Goal: Task Accomplishment & Management: Use online tool/utility

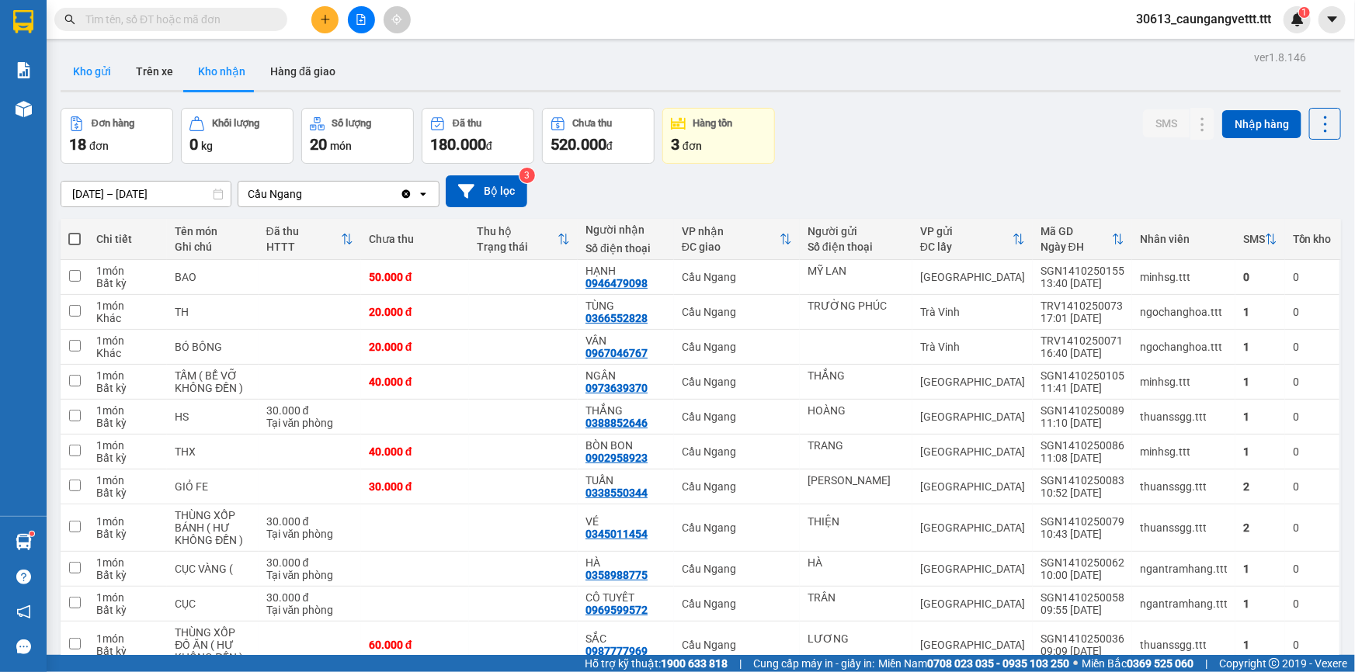
click at [97, 68] on button "Kho gửi" at bounding box center [92, 71] width 63 height 37
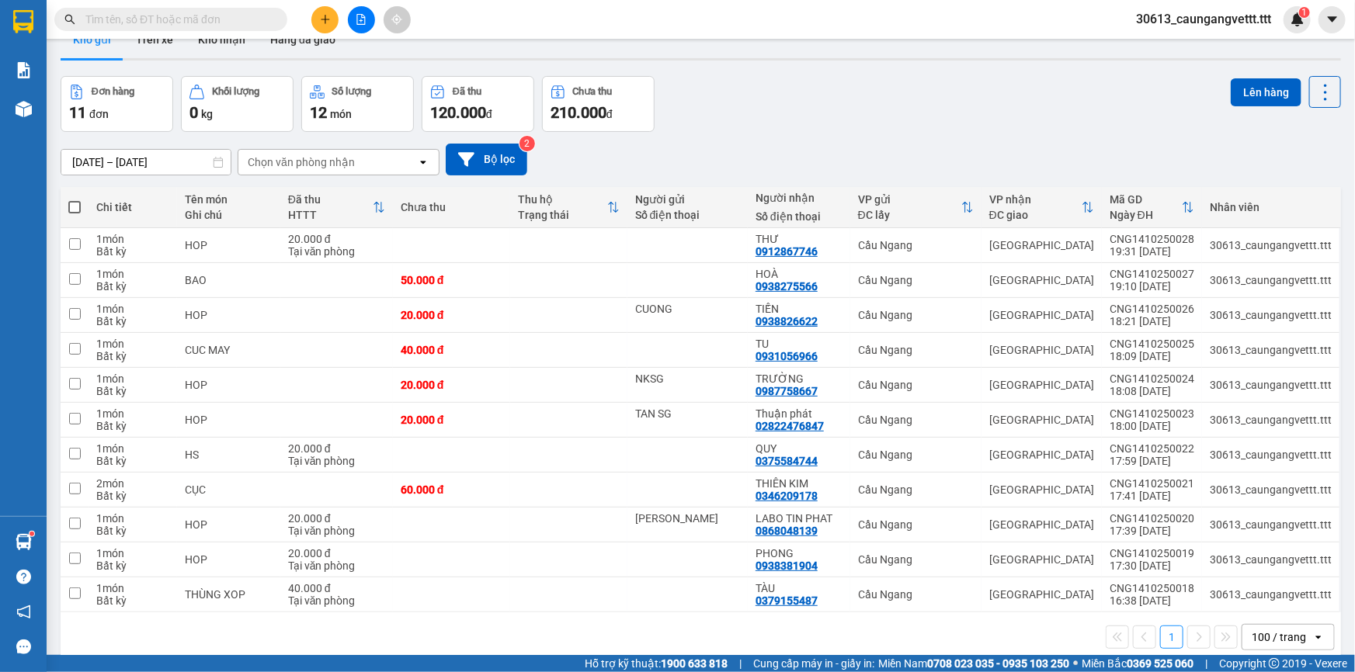
scroll to position [71, 0]
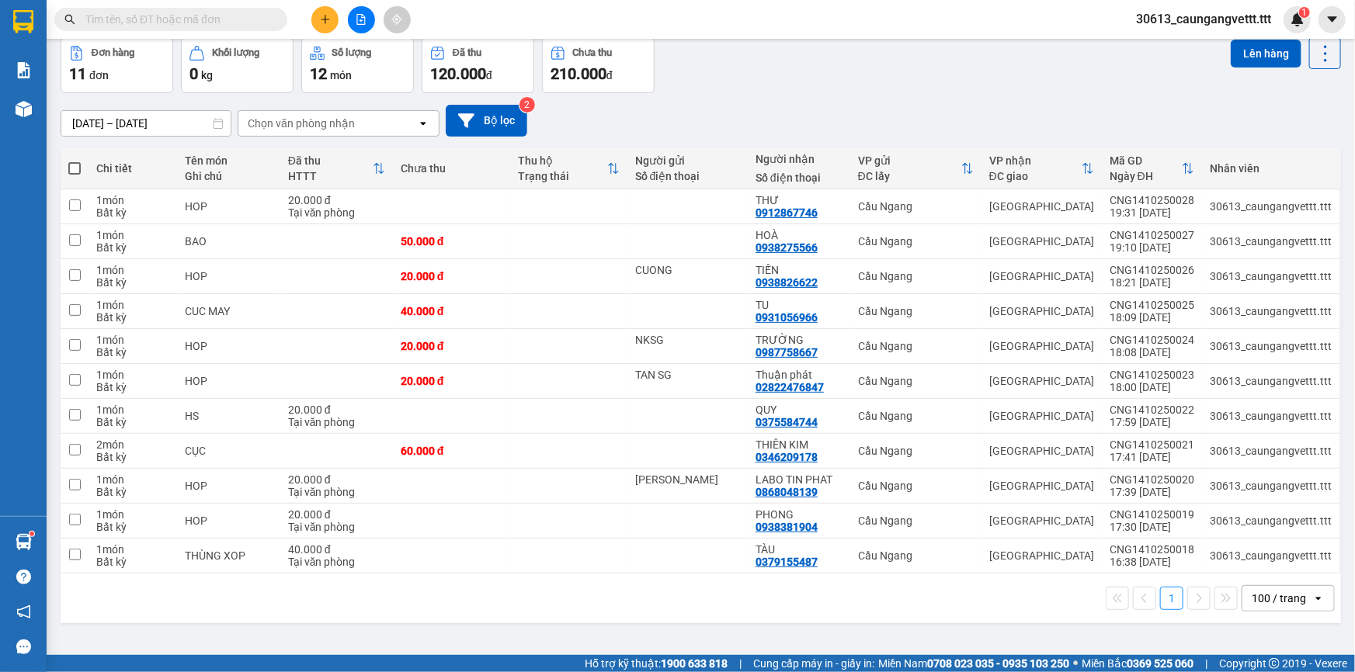
click at [70, 167] on span at bounding box center [74, 168] width 12 height 12
click at [75, 161] on input "checkbox" at bounding box center [75, 161] width 0 height 0
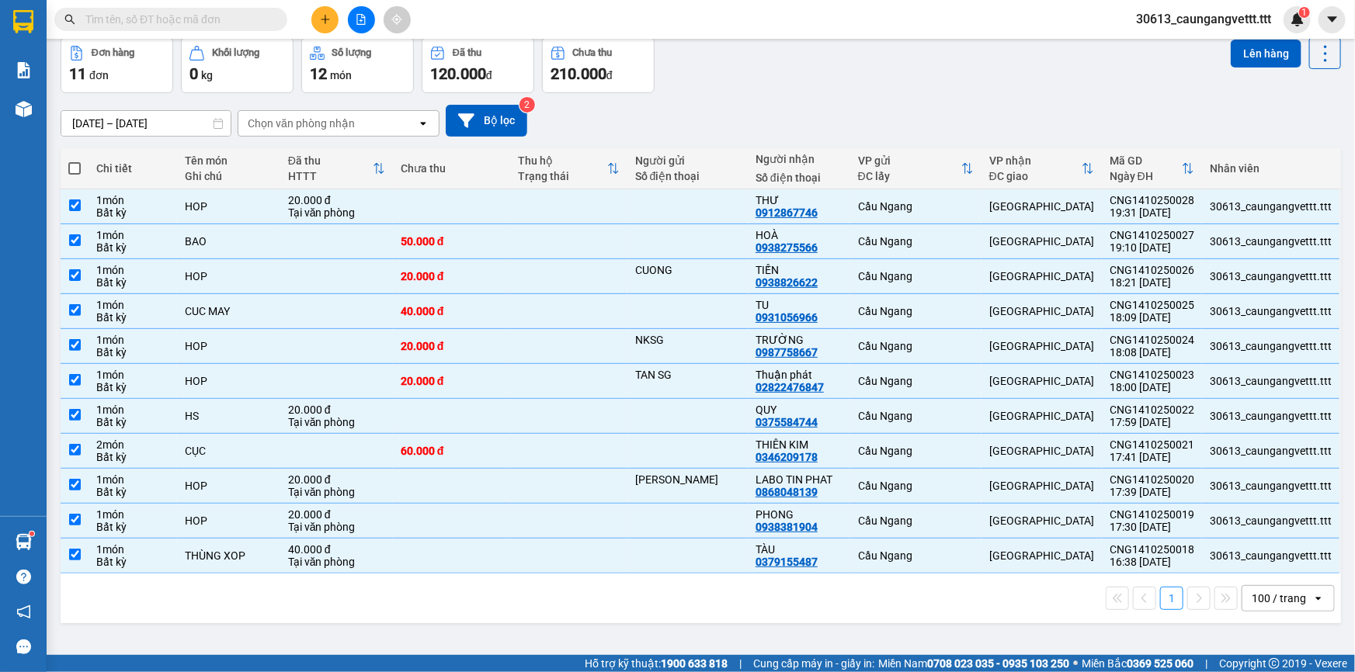
checkbox input "true"
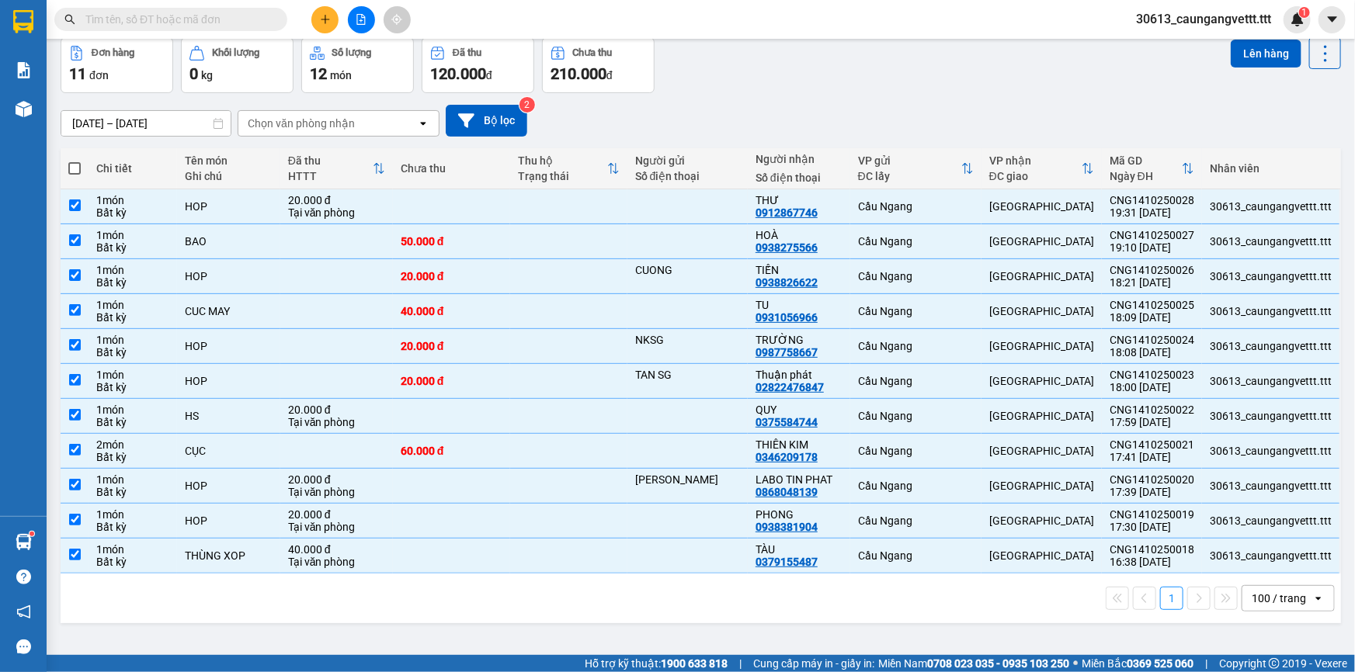
checkbox input "true"
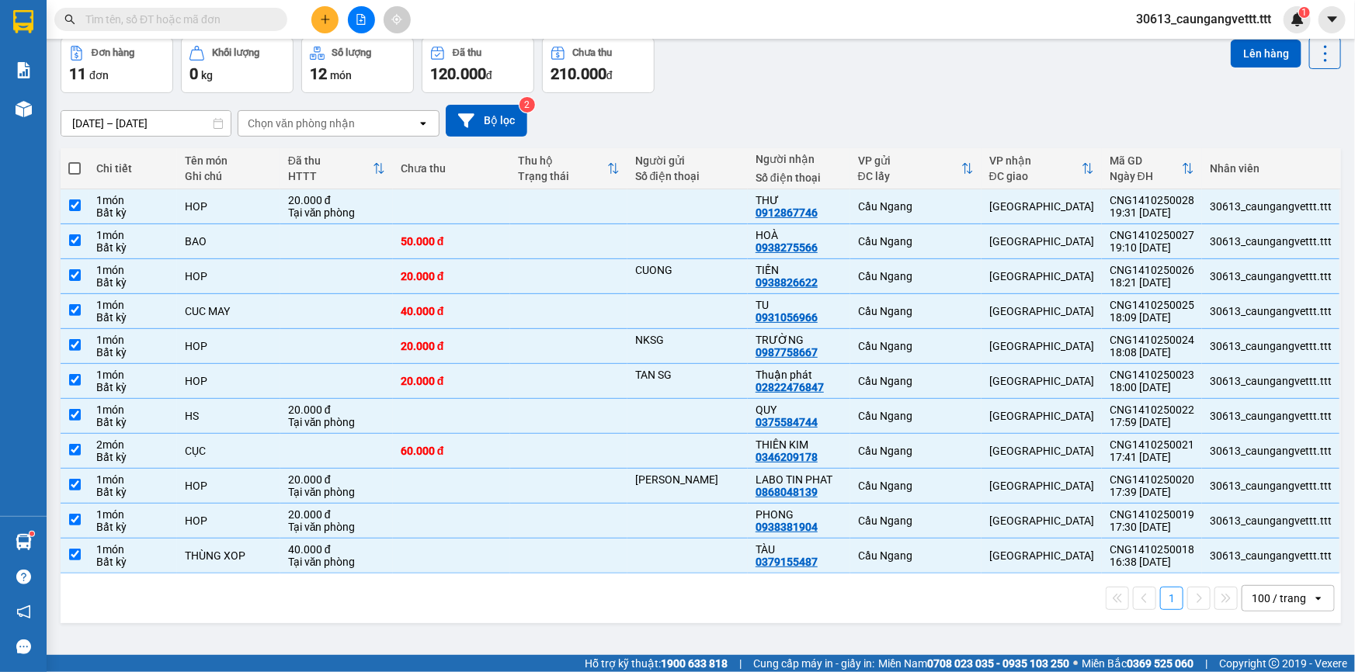
checkbox input "true"
click at [1247, 56] on button "Lên hàng" at bounding box center [1266, 54] width 71 height 28
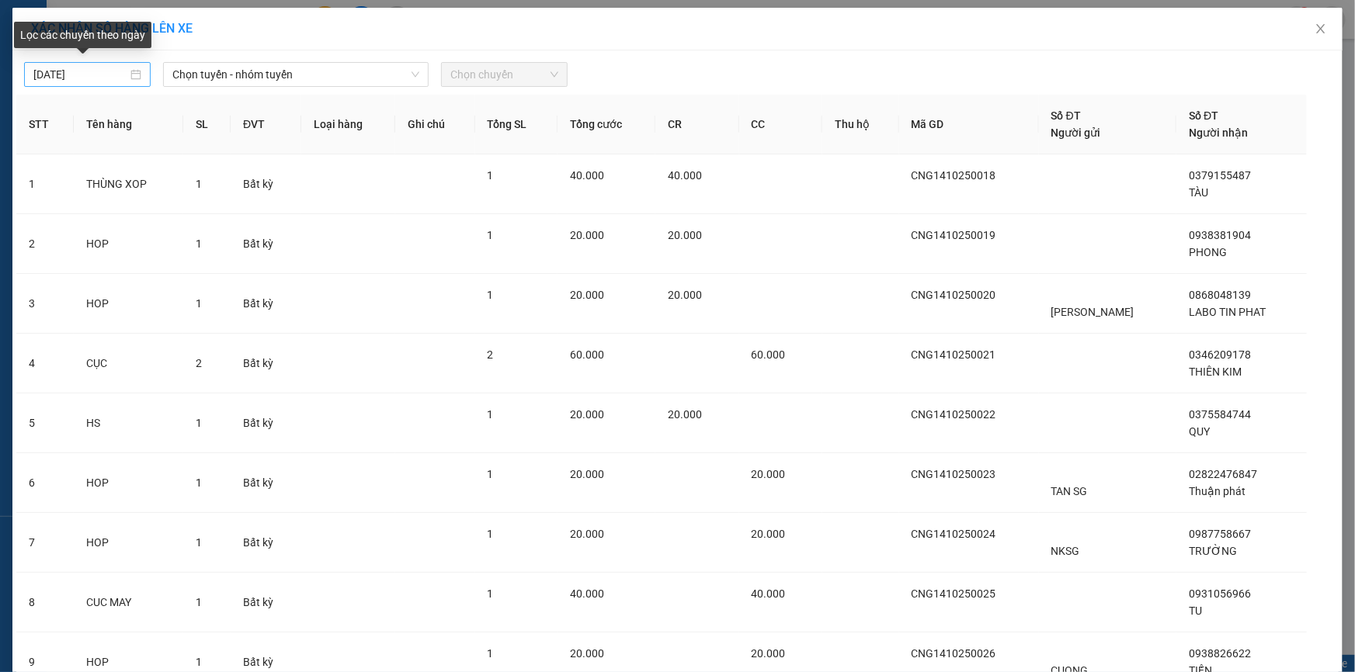
click at [36, 72] on body "Kết quả [PERSON_NAME] ( 4 ) Bộ lọc Mã ĐH Trạng thái Món hàng Thu hộ [PERSON_NAM…" at bounding box center [677, 336] width 1355 height 672
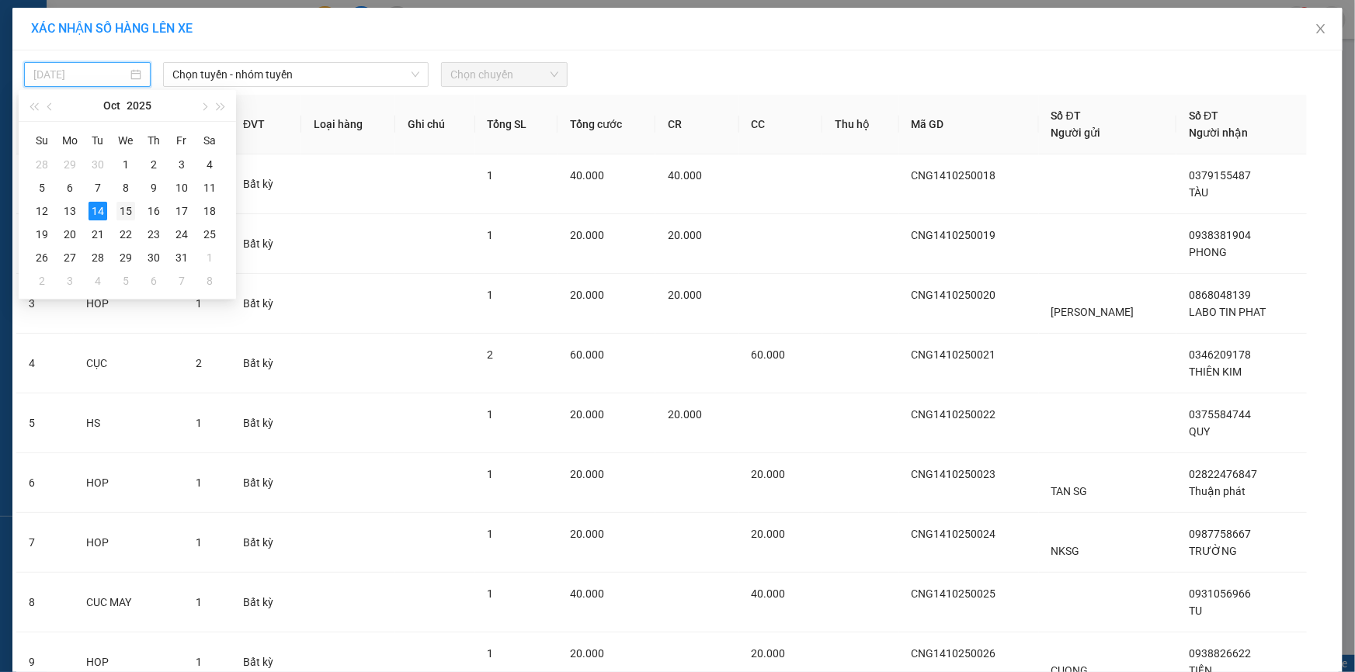
click at [124, 214] on div "15" at bounding box center [125, 211] width 19 height 19
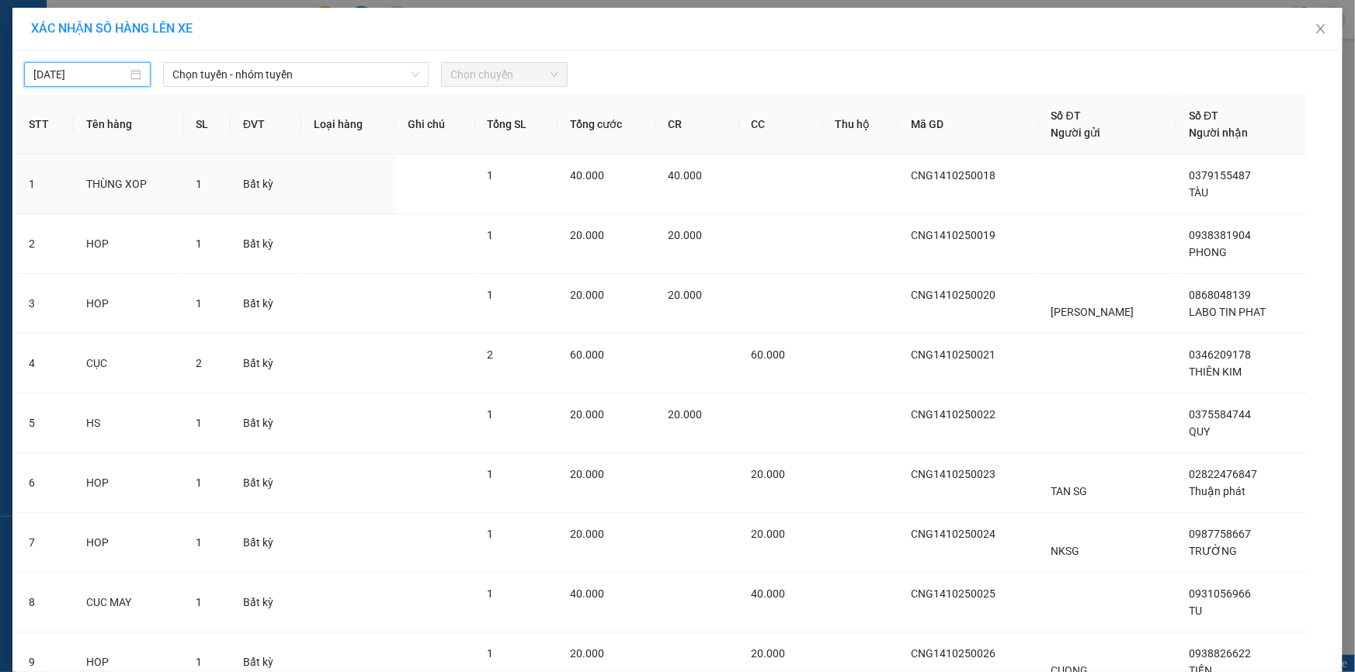
type input "[DATE]"
click at [237, 76] on span "Chọn tuyến - nhóm tuyến" at bounding box center [295, 74] width 247 height 23
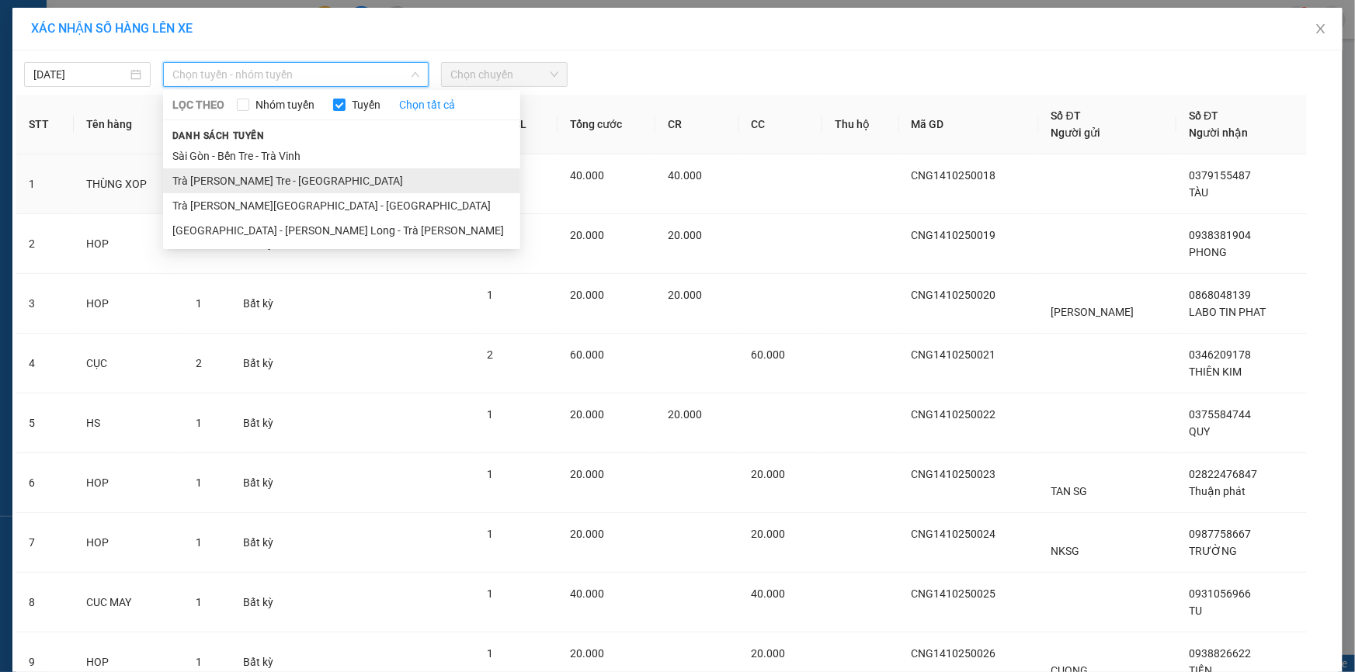
click at [230, 182] on li "Trà [PERSON_NAME] Tre - [GEOGRAPHIC_DATA]" at bounding box center [341, 180] width 357 height 25
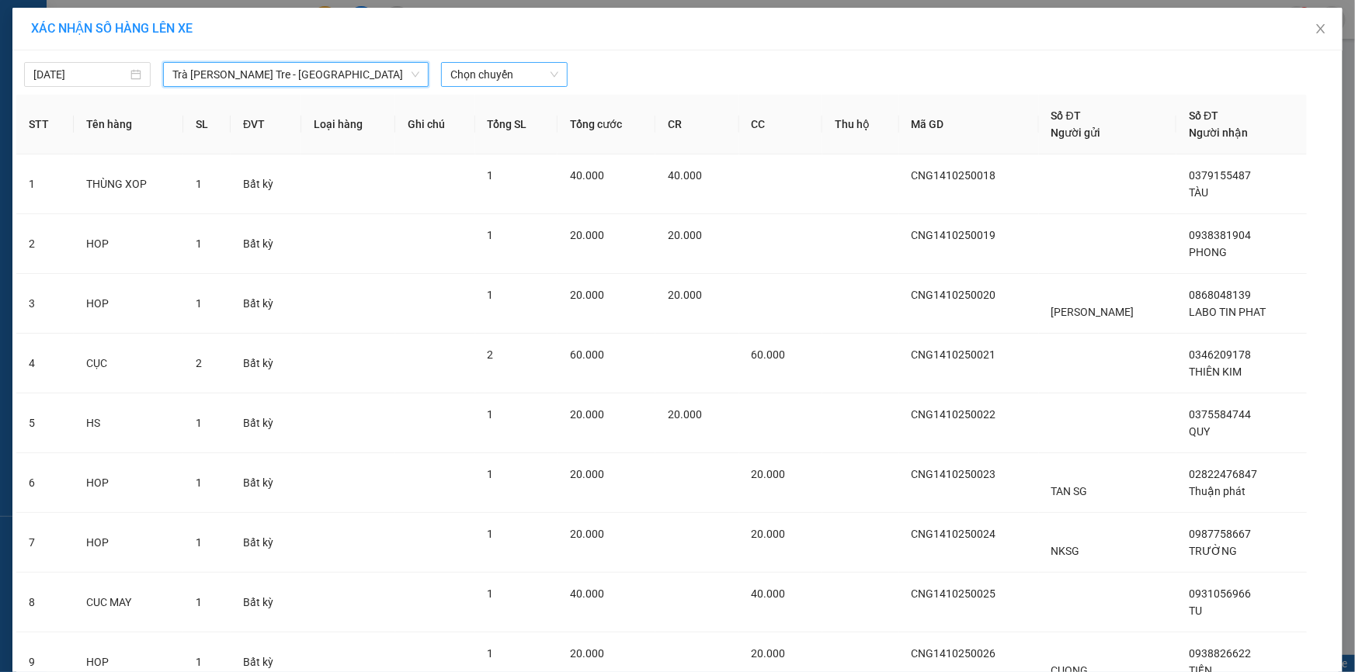
click at [463, 74] on span "Chọn chuyến" at bounding box center [504, 74] width 108 height 23
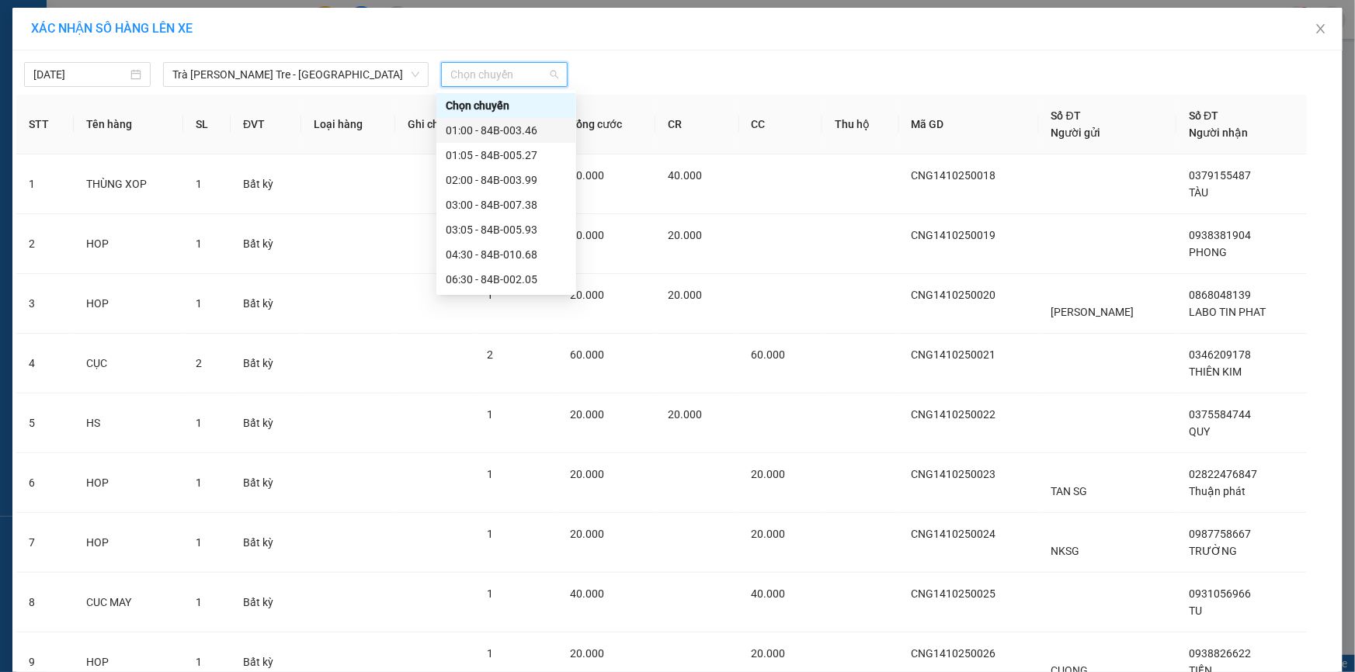
click at [488, 125] on div "01:00 - 84B-003.46" at bounding box center [506, 130] width 121 height 17
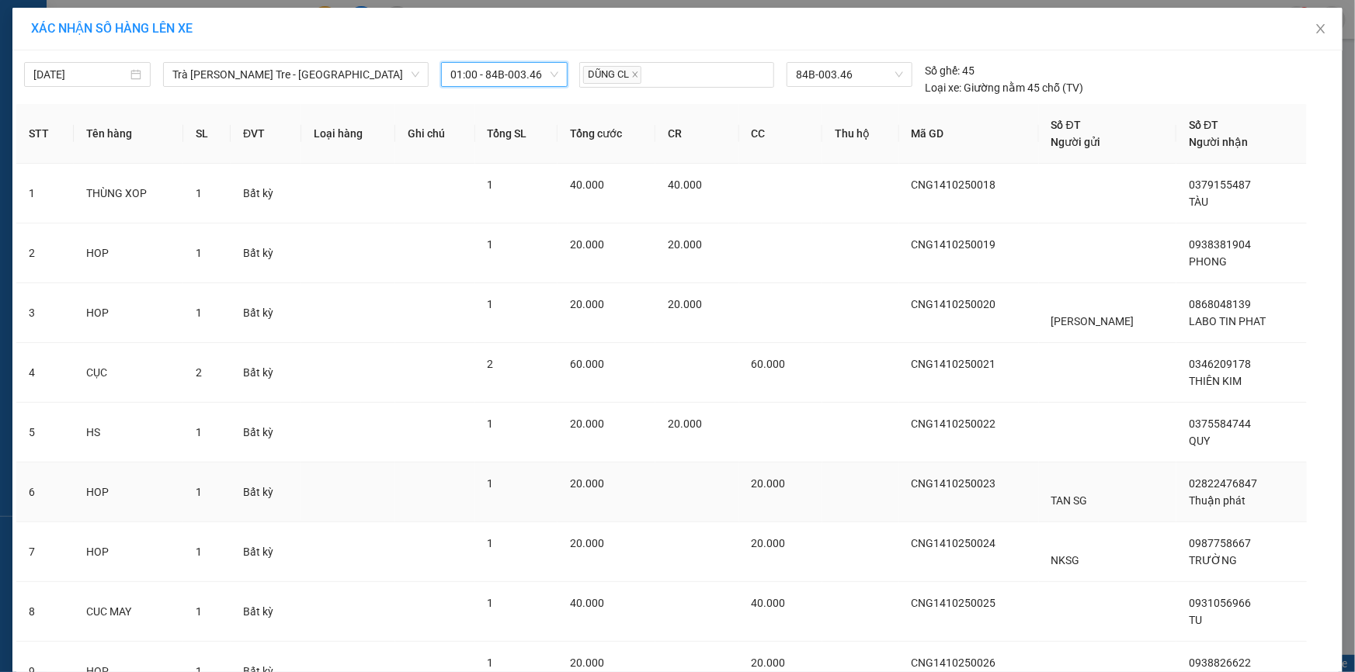
scroll to position [261, 0]
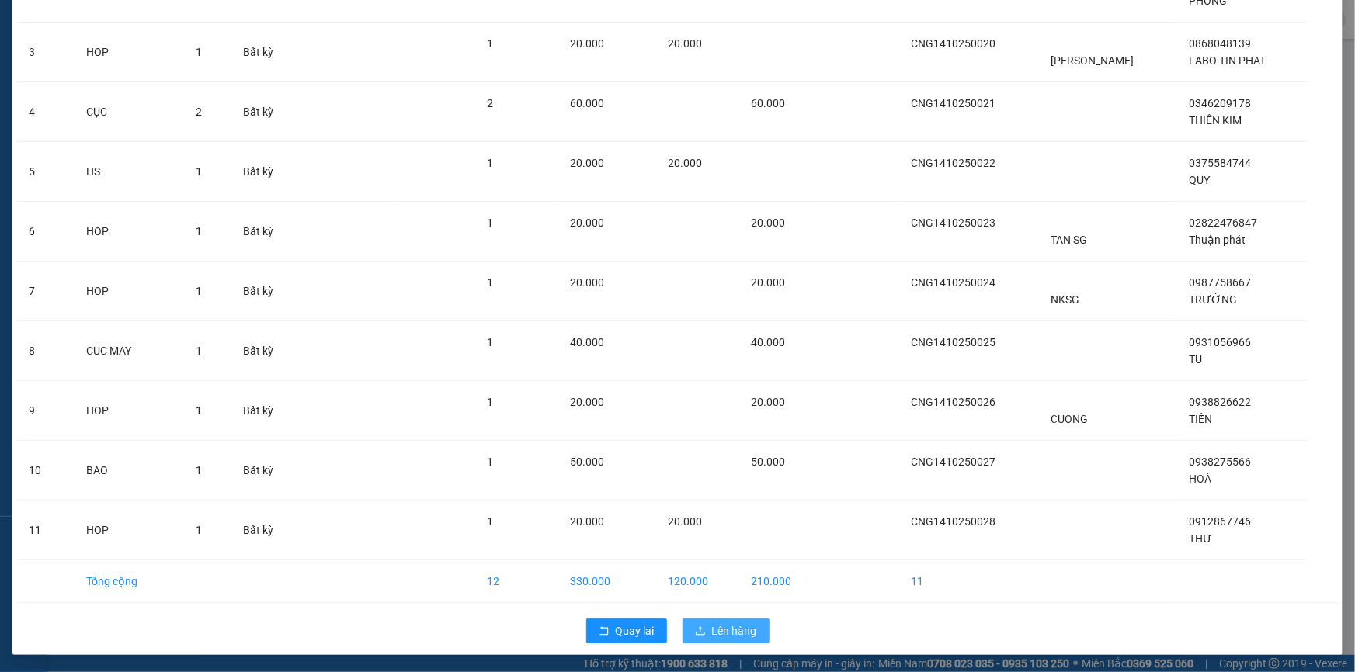
click at [731, 629] on span "Lên hàng" at bounding box center [734, 631] width 45 height 17
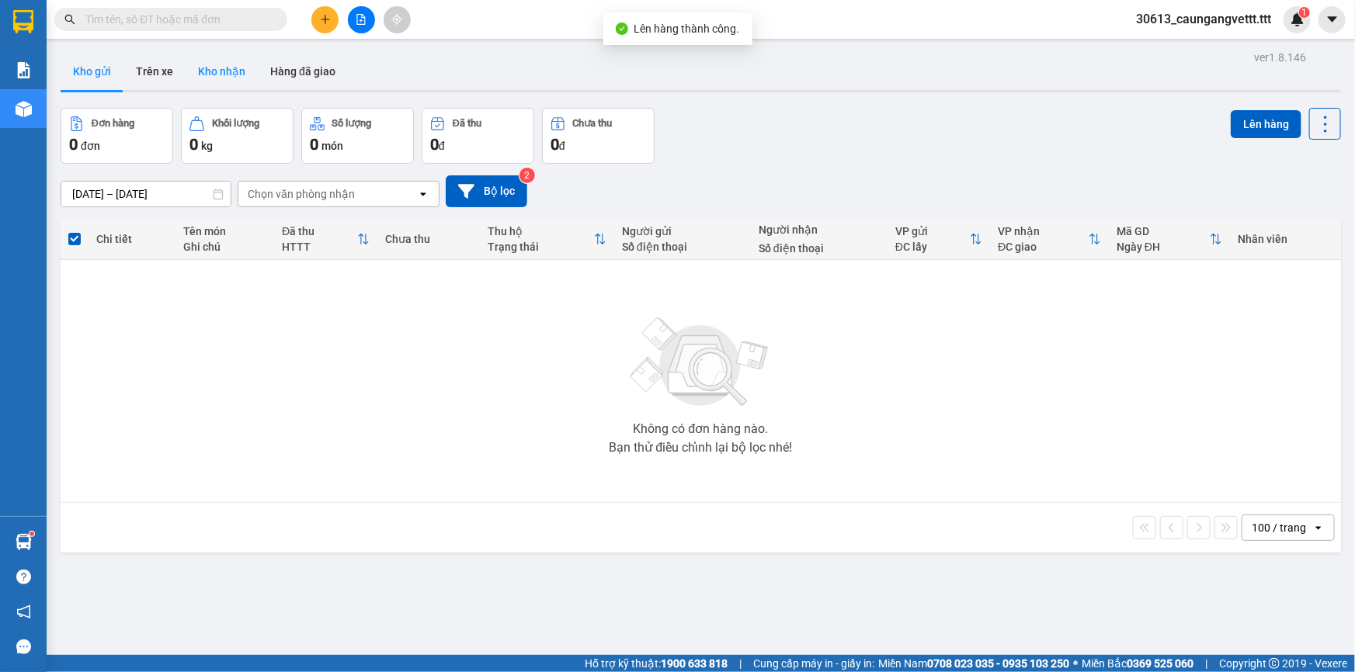
click at [215, 64] on button "Kho nhận" at bounding box center [222, 71] width 72 height 37
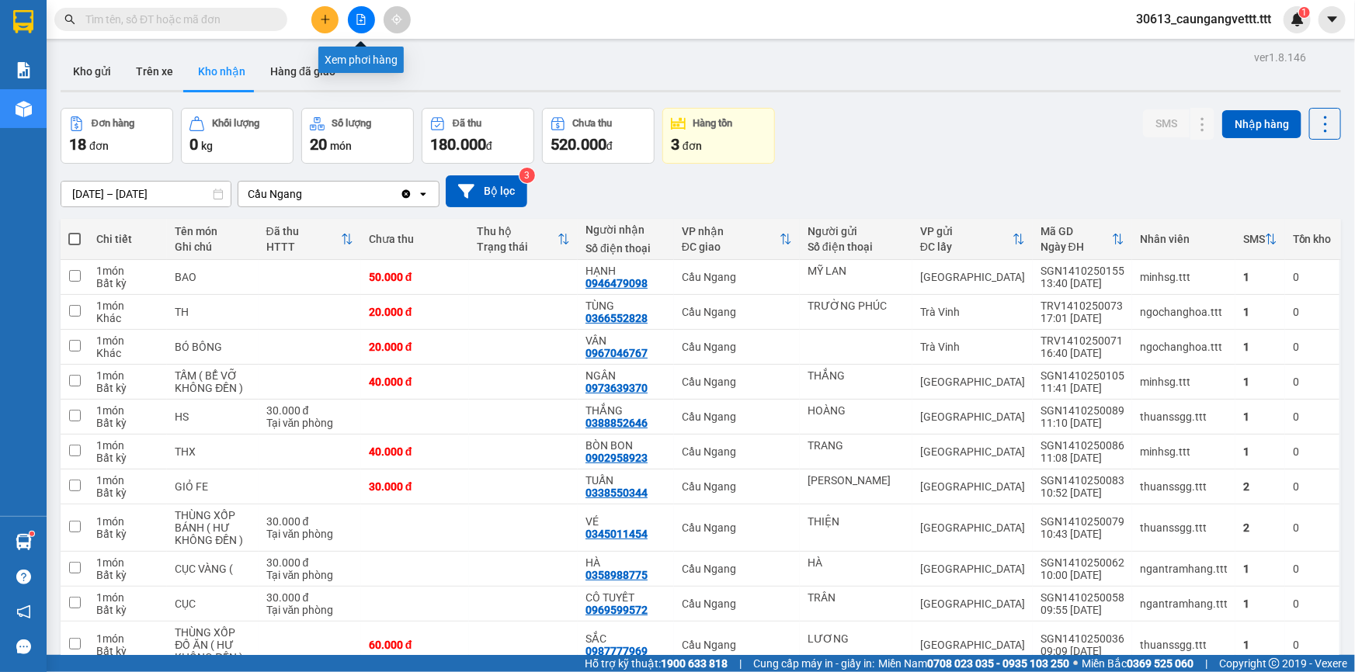
click at [357, 21] on icon "file-add" at bounding box center [361, 19] width 11 height 11
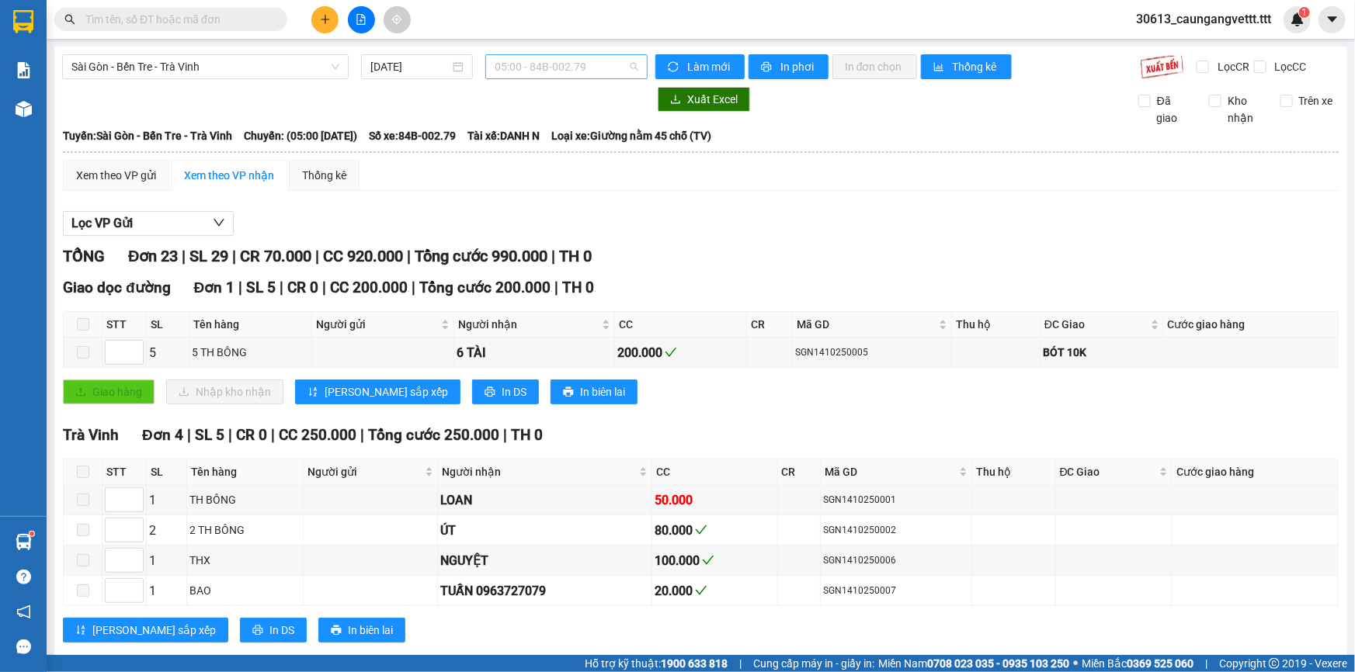
click at [546, 68] on span "05:00 - 84B-002.79" at bounding box center [567, 66] width 144 height 23
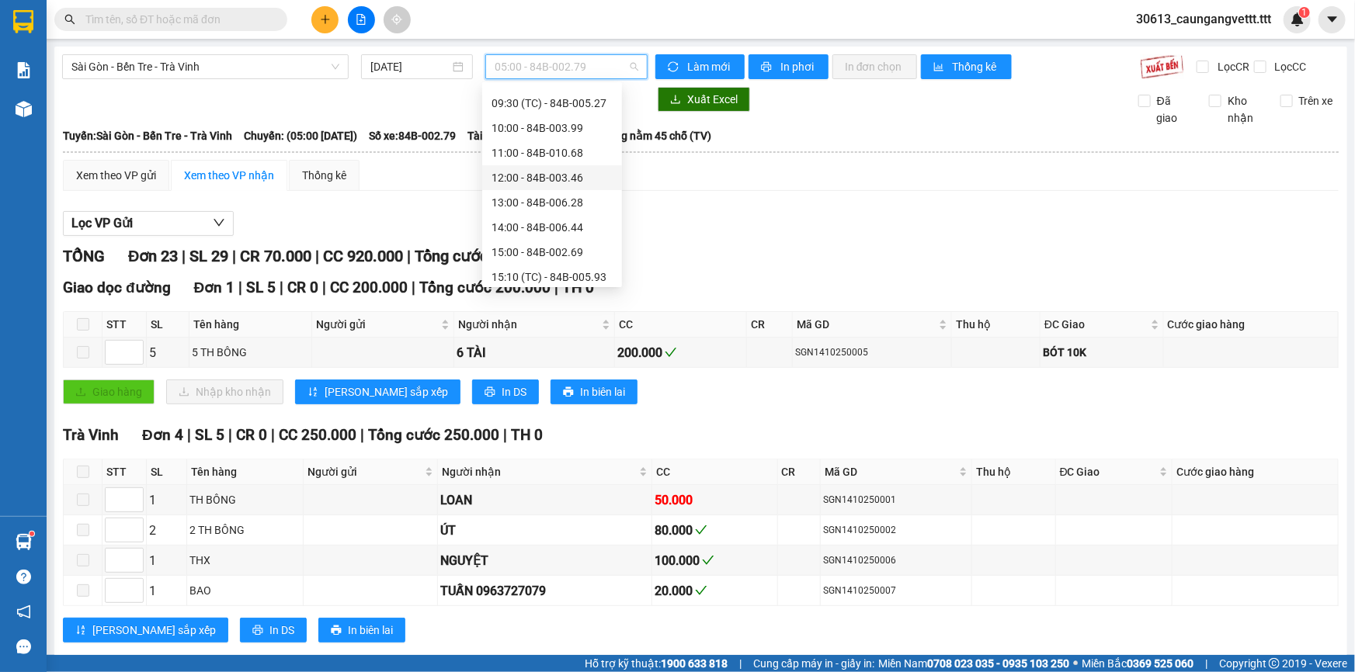
scroll to position [188, 0]
click at [522, 158] on div "13:00 - 84B-006.28" at bounding box center [551, 158] width 121 height 17
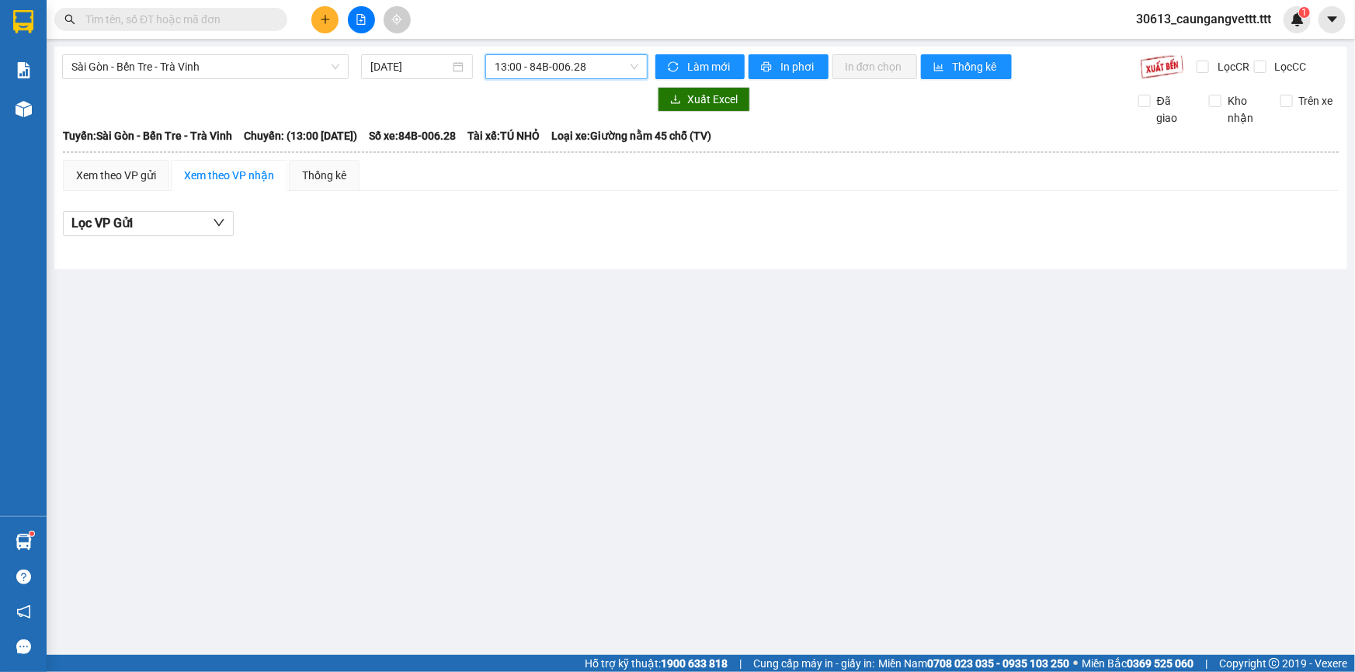
click at [570, 68] on span "13:00 - 84B-006.28" at bounding box center [567, 66] width 144 height 23
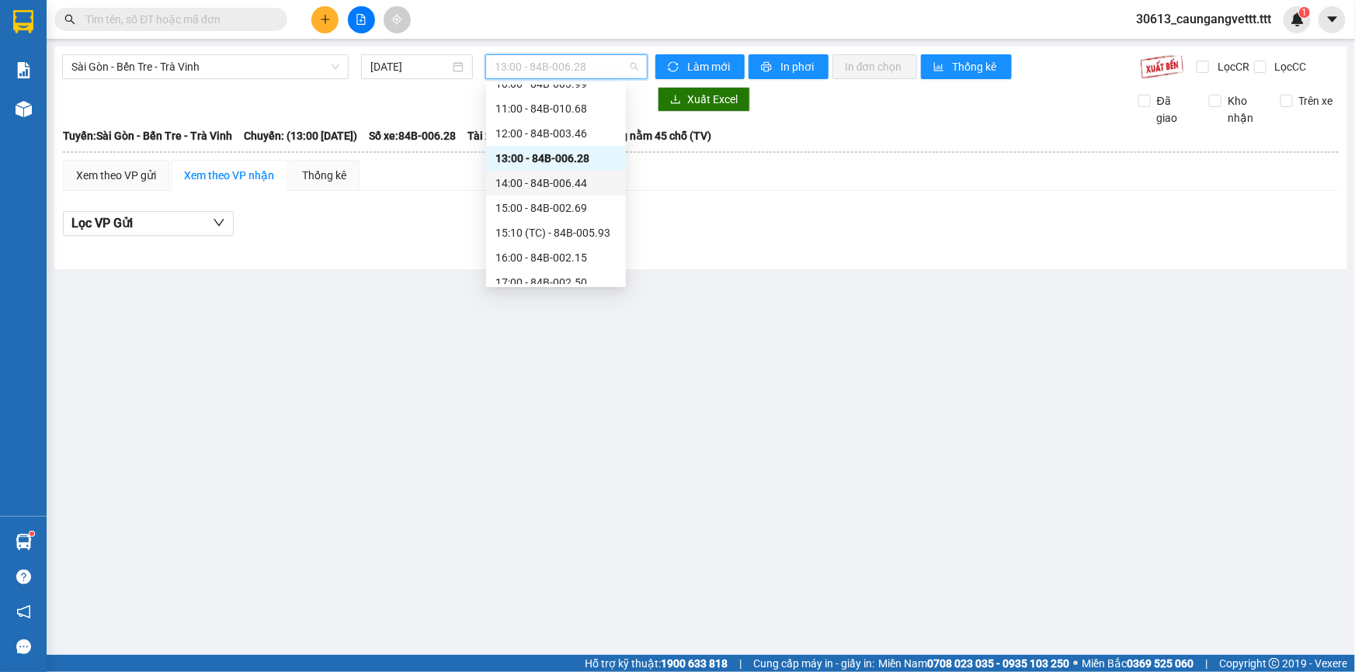
click at [548, 179] on div "14:00 - 84B-006.44" at bounding box center [555, 183] width 121 height 17
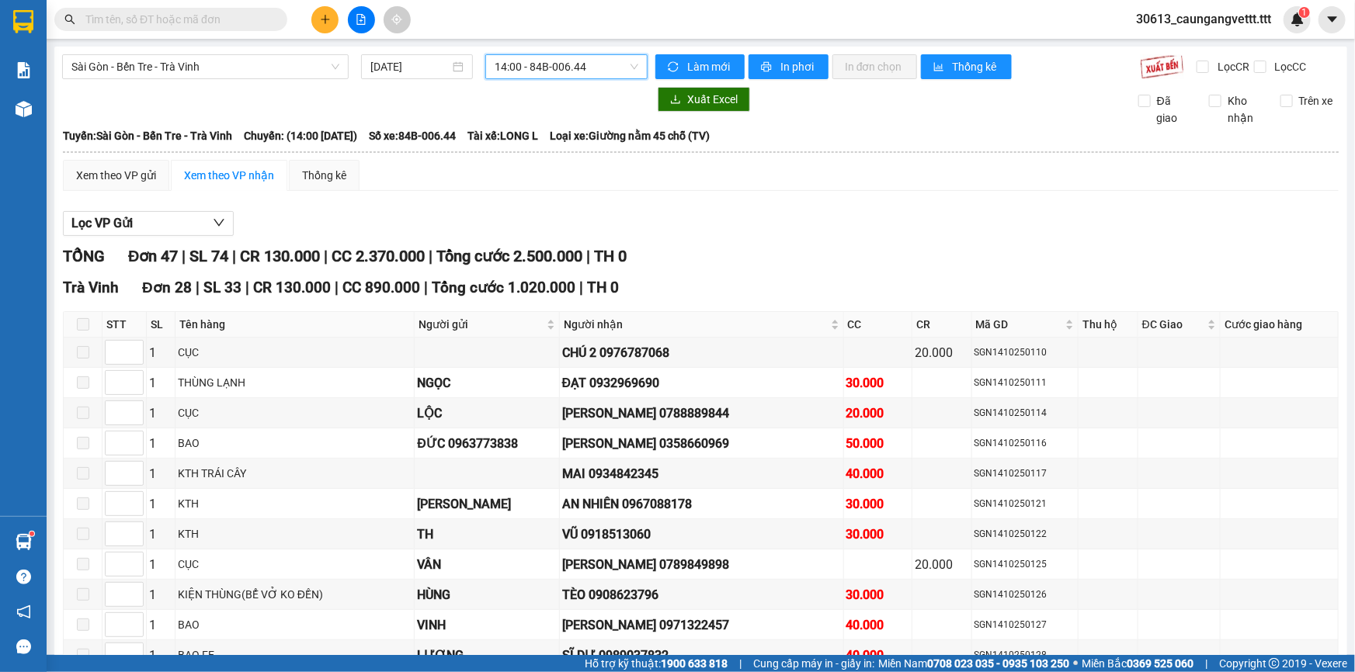
click at [578, 73] on span "14:00 - 84B-006.44" at bounding box center [567, 66] width 144 height 23
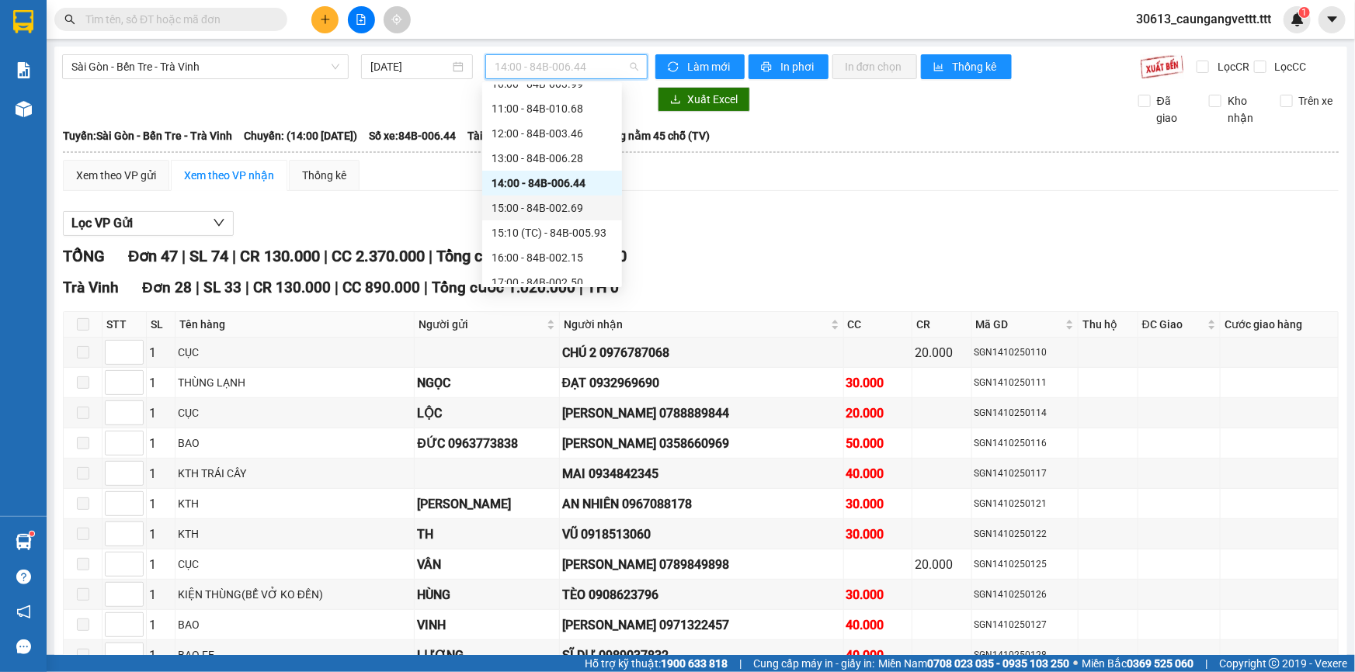
click at [542, 212] on div "15:00 - 84B-002.69" at bounding box center [551, 208] width 121 height 17
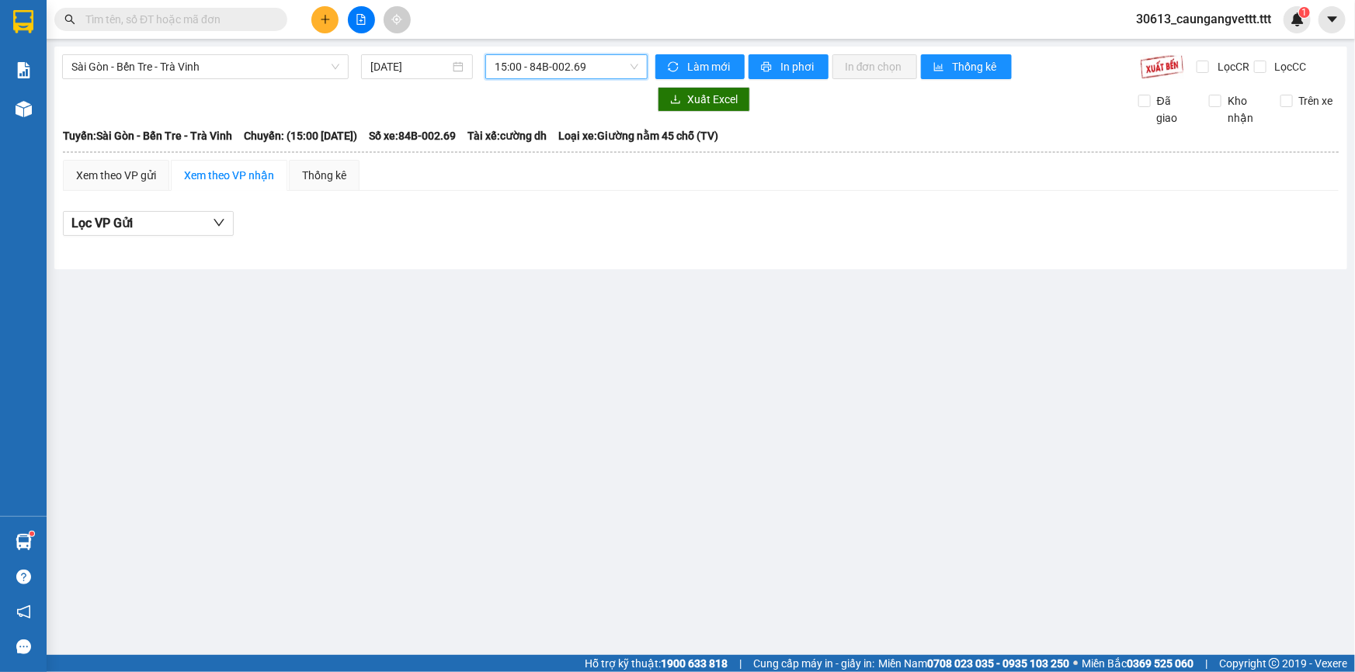
click at [541, 57] on span "15:00 - 84B-002.69" at bounding box center [567, 66] width 144 height 23
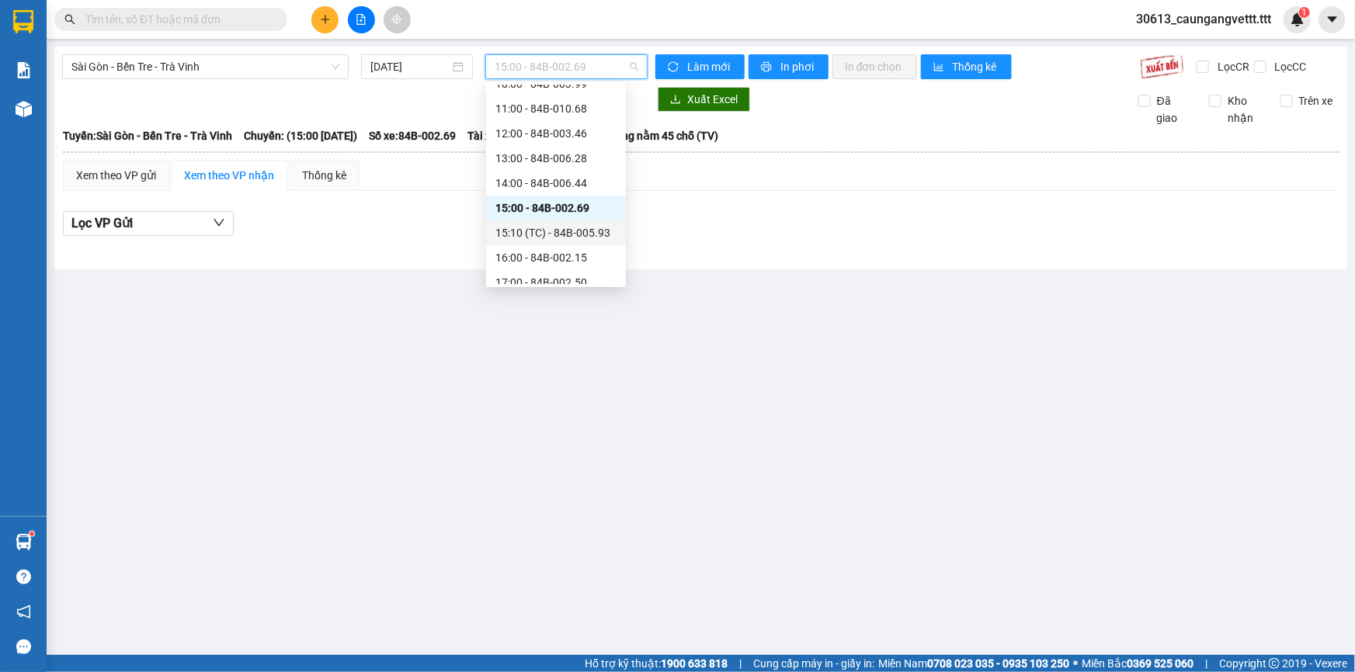
click at [536, 232] on div "15:10 (TC) - 84B-005.93" at bounding box center [555, 232] width 121 height 17
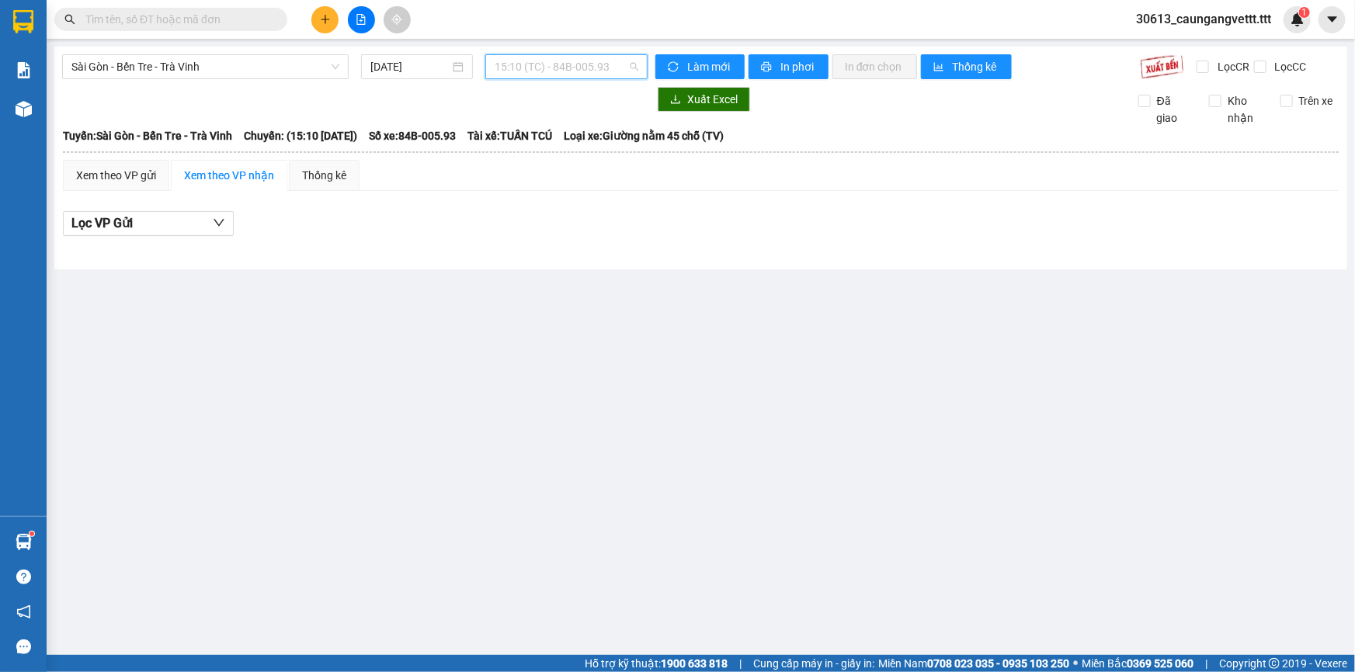
drag, startPoint x: 577, startPoint y: 64, endPoint x: 583, endPoint y: 114, distance: 50.1
click at [577, 66] on span "15:10 (TC) - 84B-005.93" at bounding box center [567, 66] width 144 height 23
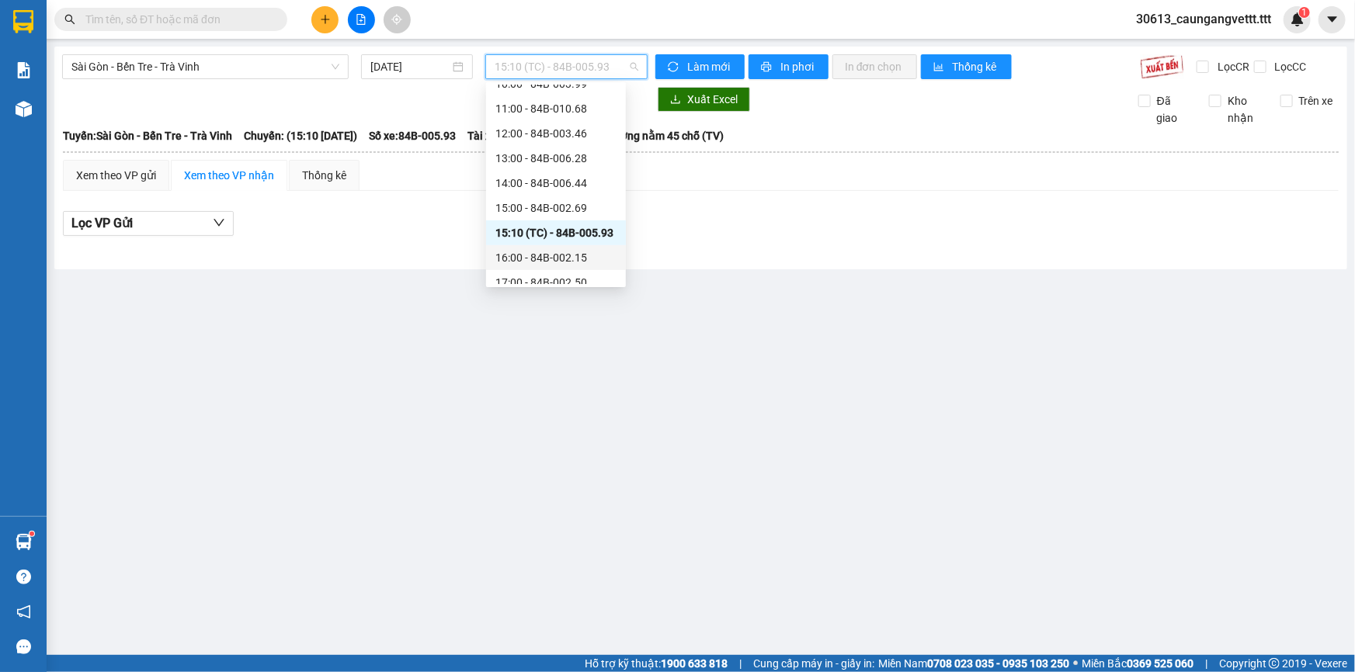
click at [543, 259] on div "16:00 - 84B-002.15" at bounding box center [555, 257] width 121 height 17
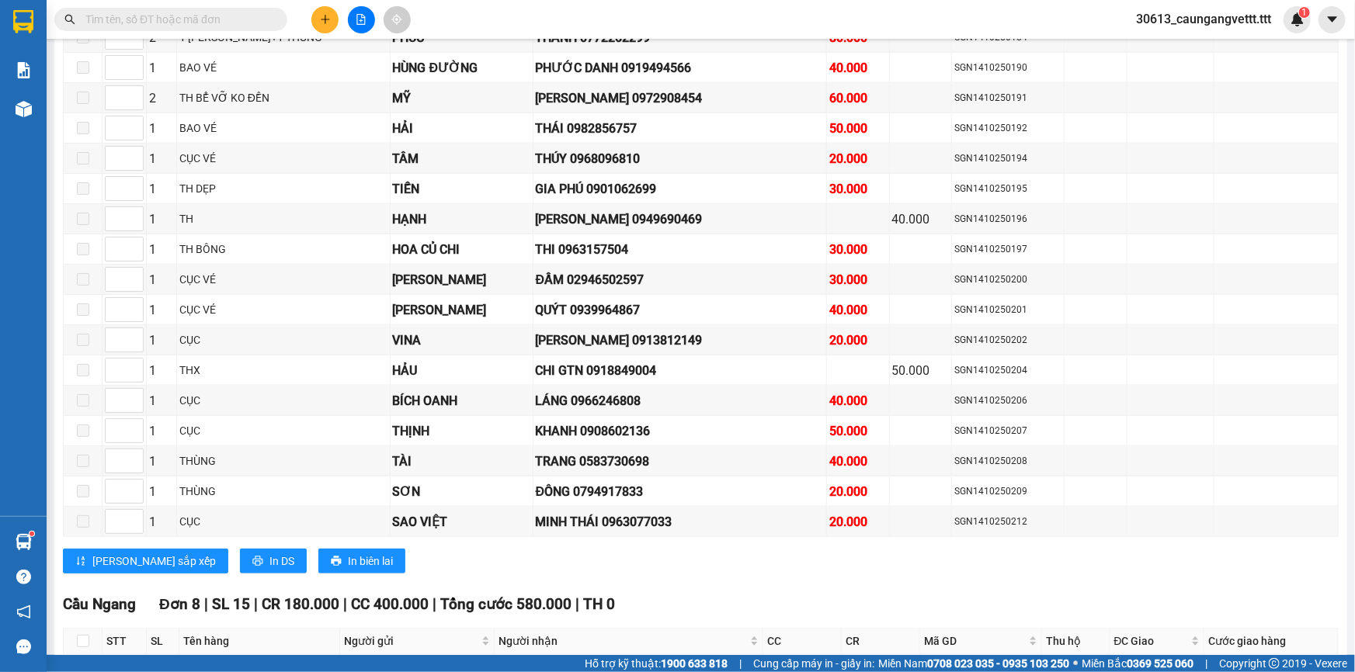
scroll to position [1176, 0]
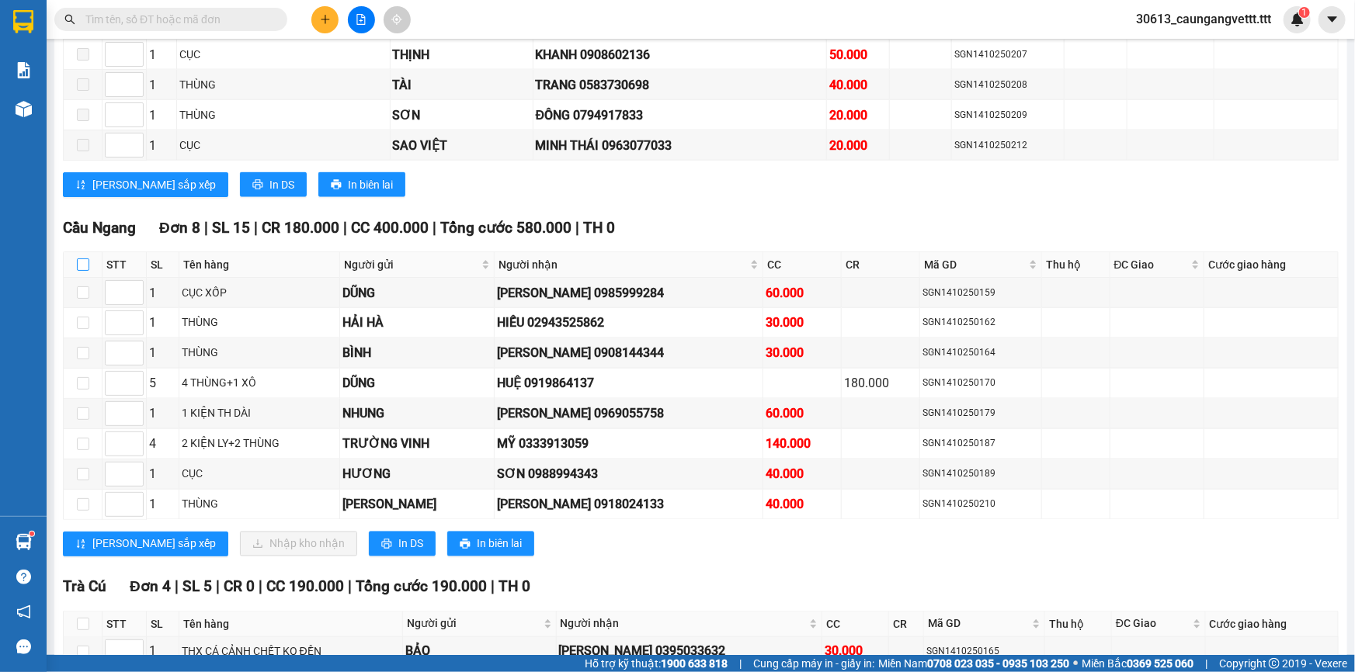
click at [81, 259] on input "checkbox" at bounding box center [83, 265] width 12 height 12
checkbox input "true"
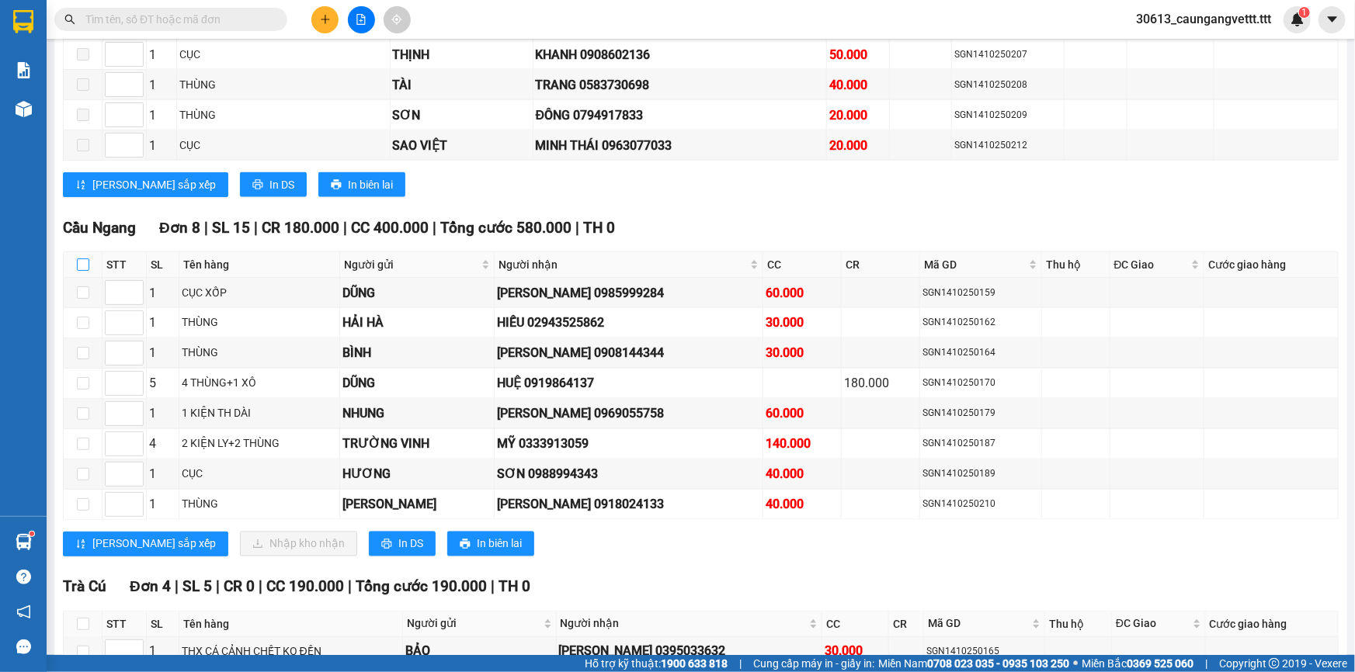
checkbox input "true"
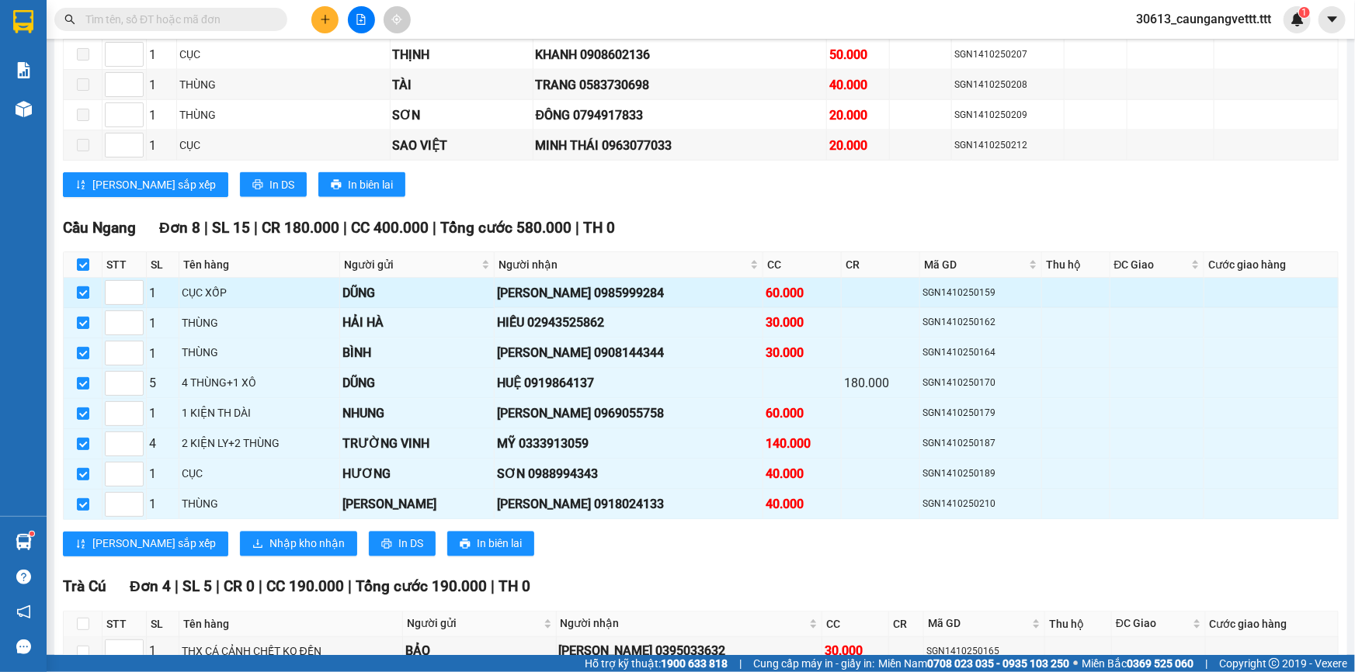
click at [79, 286] on input "checkbox" at bounding box center [83, 292] width 12 height 12
checkbox input "false"
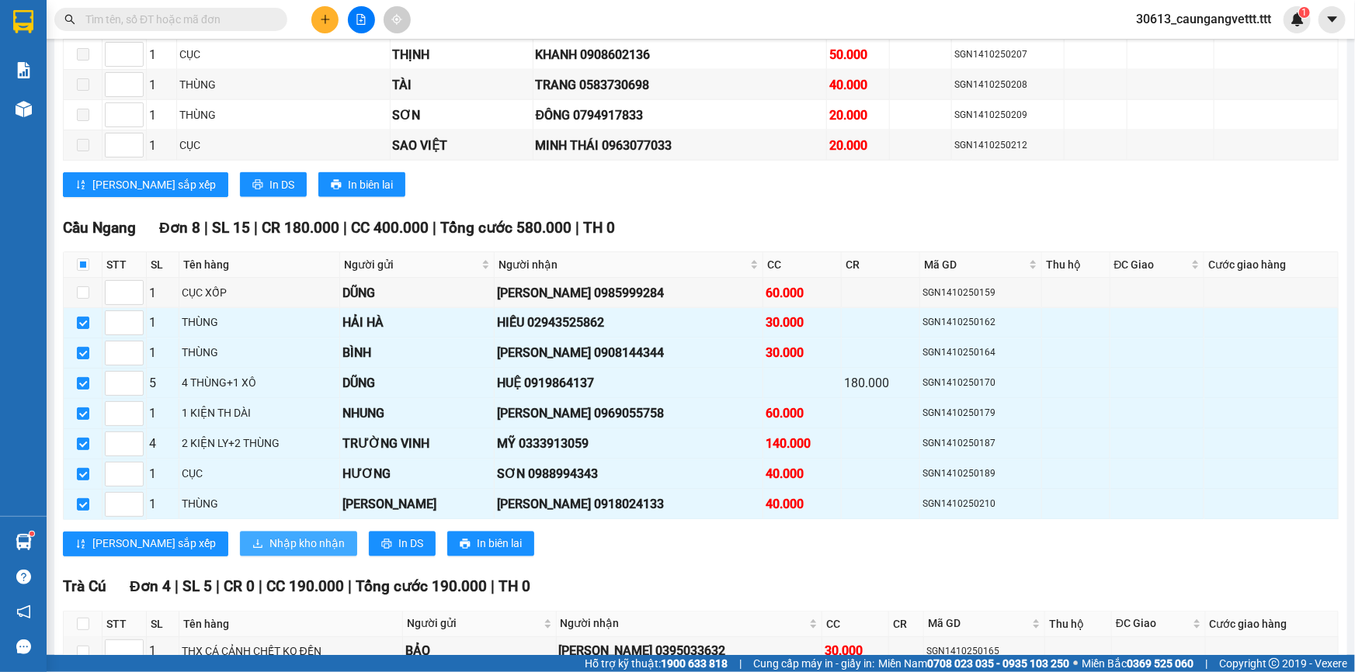
click at [269, 536] on span "Nhập kho nhận" at bounding box center [306, 544] width 75 height 17
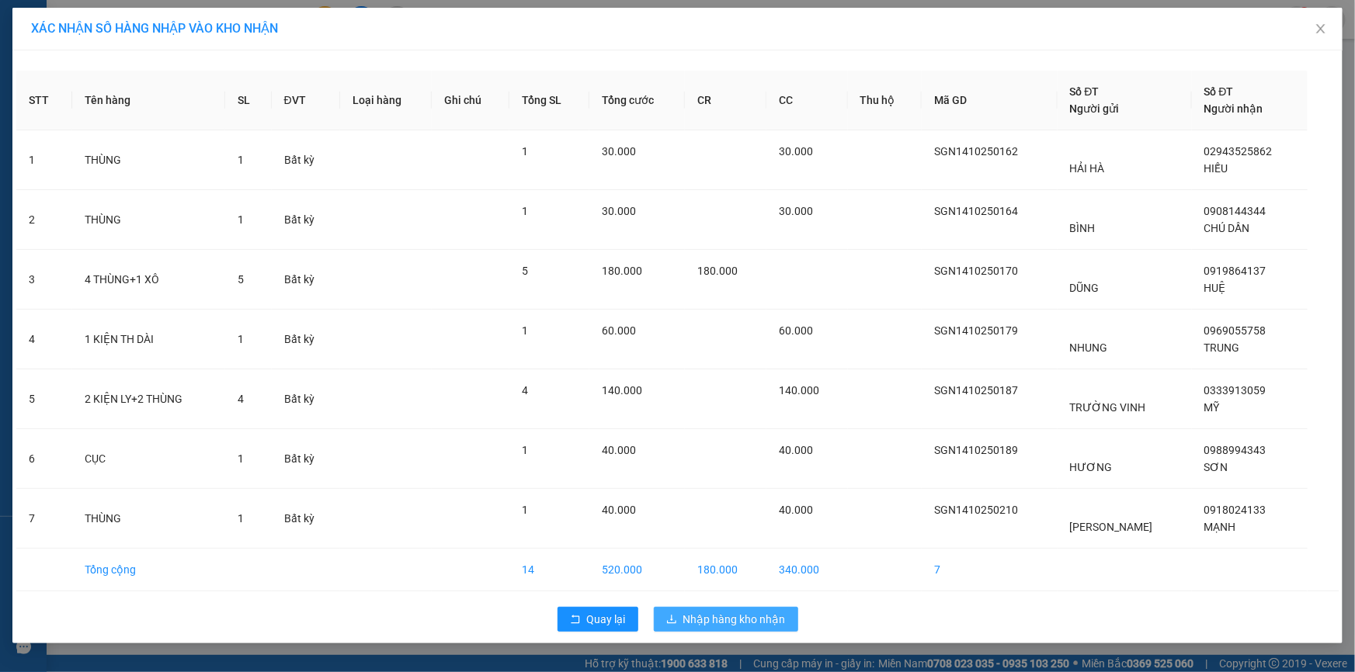
click at [720, 612] on span "Nhập hàng kho nhận" at bounding box center [734, 619] width 102 height 17
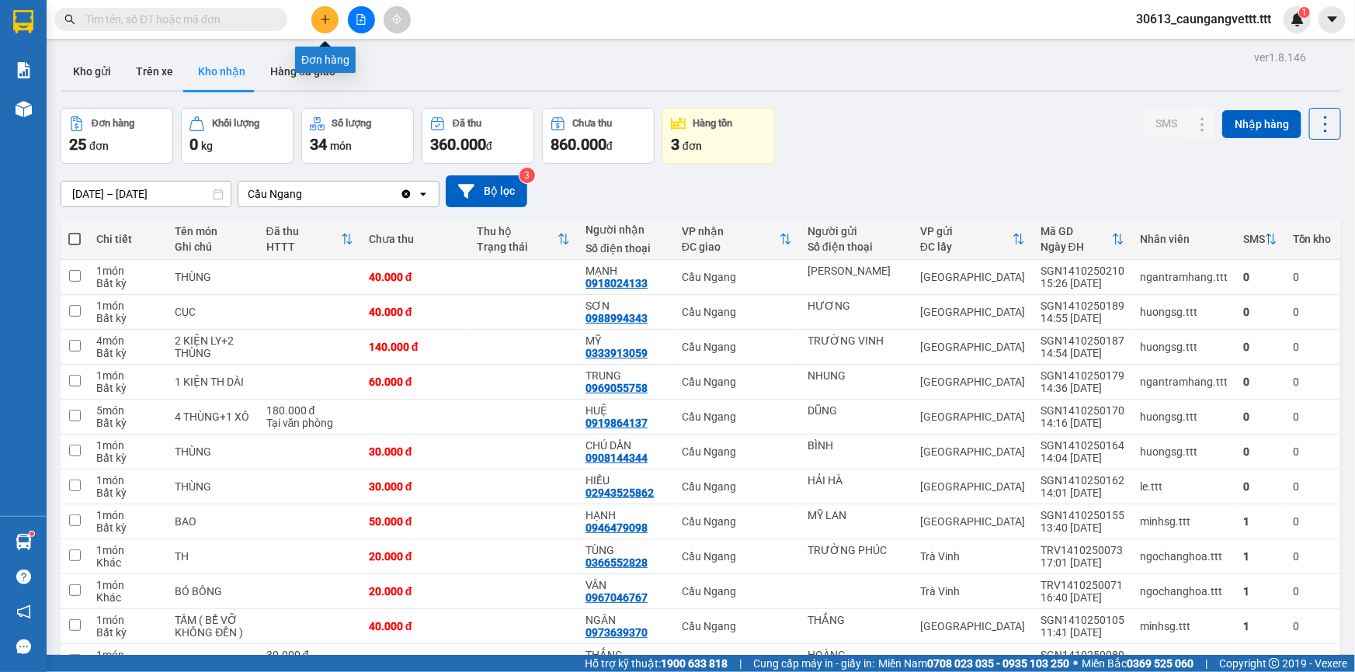
click at [320, 16] on icon "plus" at bounding box center [325, 19] width 11 height 11
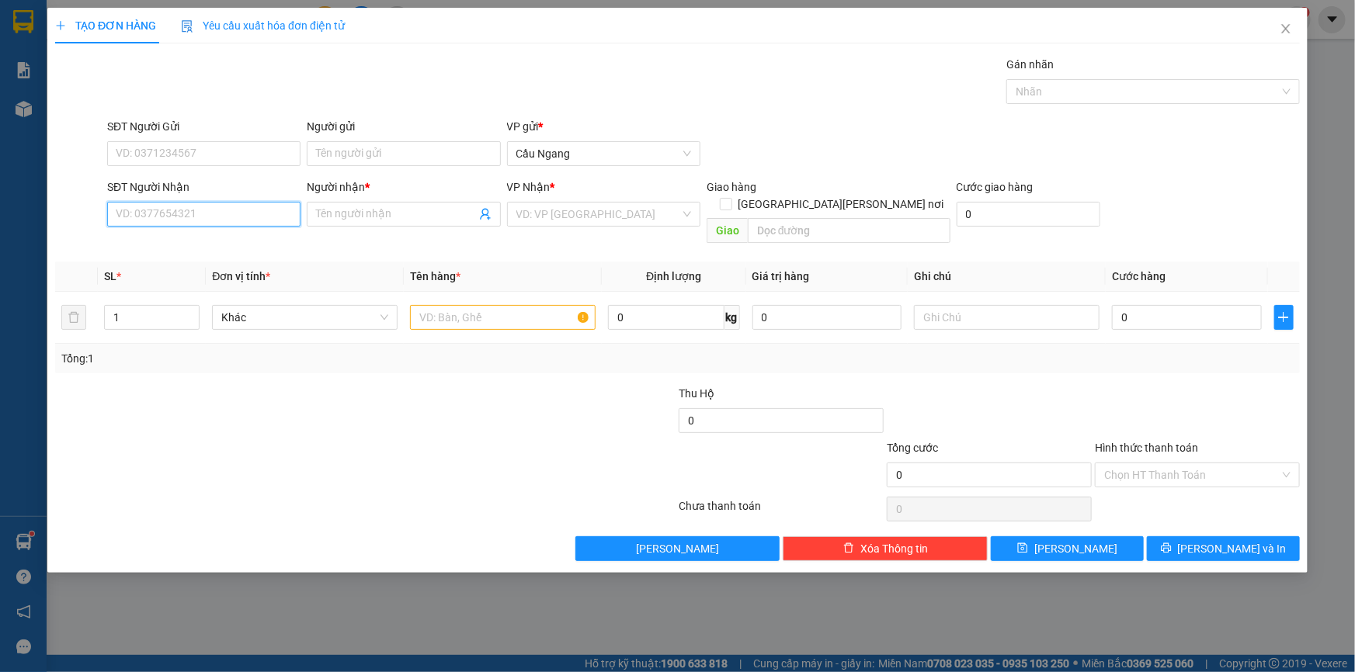
click at [195, 219] on input "SĐT Người Nhận" at bounding box center [203, 214] width 193 height 25
click at [452, 305] on input "text" at bounding box center [503, 317] width 186 height 25
type input "THUNG"
click at [592, 207] on input "search" at bounding box center [598, 214] width 164 height 23
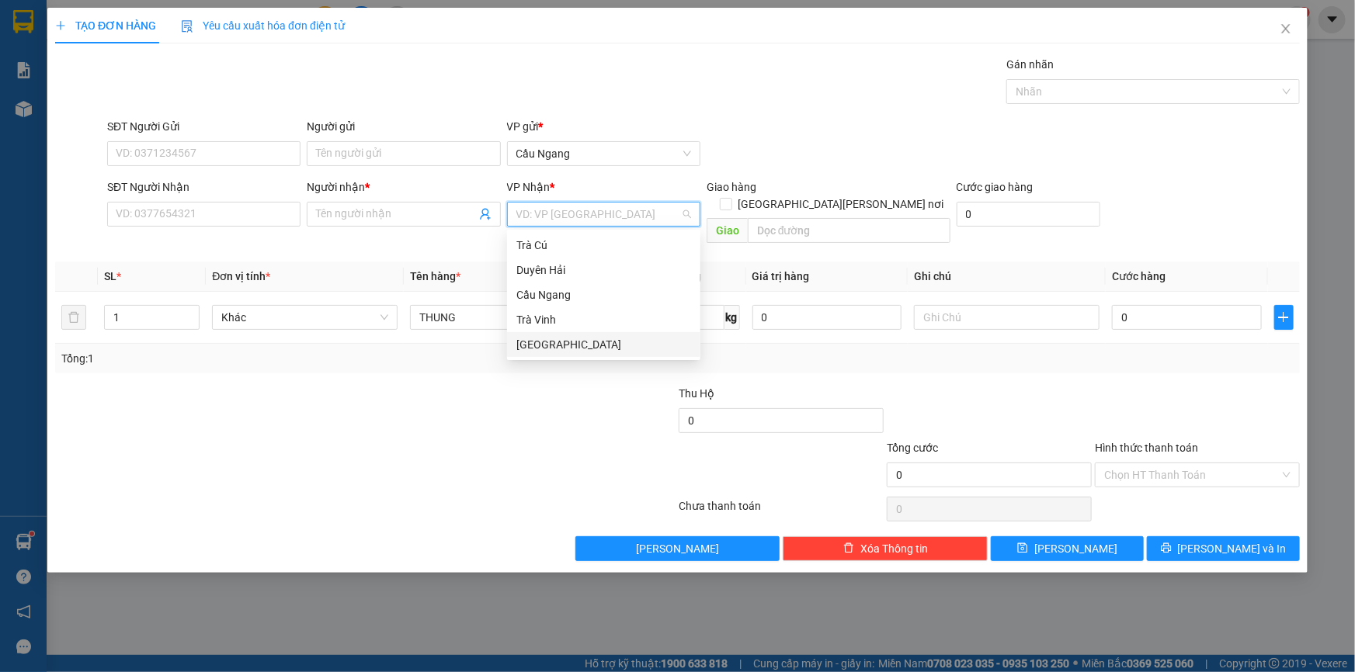
click at [552, 345] on div "[GEOGRAPHIC_DATA]" at bounding box center [603, 344] width 175 height 17
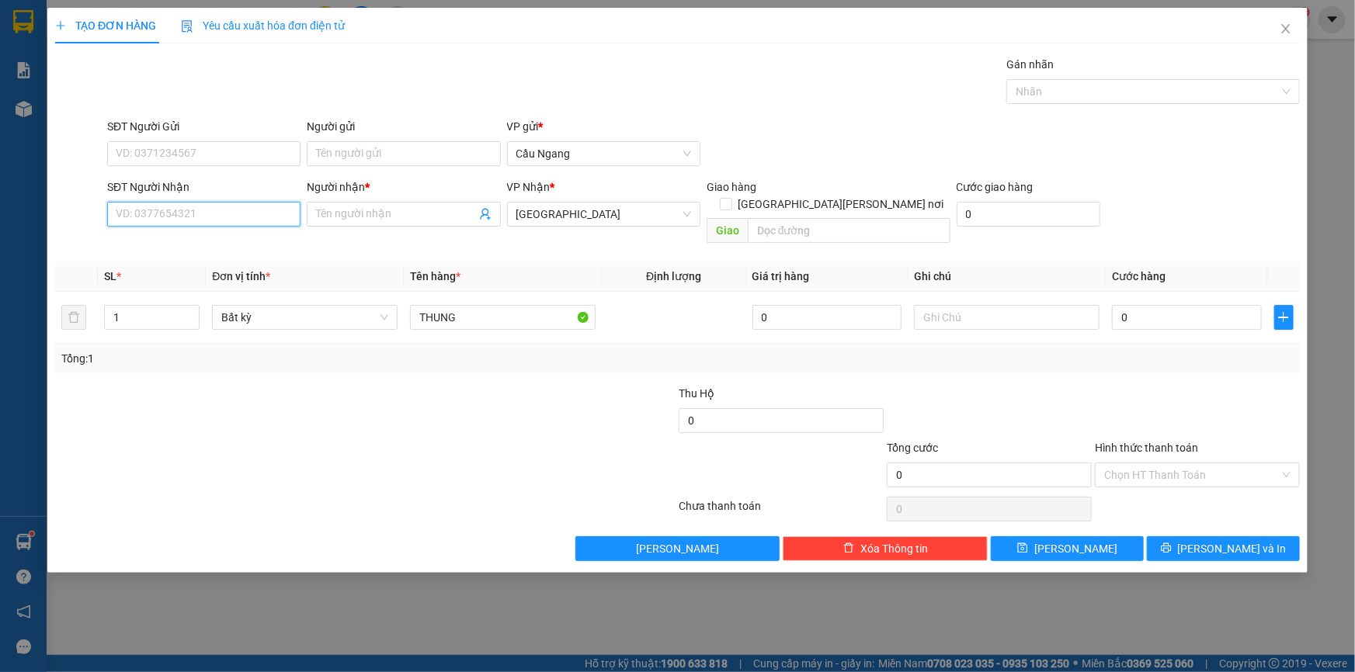
click at [193, 220] on input "SĐT Người Nhận" at bounding box center [203, 214] width 193 height 25
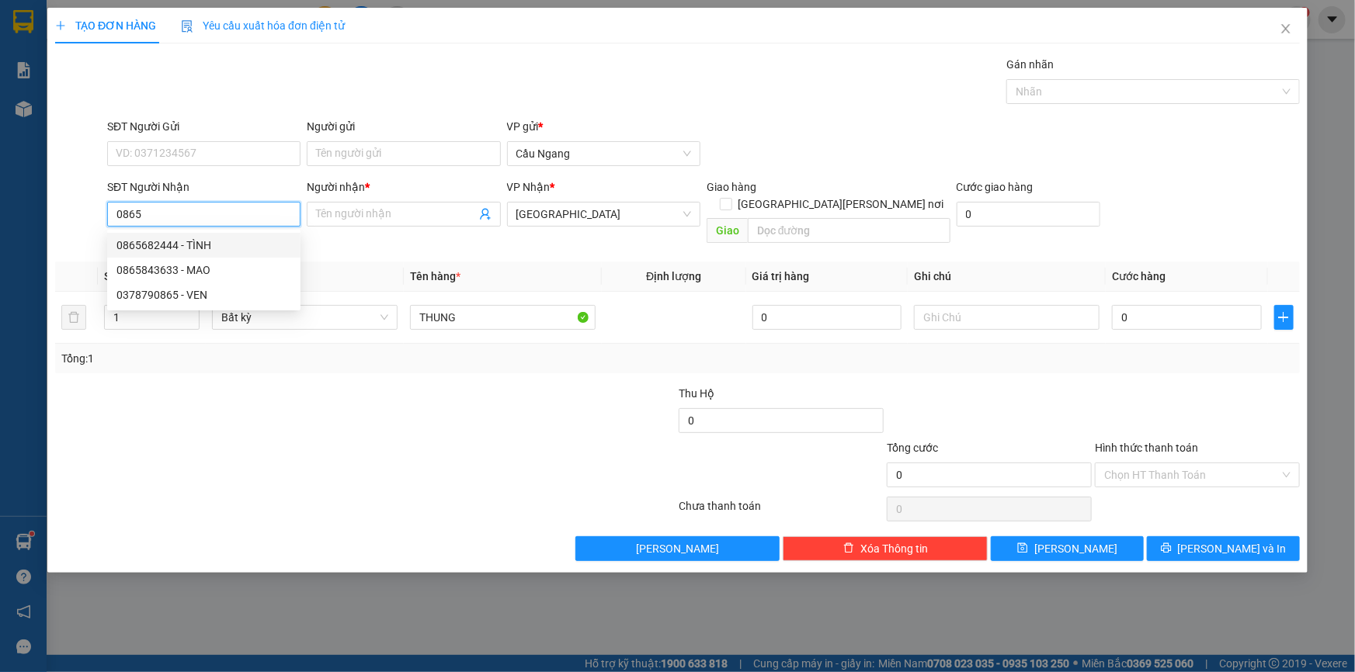
click at [195, 240] on div "0865682444 - TÌNH" at bounding box center [203, 245] width 175 height 17
type input "0865682444"
type input "TÌNH"
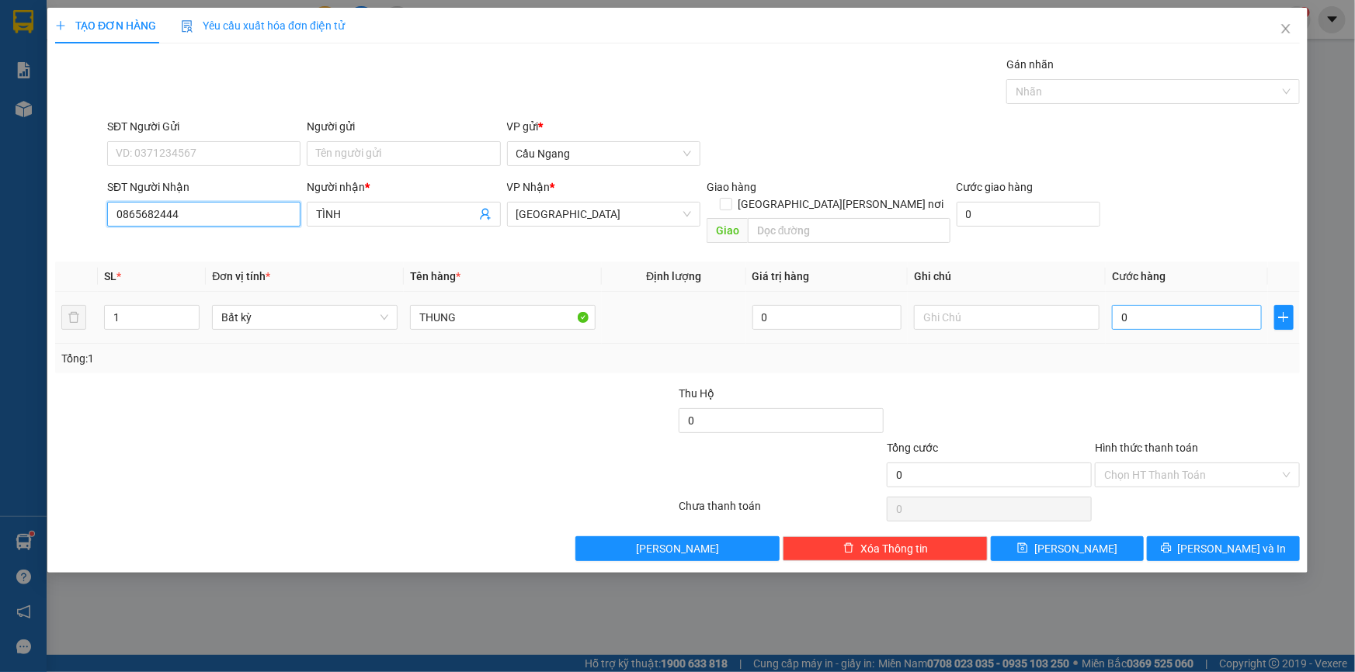
type input "0865682444"
click at [1196, 305] on input "0" at bounding box center [1187, 317] width 150 height 25
type input "3"
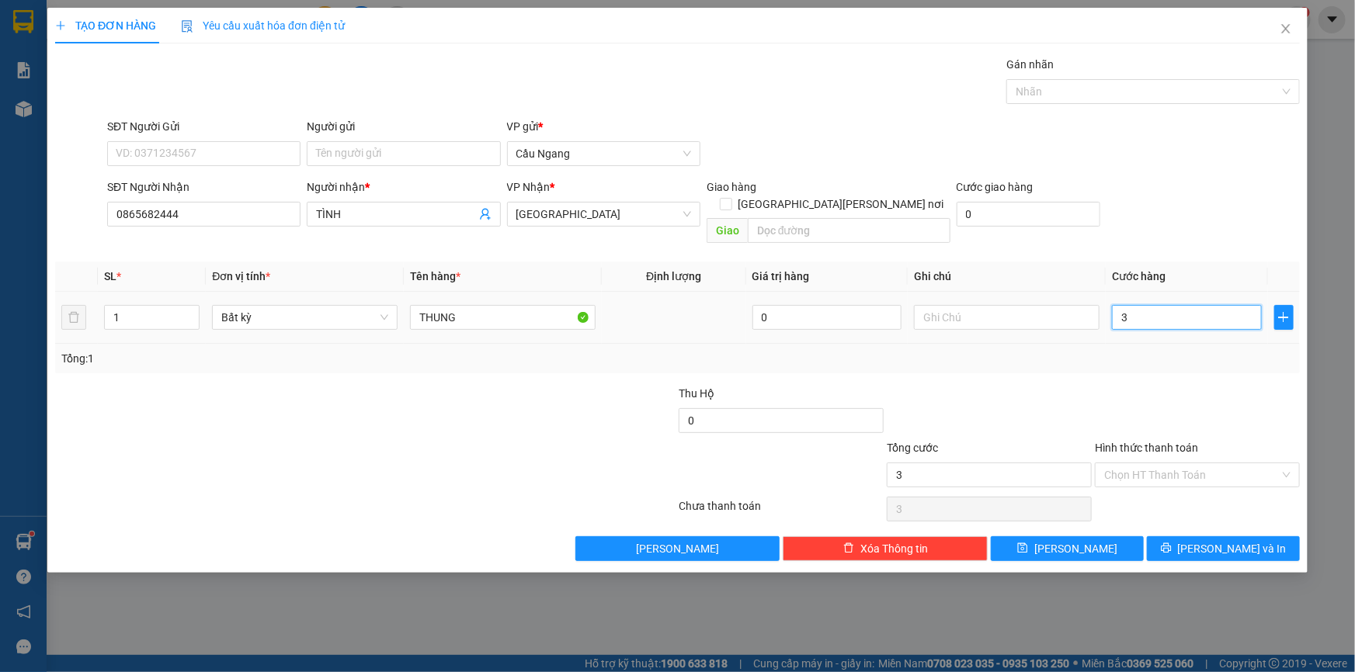
type input "30"
type input "300"
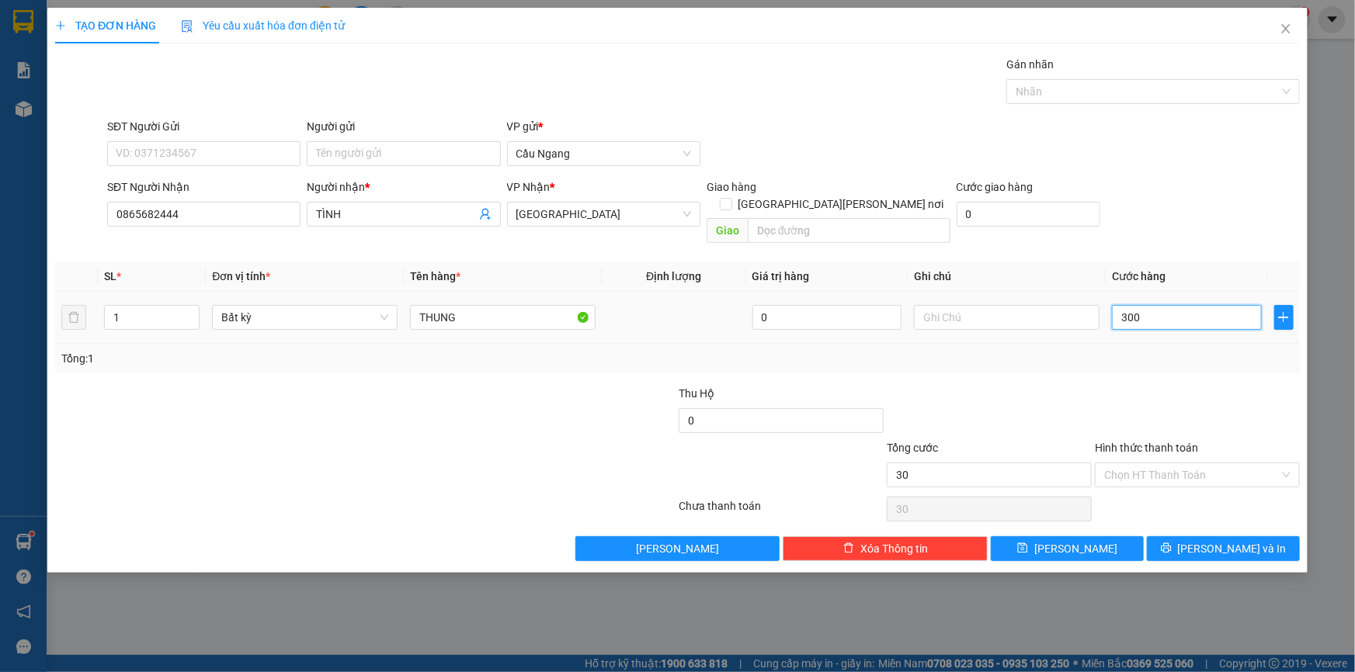
type input "300"
type input "3.000"
type input "30.000"
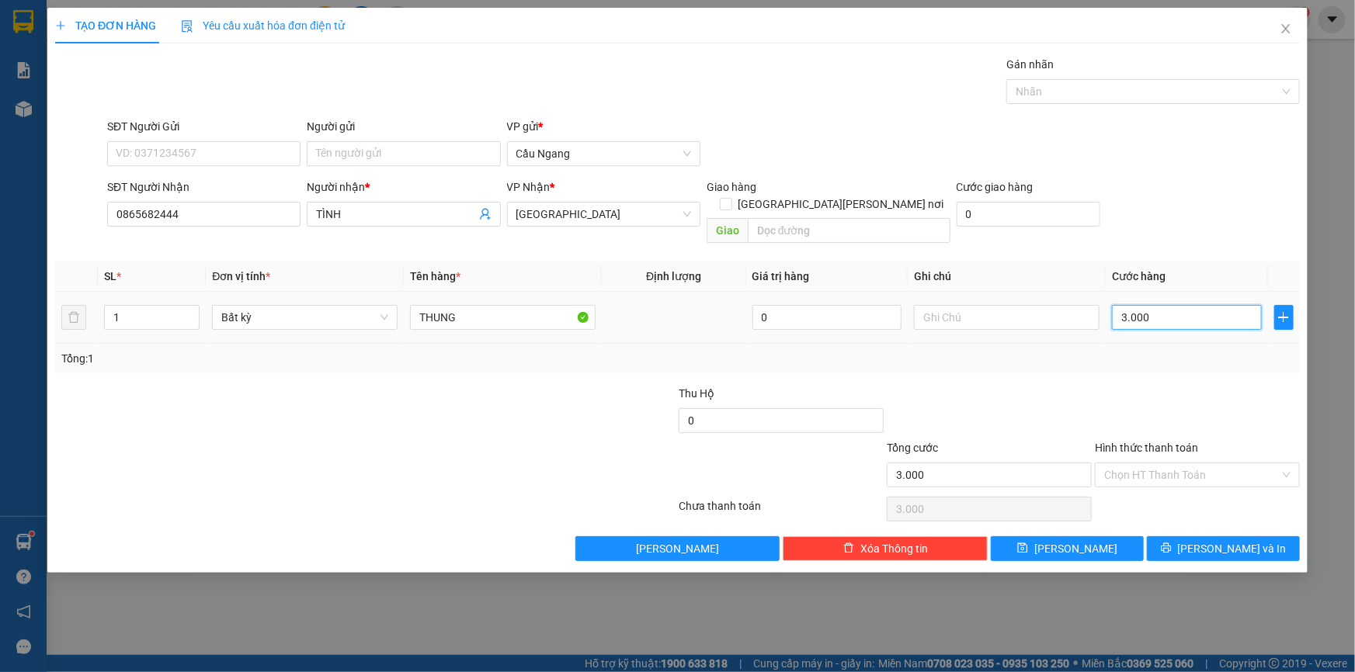
type input "30.000"
click at [1162, 463] on input "Hình thức thanh toán" at bounding box center [1191, 474] width 175 height 23
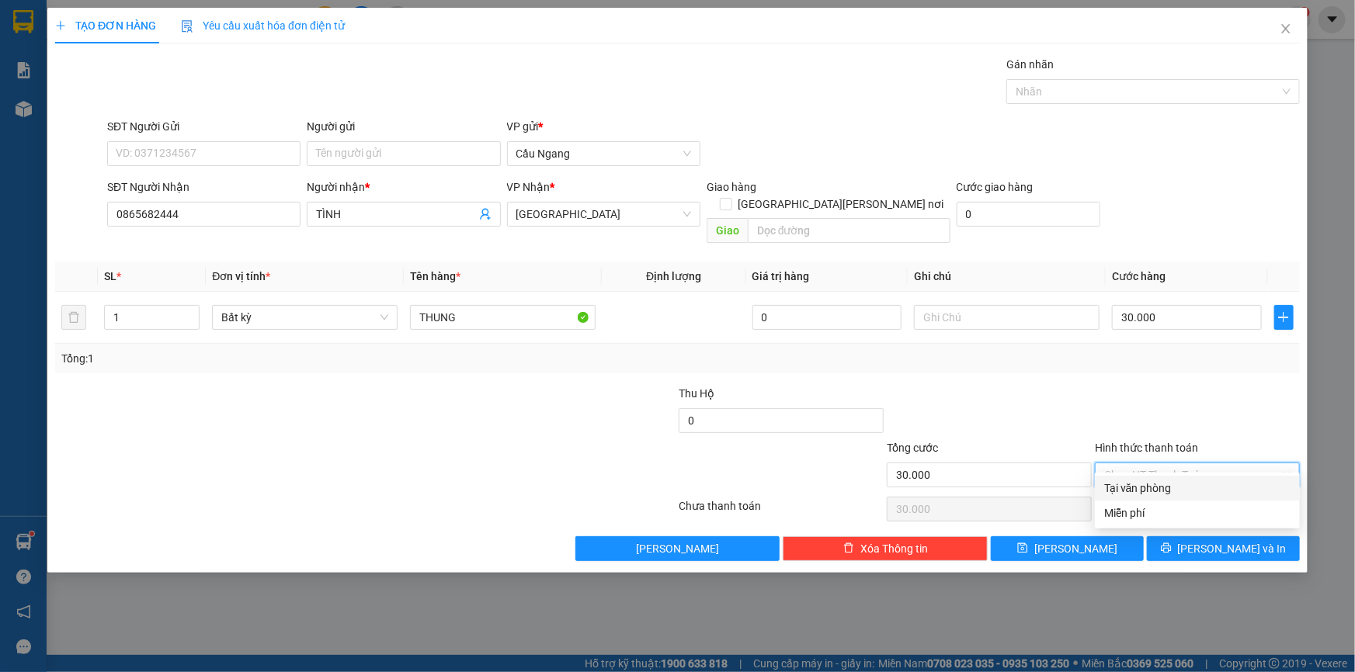
click at [1131, 488] on div "Tại văn phòng" at bounding box center [1197, 488] width 186 height 17
type input "0"
click at [1188, 536] on button "[PERSON_NAME] và In" at bounding box center [1223, 548] width 153 height 25
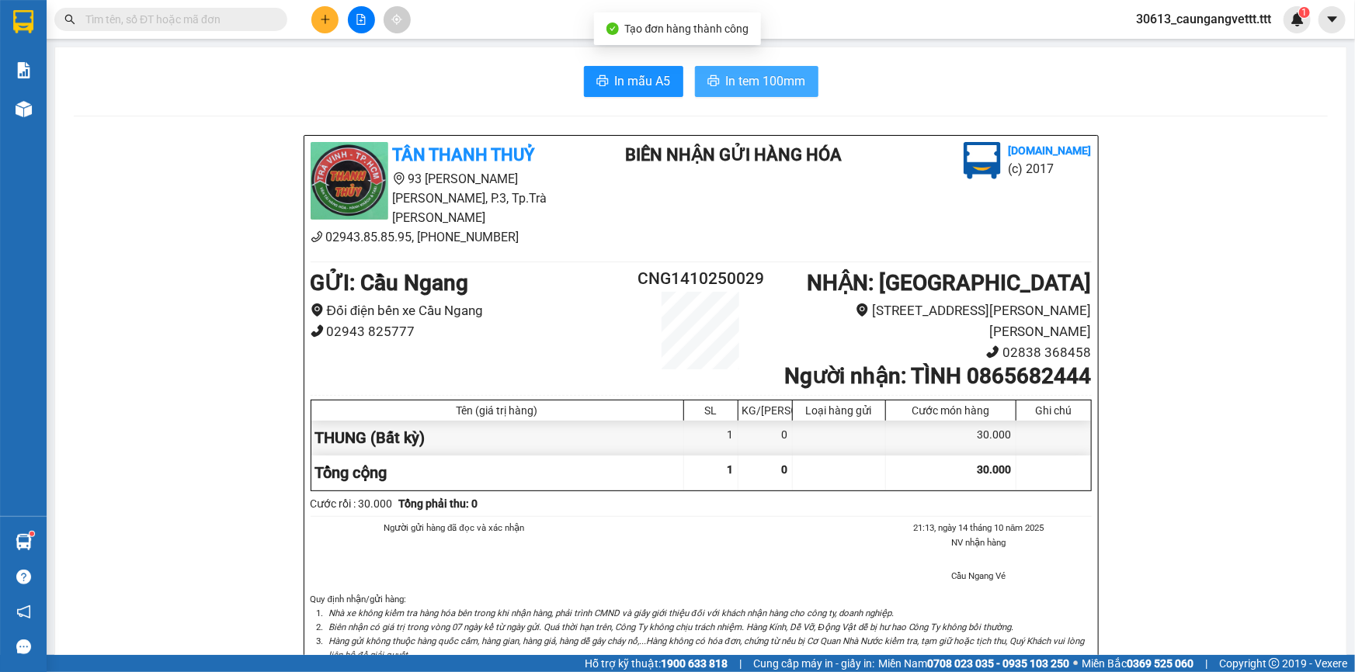
click at [726, 74] on span "In tem 100mm" at bounding box center [766, 80] width 80 height 19
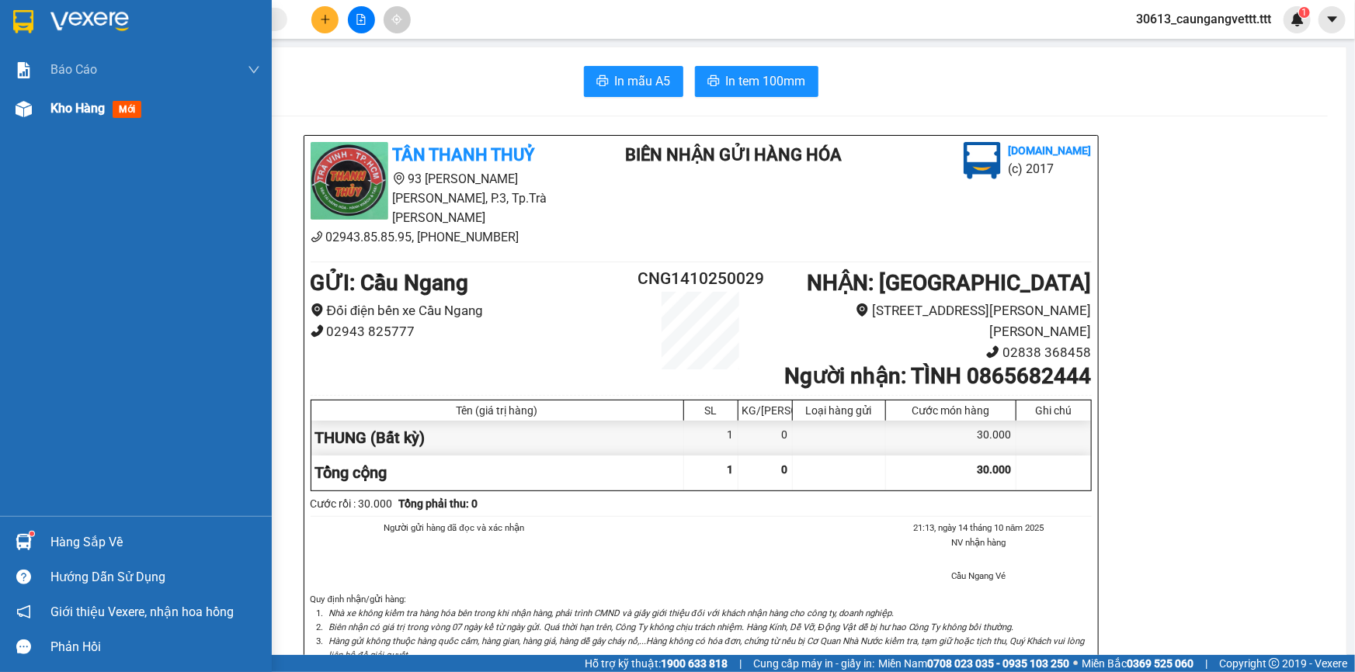
click at [71, 107] on span "Kho hàng" at bounding box center [77, 108] width 54 height 15
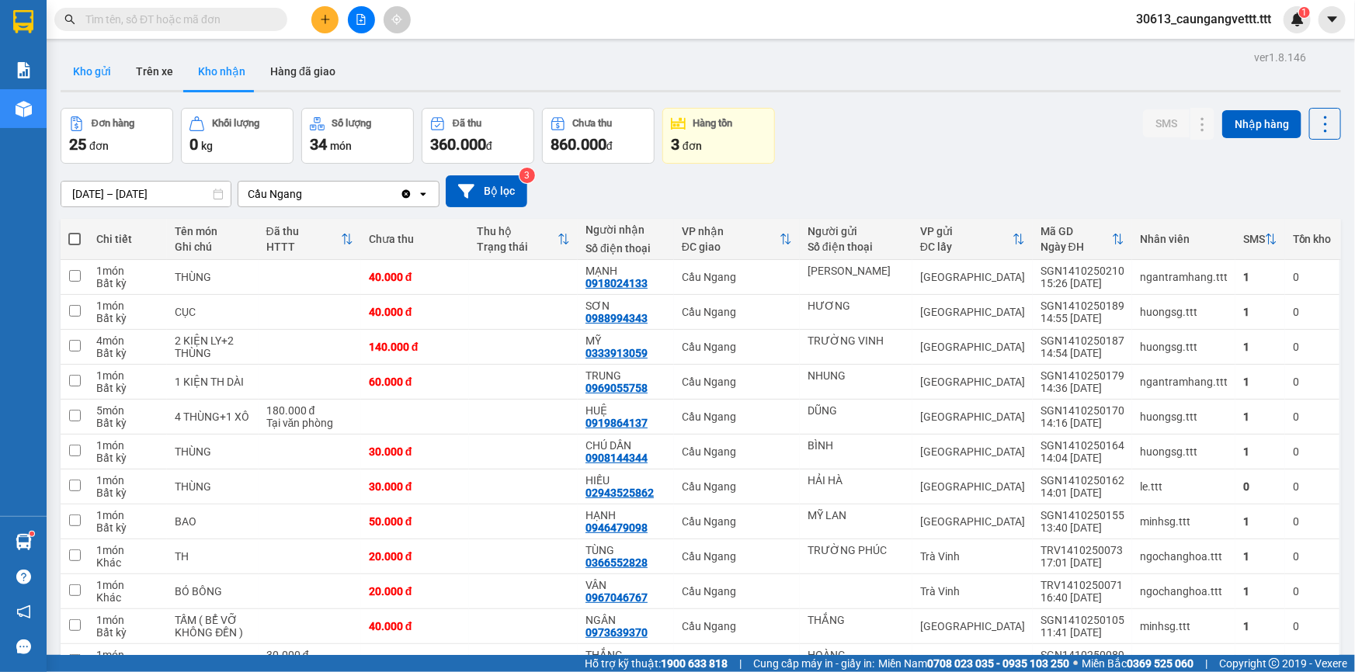
click at [96, 74] on button "Kho gửi" at bounding box center [92, 71] width 63 height 37
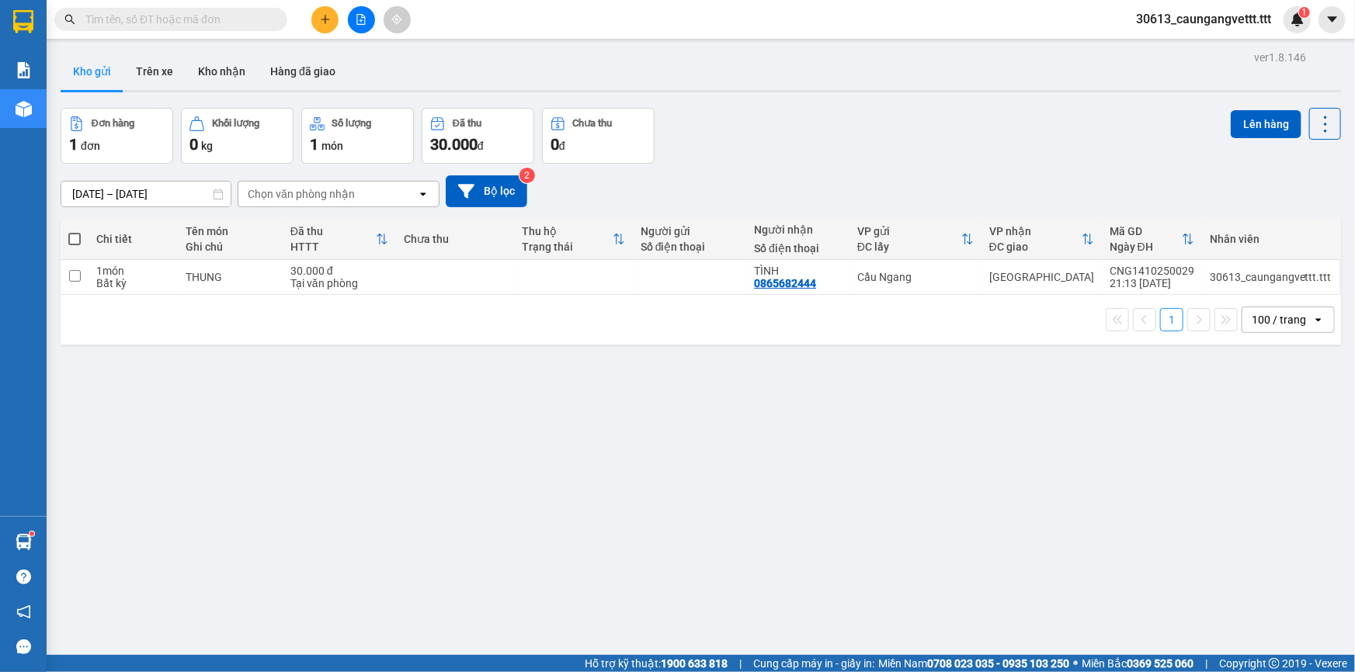
click at [71, 239] on span at bounding box center [74, 239] width 12 height 12
click at [75, 231] on input "checkbox" at bounding box center [75, 231] width 0 height 0
checkbox input "true"
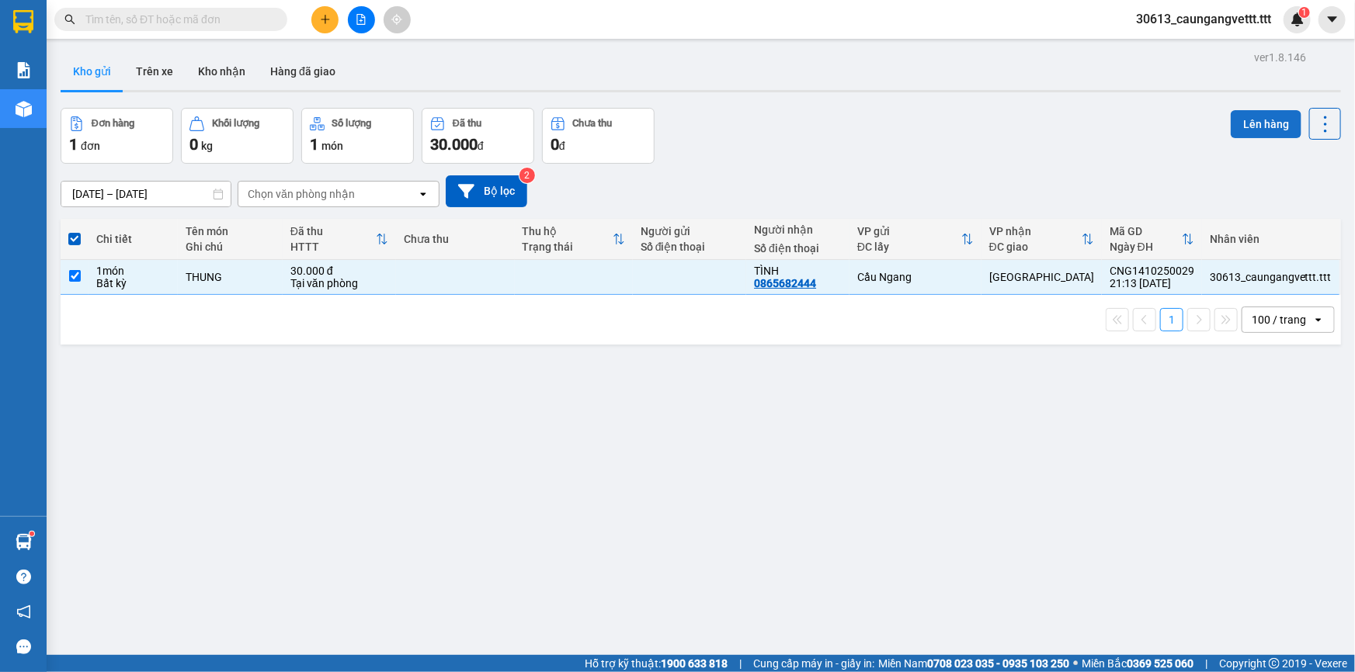
click at [1252, 120] on button "Lên hàng" at bounding box center [1266, 124] width 71 height 28
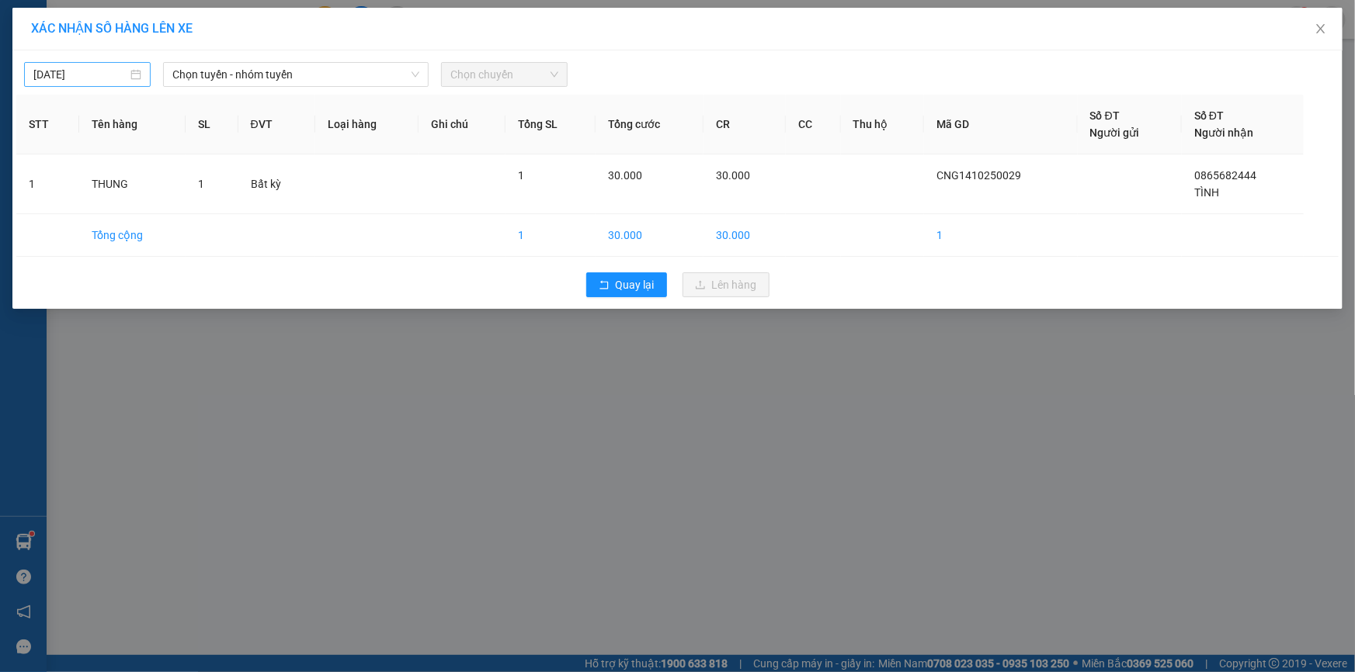
click at [47, 76] on input "[DATE]" at bounding box center [80, 74] width 94 height 17
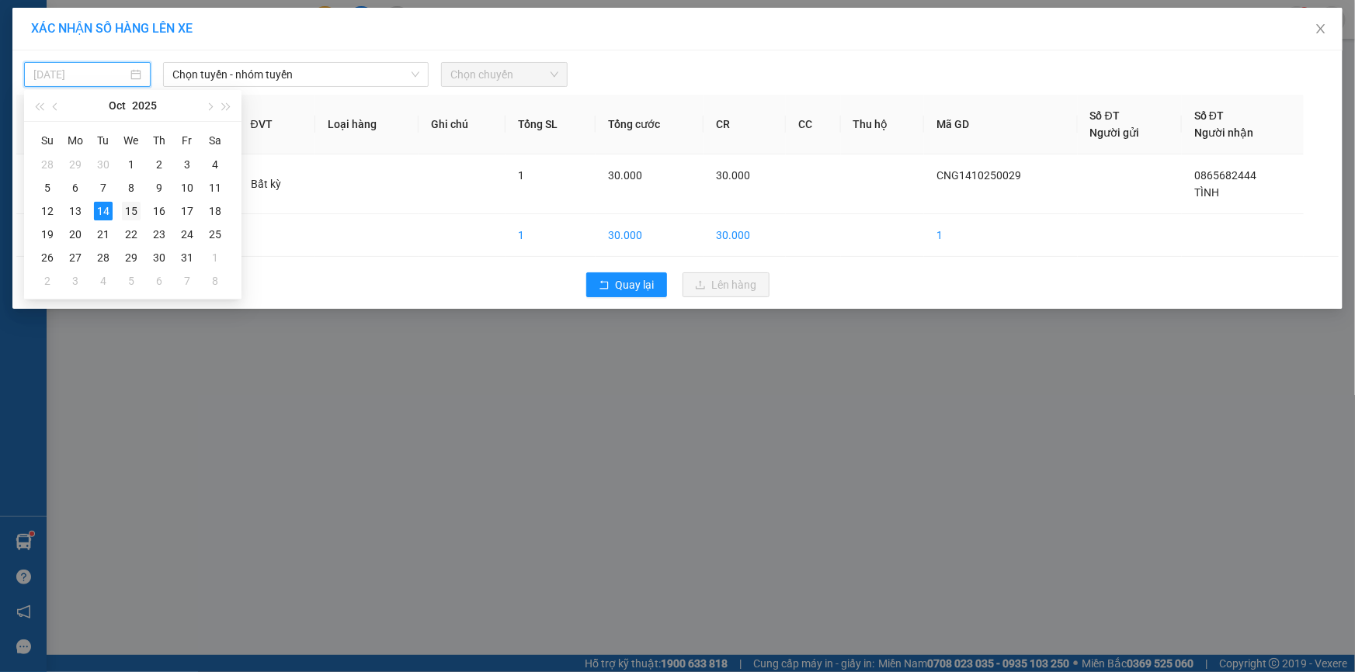
click at [133, 217] on div "15" at bounding box center [131, 211] width 19 height 19
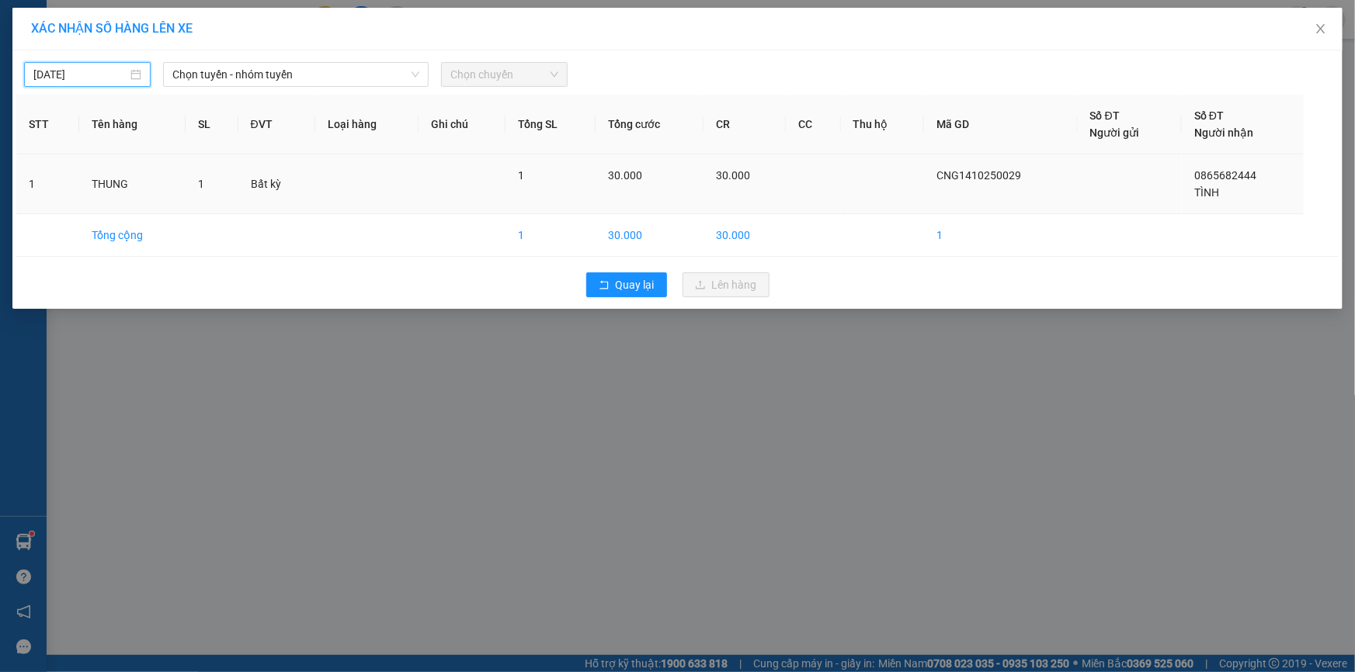
type input "[DATE]"
click at [213, 77] on span "Chọn tuyến - nhóm tuyến" at bounding box center [295, 74] width 247 height 23
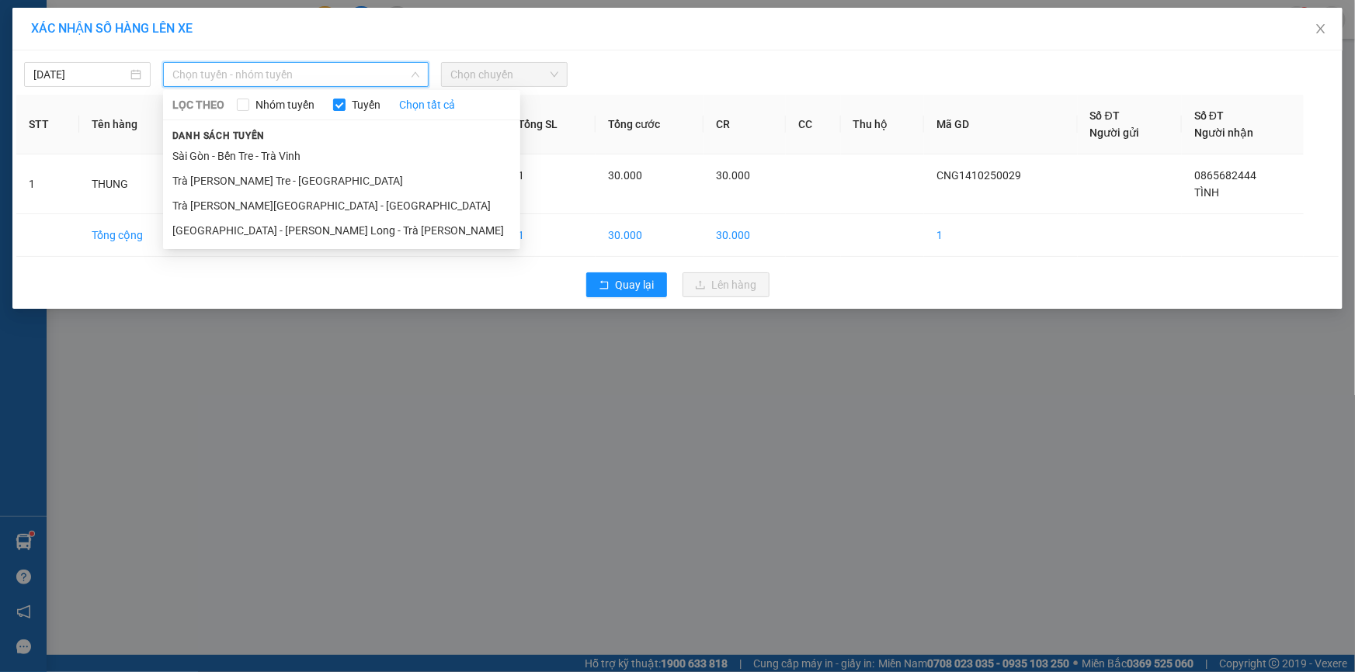
drag, startPoint x: 264, startPoint y: 182, endPoint x: 344, endPoint y: 73, distance: 135.6
click at [266, 179] on li "Trà [PERSON_NAME] Tre - [GEOGRAPHIC_DATA]" at bounding box center [341, 180] width 357 height 25
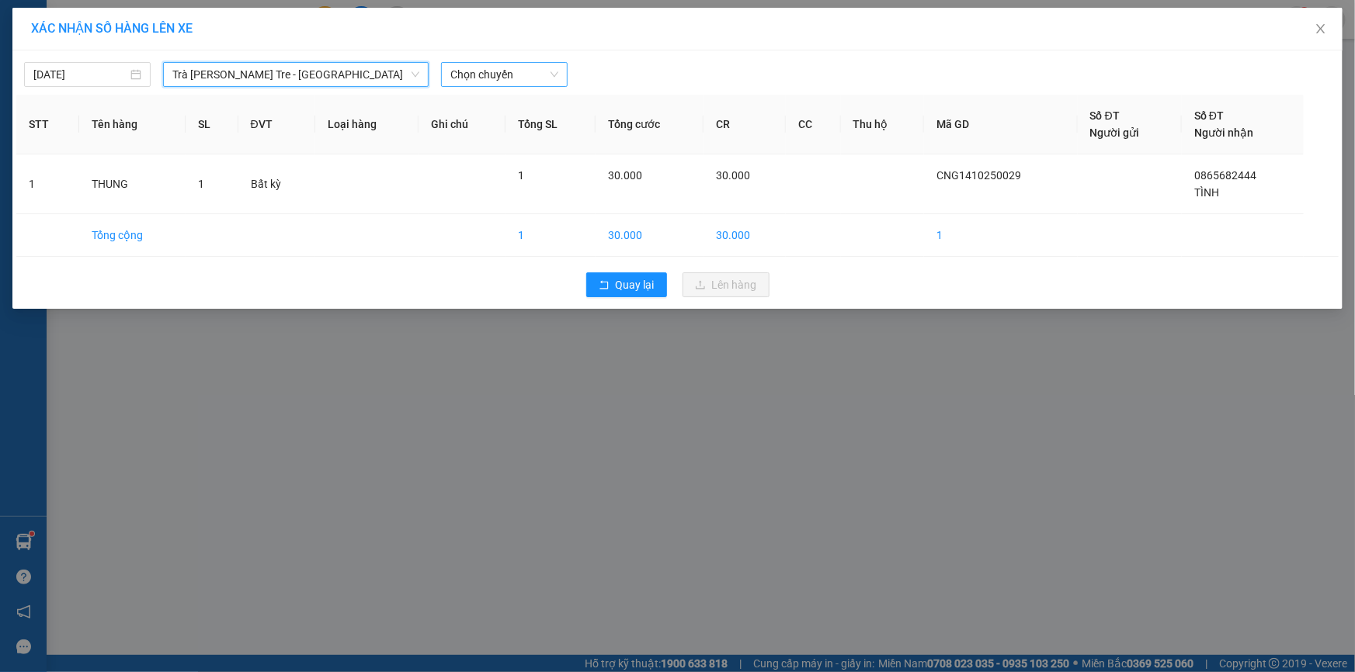
click at [478, 76] on span "Chọn chuyến" at bounding box center [504, 74] width 108 height 23
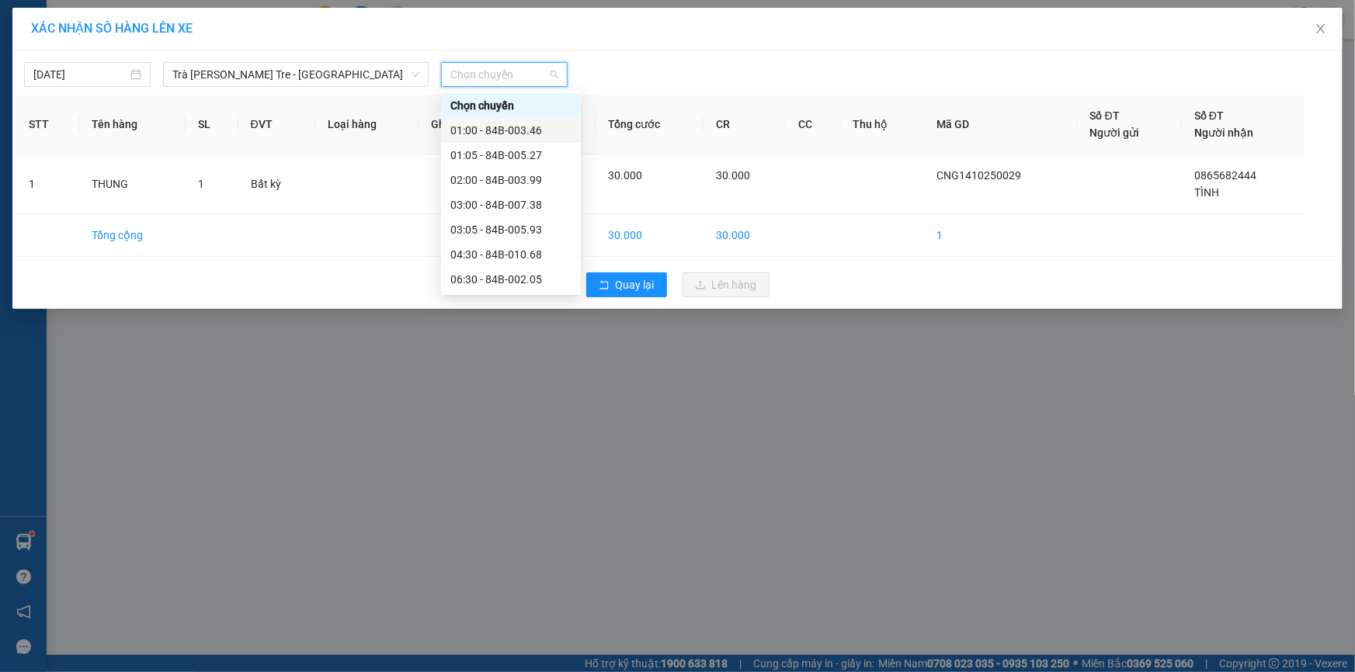
click at [497, 128] on div "01:00 - 84B-003.46" at bounding box center [510, 130] width 121 height 17
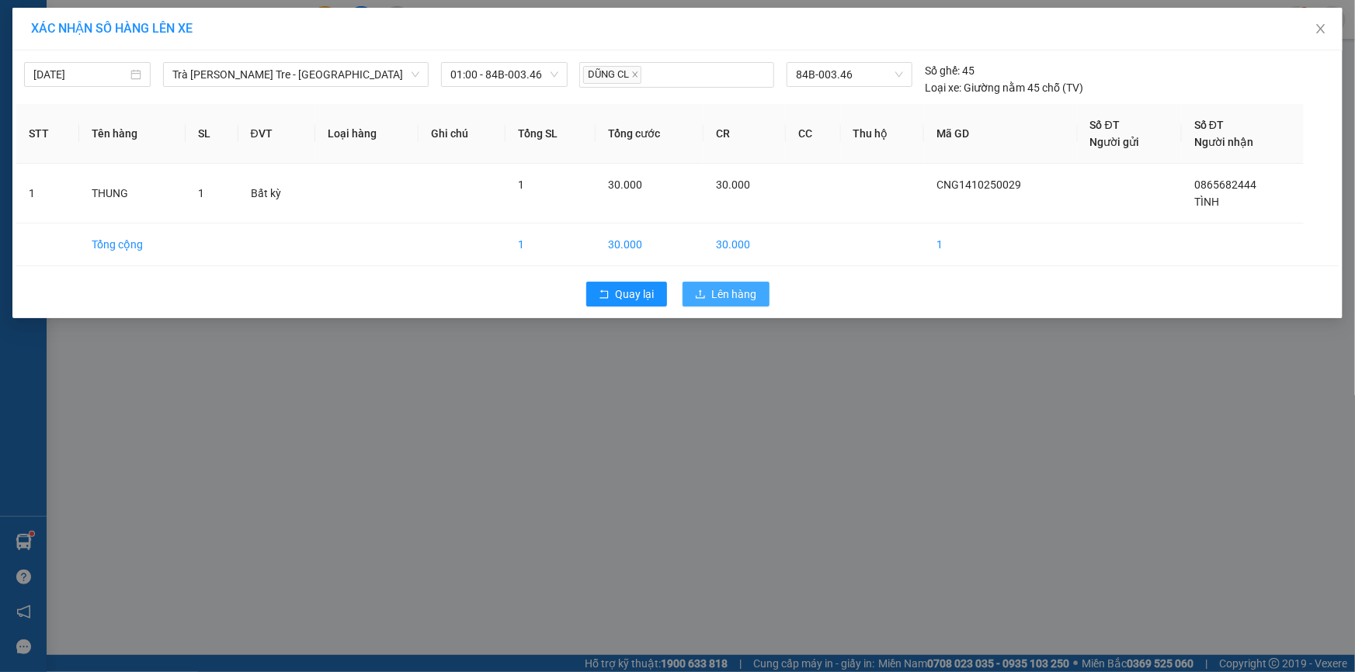
click at [724, 299] on span "Lên hàng" at bounding box center [734, 294] width 45 height 17
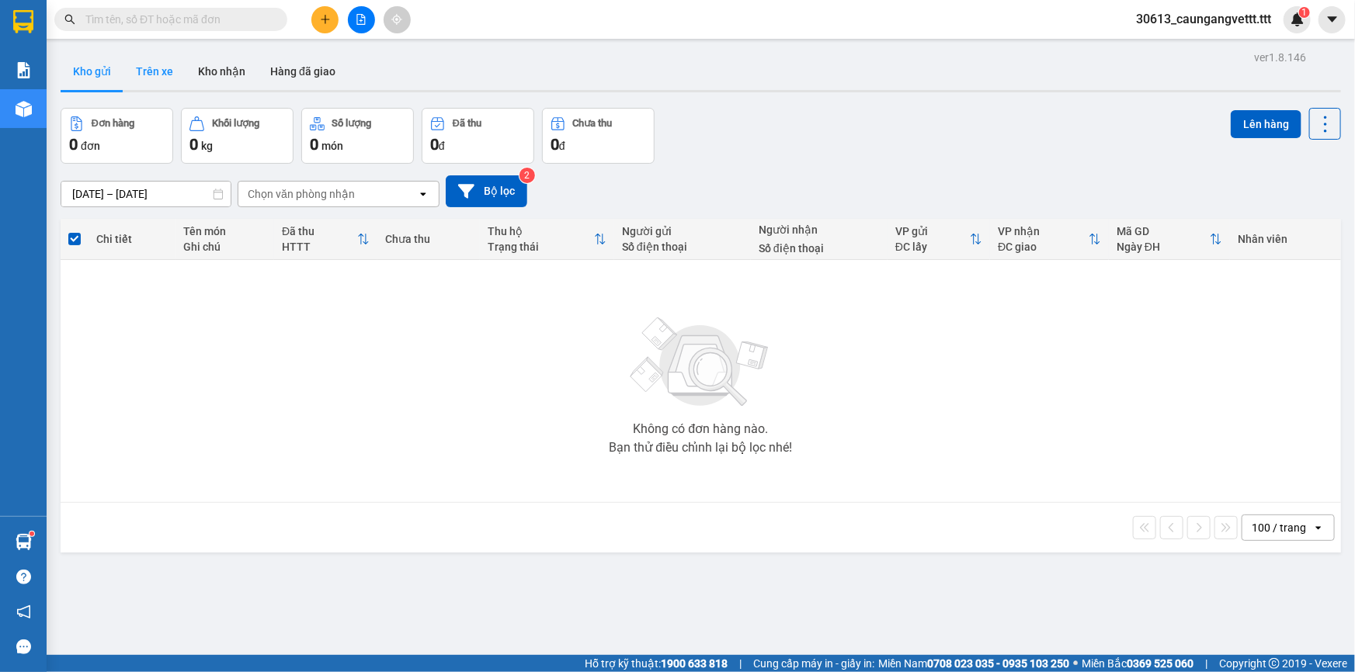
click at [151, 74] on button "Trên xe" at bounding box center [154, 71] width 62 height 37
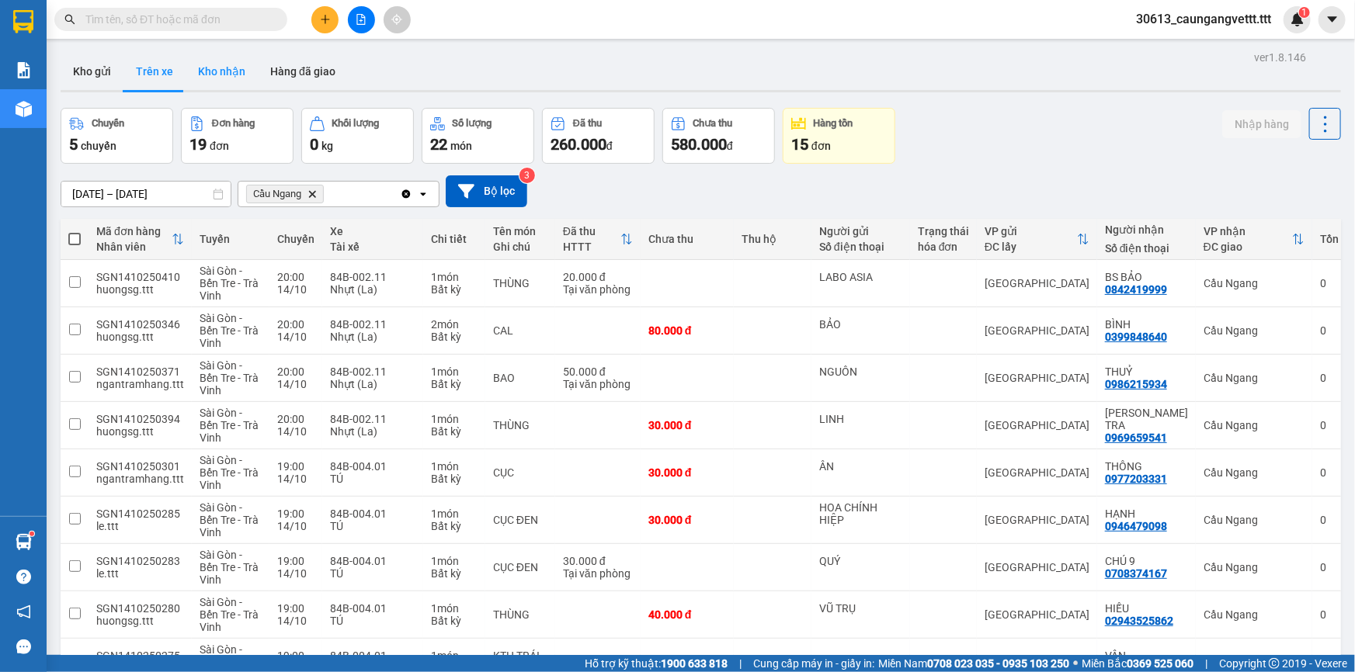
click at [217, 74] on button "Kho nhận" at bounding box center [222, 71] width 72 height 37
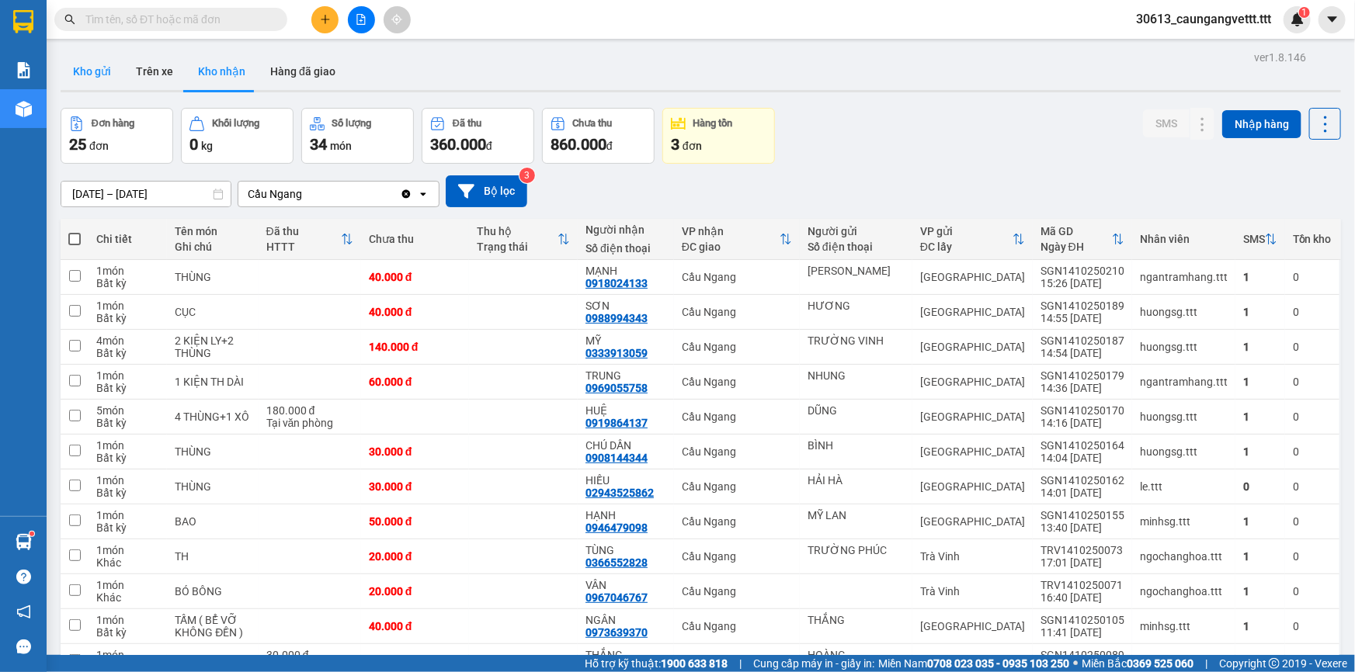
click at [99, 73] on button "Kho gửi" at bounding box center [92, 71] width 63 height 37
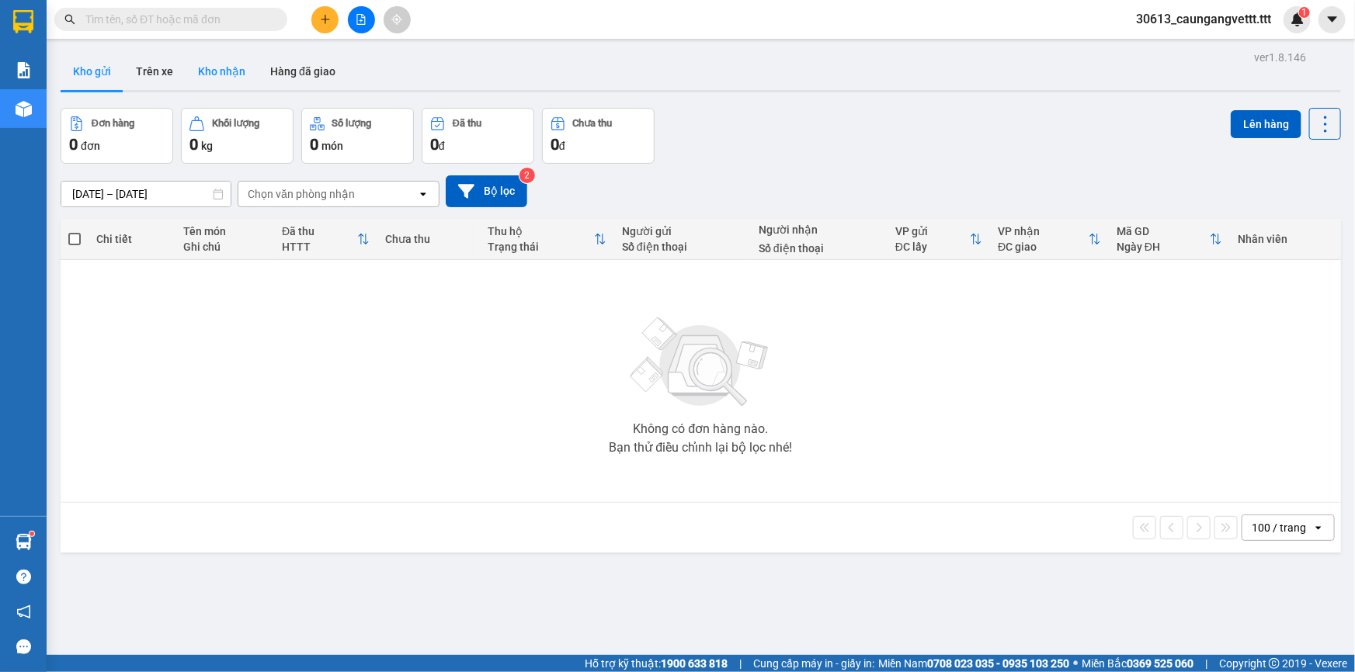
click at [224, 73] on button "Kho nhận" at bounding box center [222, 71] width 72 height 37
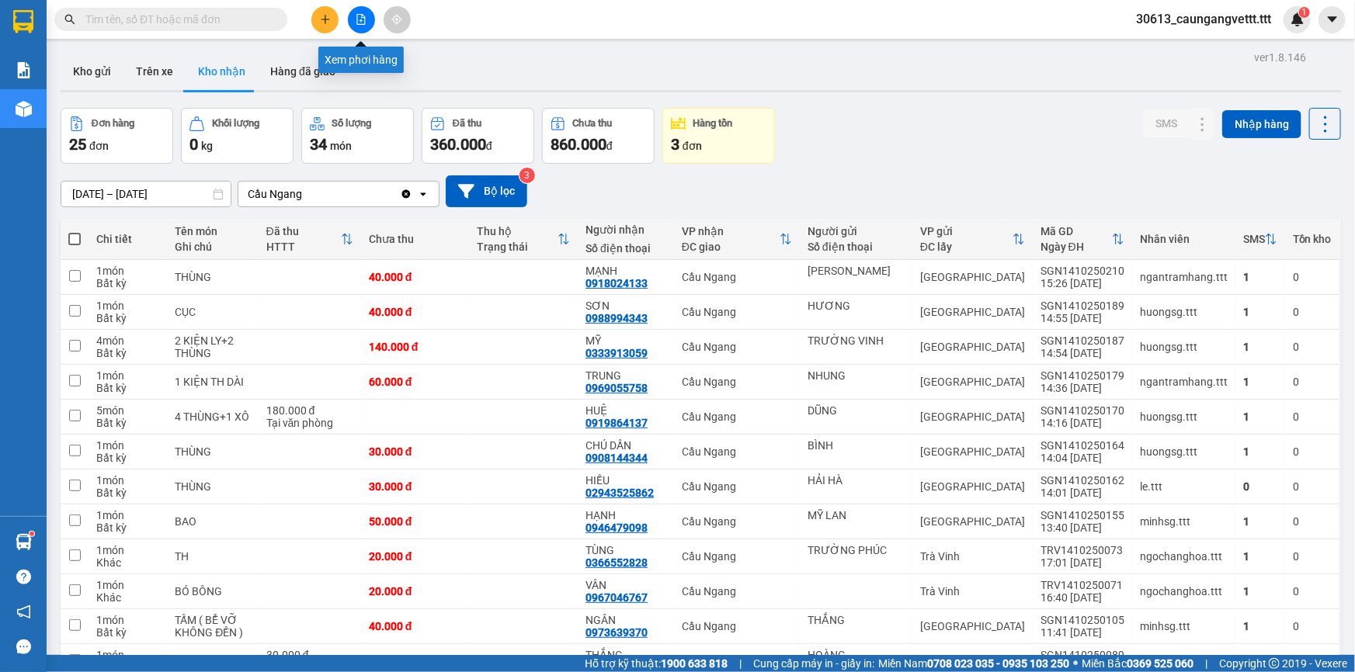
click at [364, 14] on icon "file-add" at bounding box center [361, 19] width 11 height 11
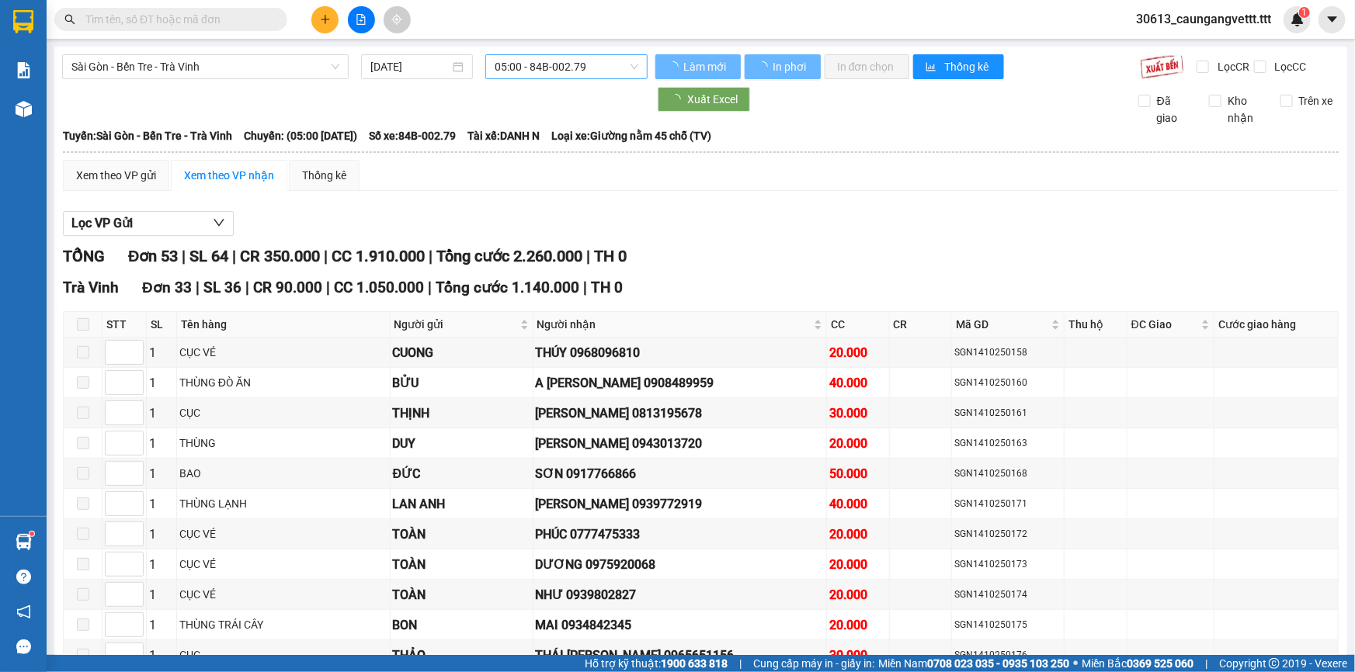
click at [534, 68] on span "05:00 - 84B-002.79" at bounding box center [567, 66] width 144 height 23
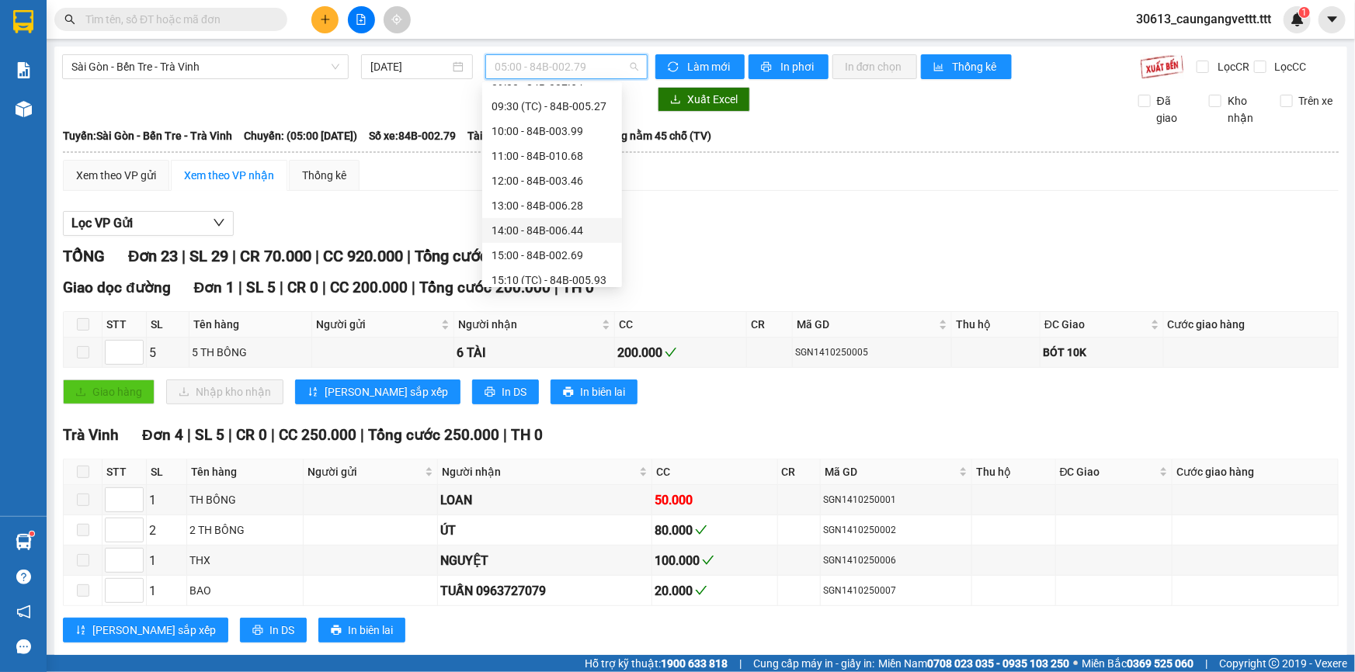
scroll to position [234, 0]
click at [533, 209] on div "16:00 - 84B-002.15" at bounding box center [551, 211] width 121 height 17
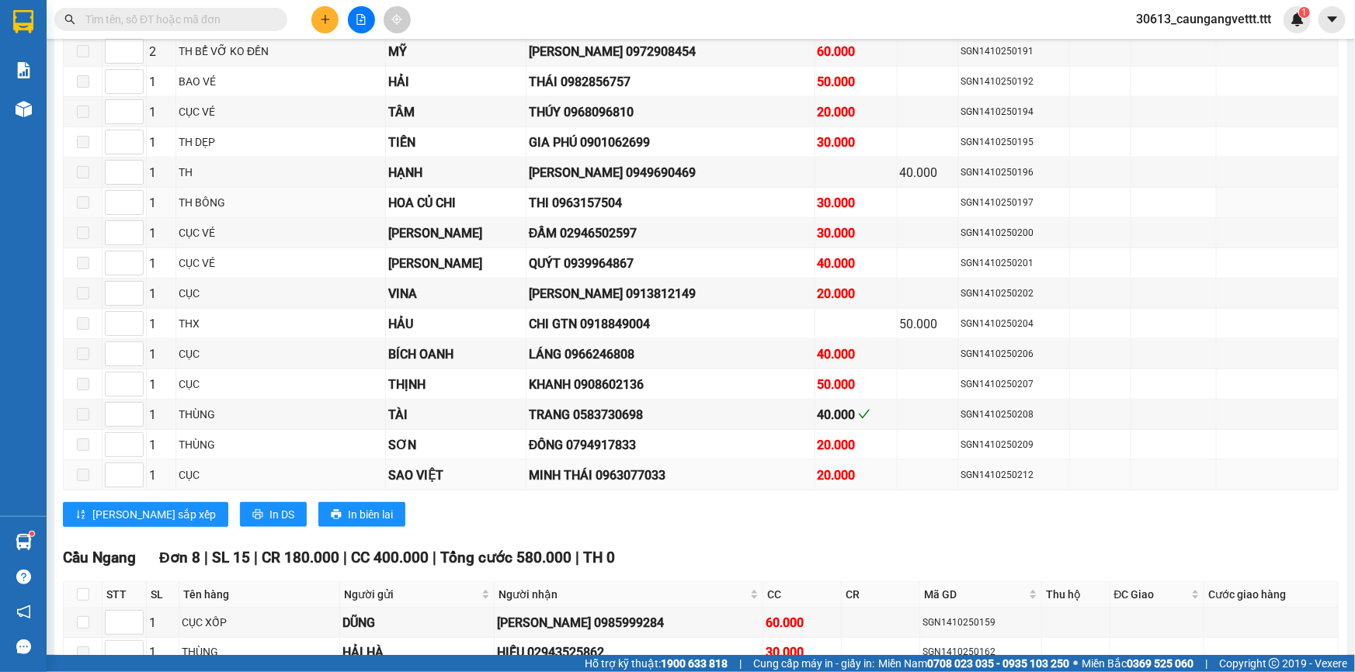
scroll to position [1035, 0]
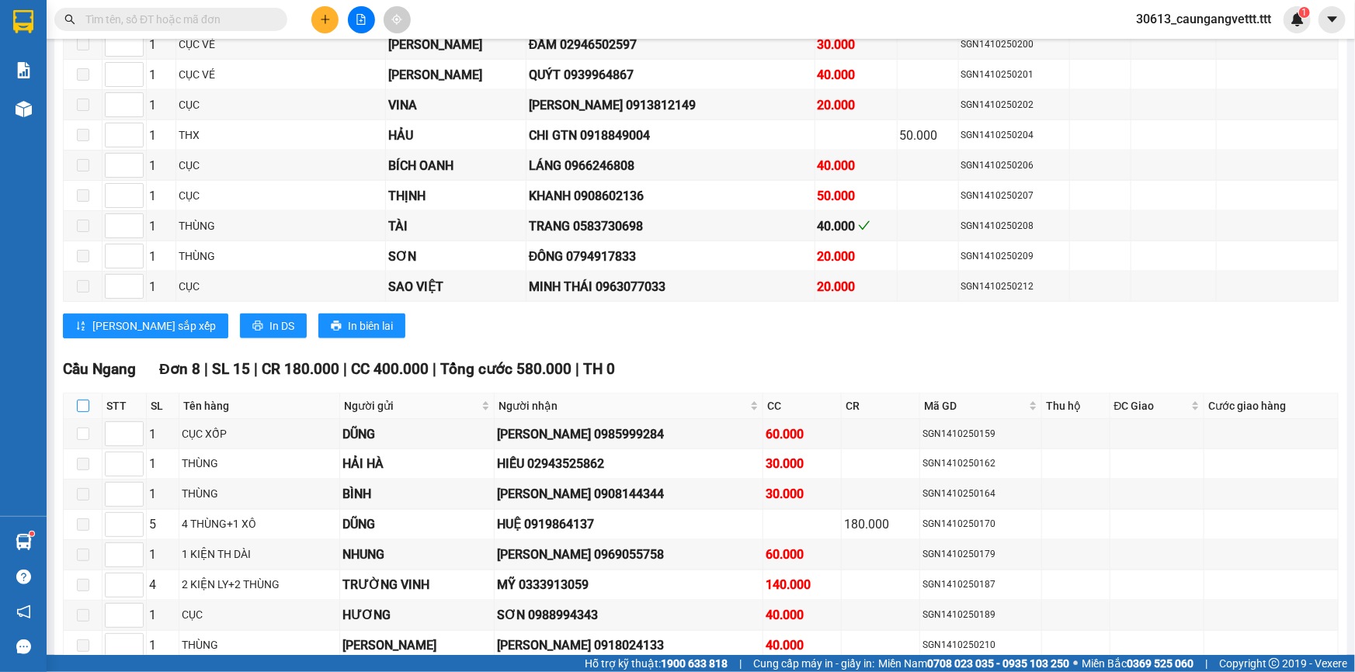
click at [82, 400] on input "checkbox" at bounding box center [83, 406] width 12 height 12
checkbox input "true"
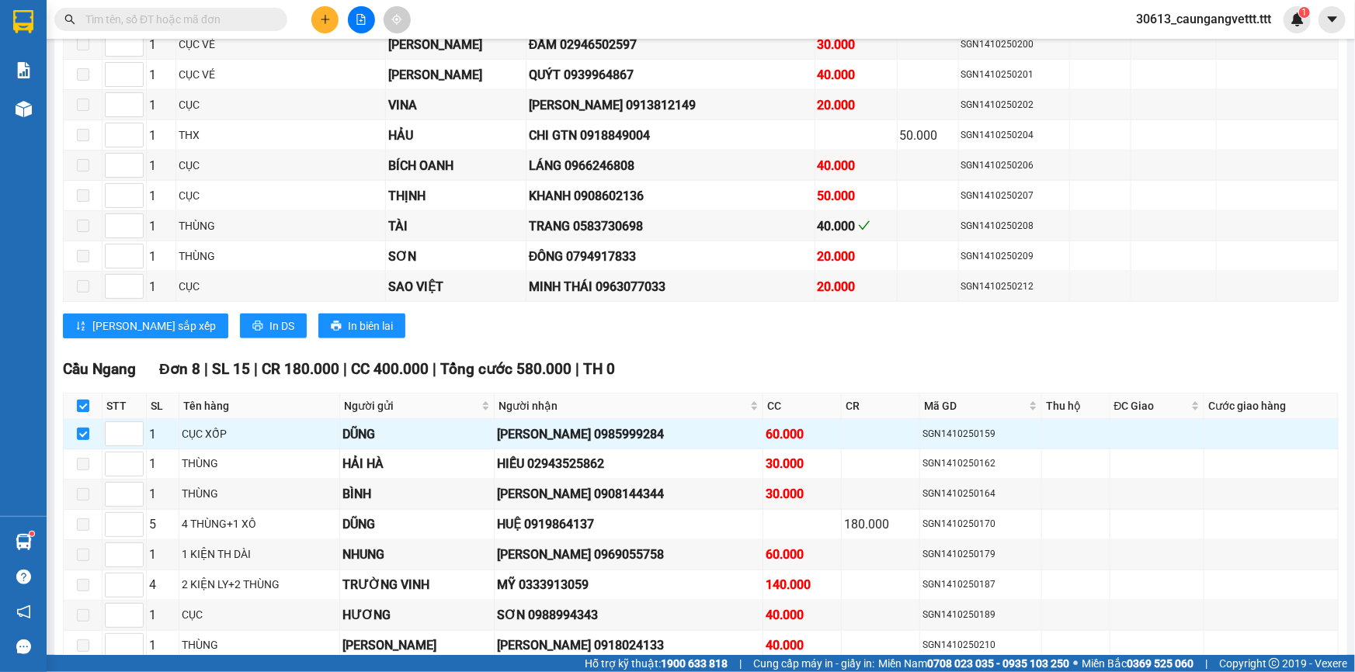
click at [82, 400] on input "checkbox" at bounding box center [83, 406] width 12 height 12
checkbox input "false"
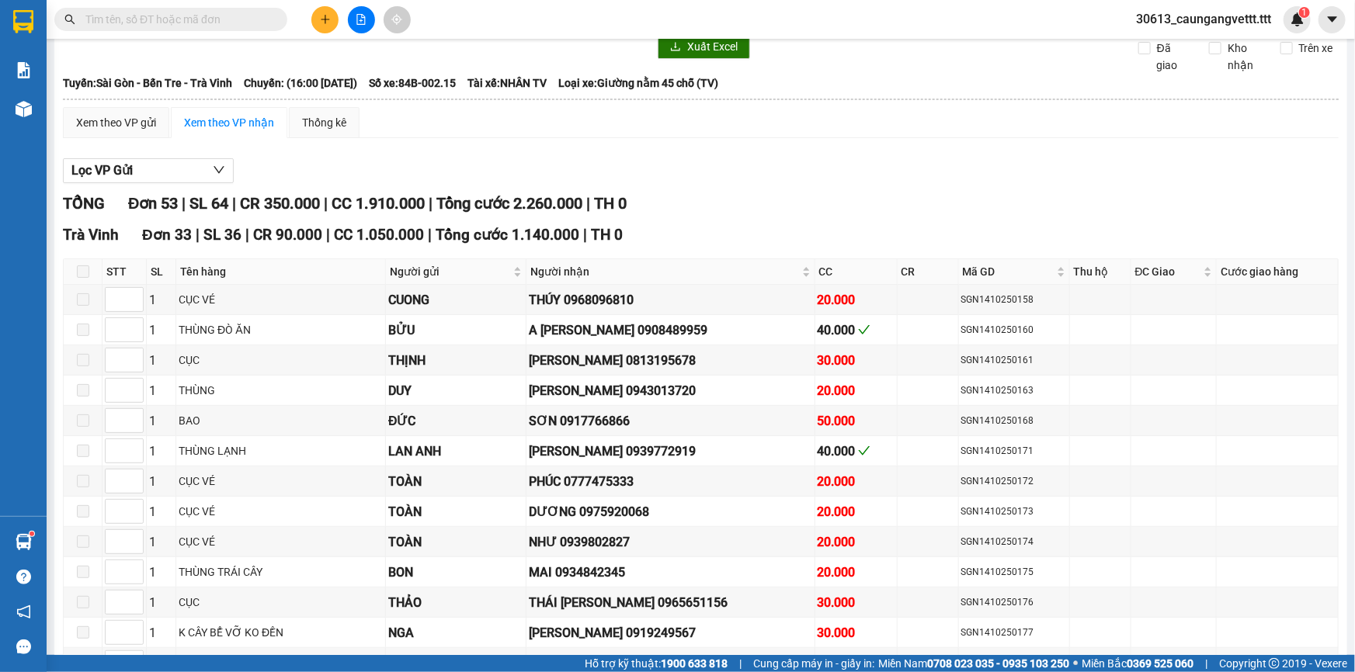
scroll to position [0, 0]
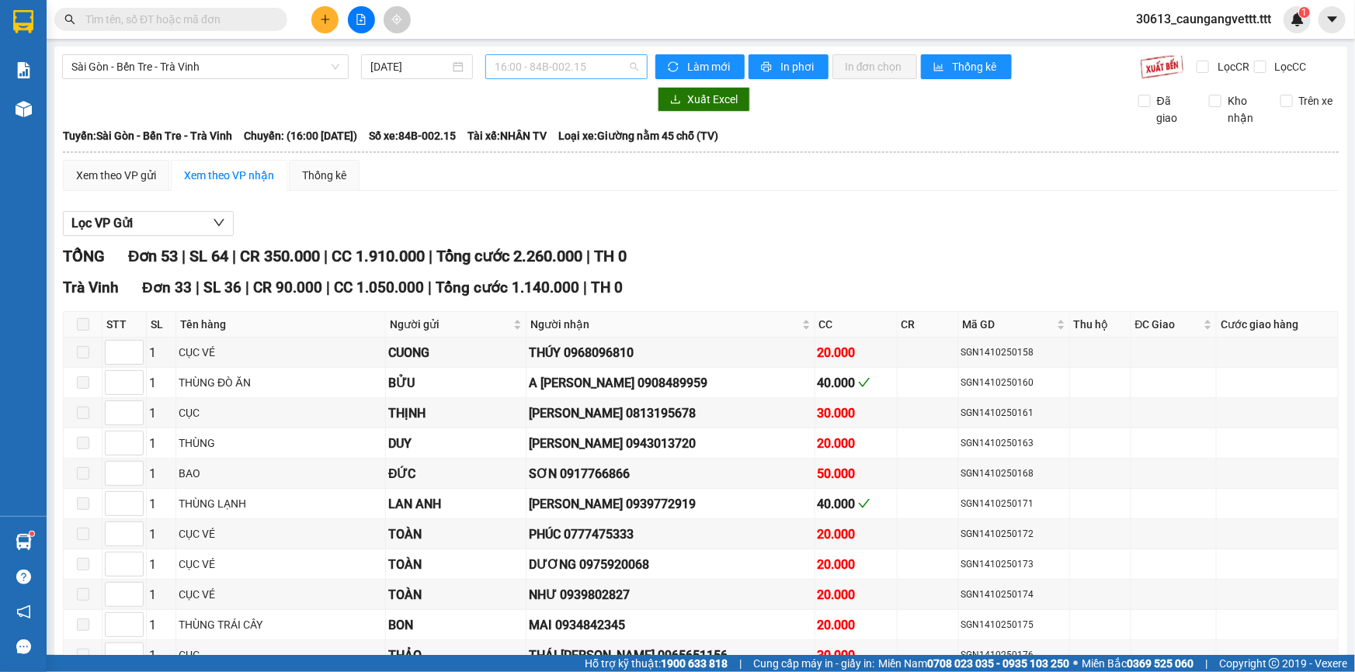
click at [556, 69] on span "16:00 - 84B-002.15" at bounding box center [567, 66] width 144 height 23
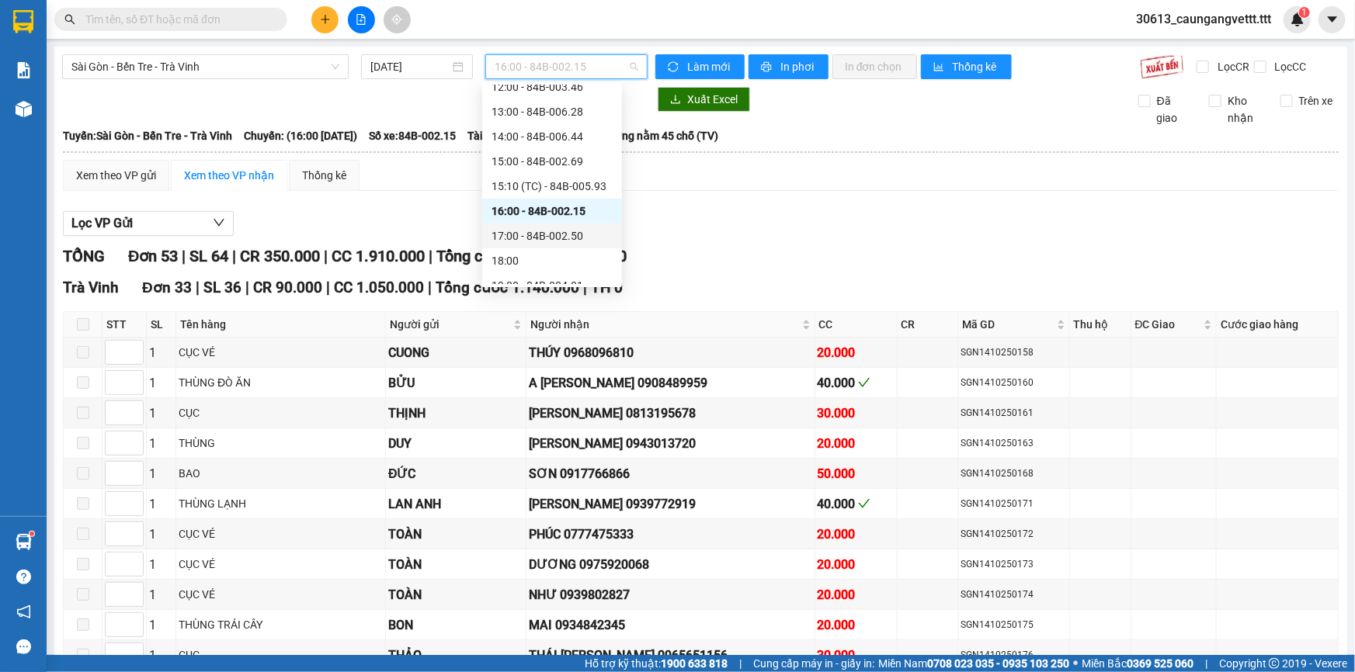
click at [530, 227] on div "17:00 - 84B-002.50" at bounding box center [551, 235] width 121 height 17
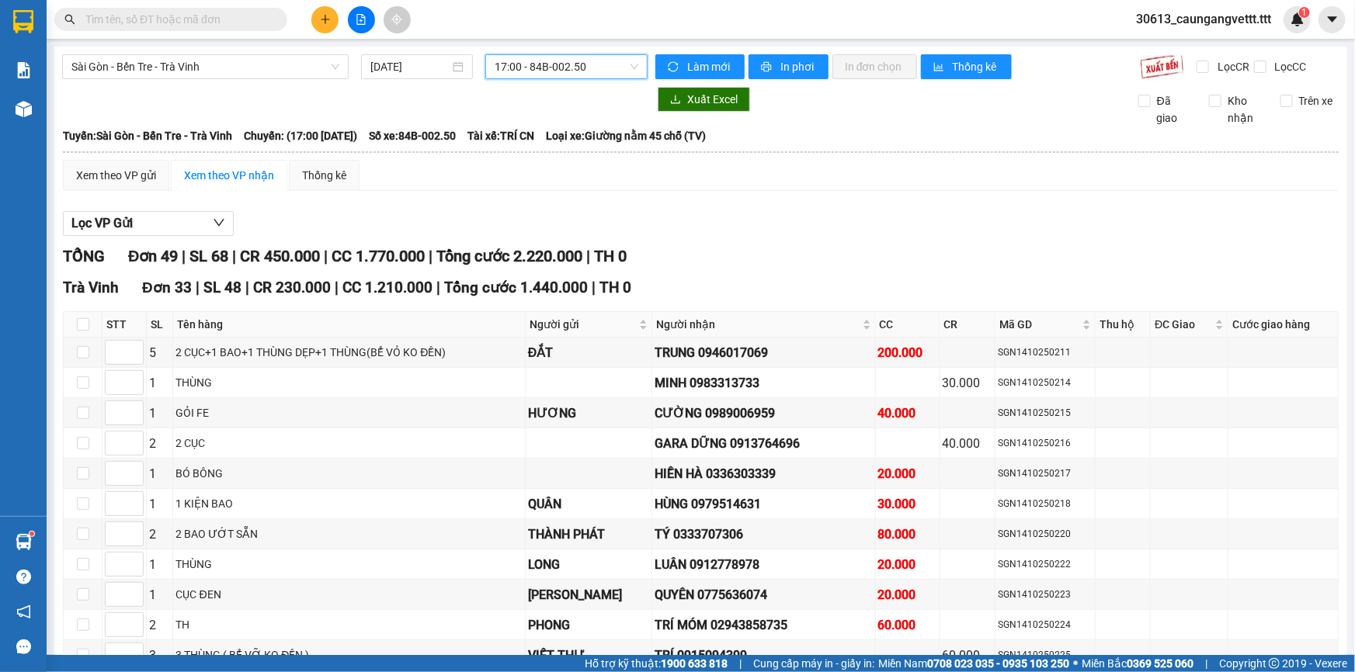
click at [590, 70] on span "17:00 - 84B-002.50" at bounding box center [567, 66] width 144 height 23
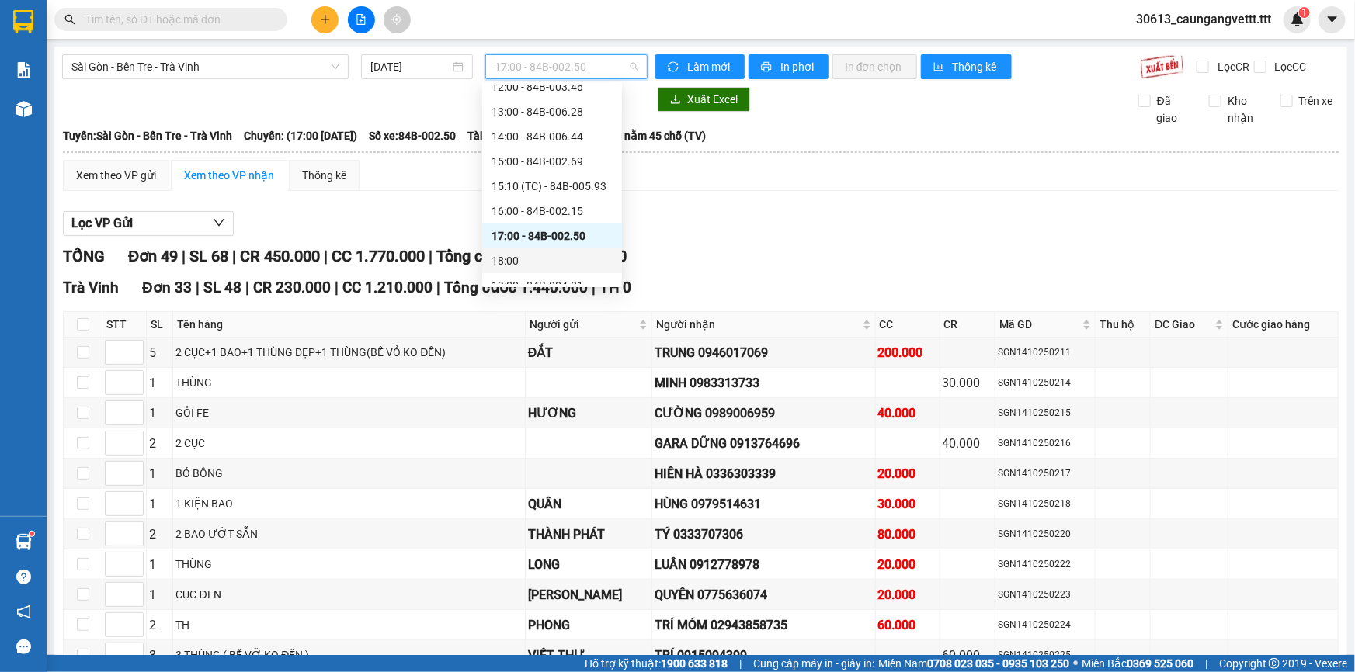
click at [510, 259] on div "18:00" at bounding box center [551, 260] width 121 height 17
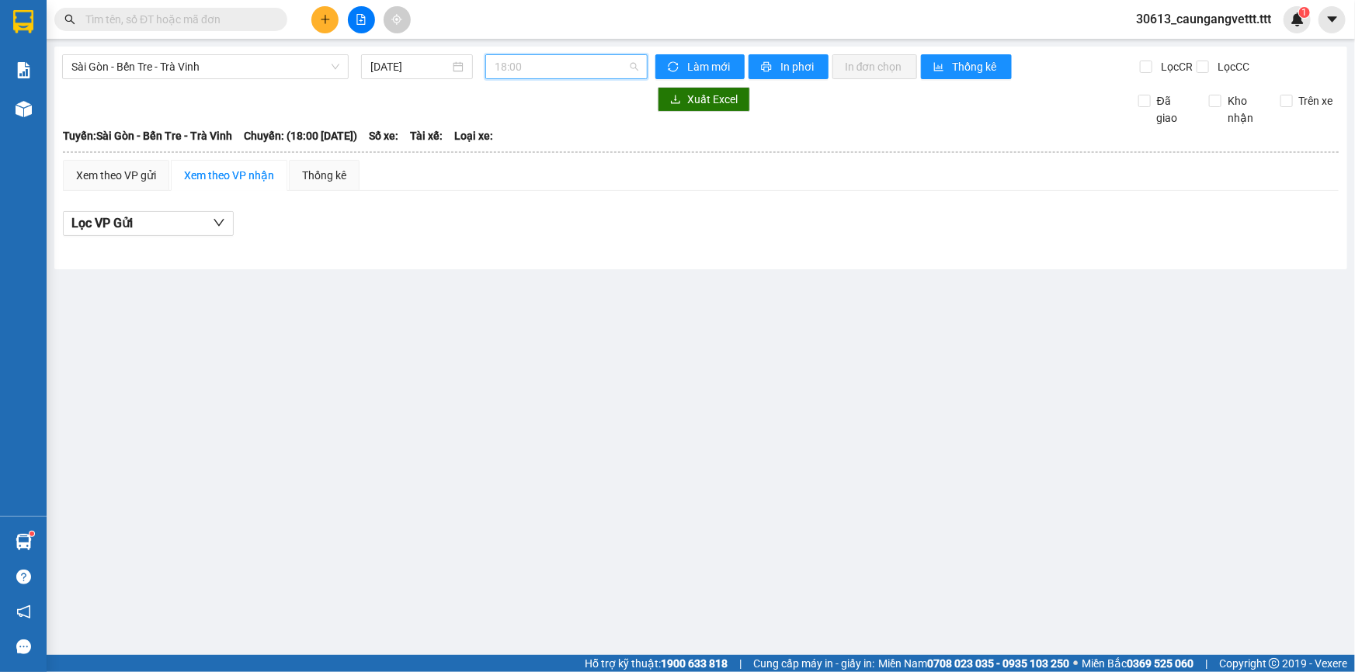
click at [538, 66] on span "18:00" at bounding box center [567, 66] width 144 height 23
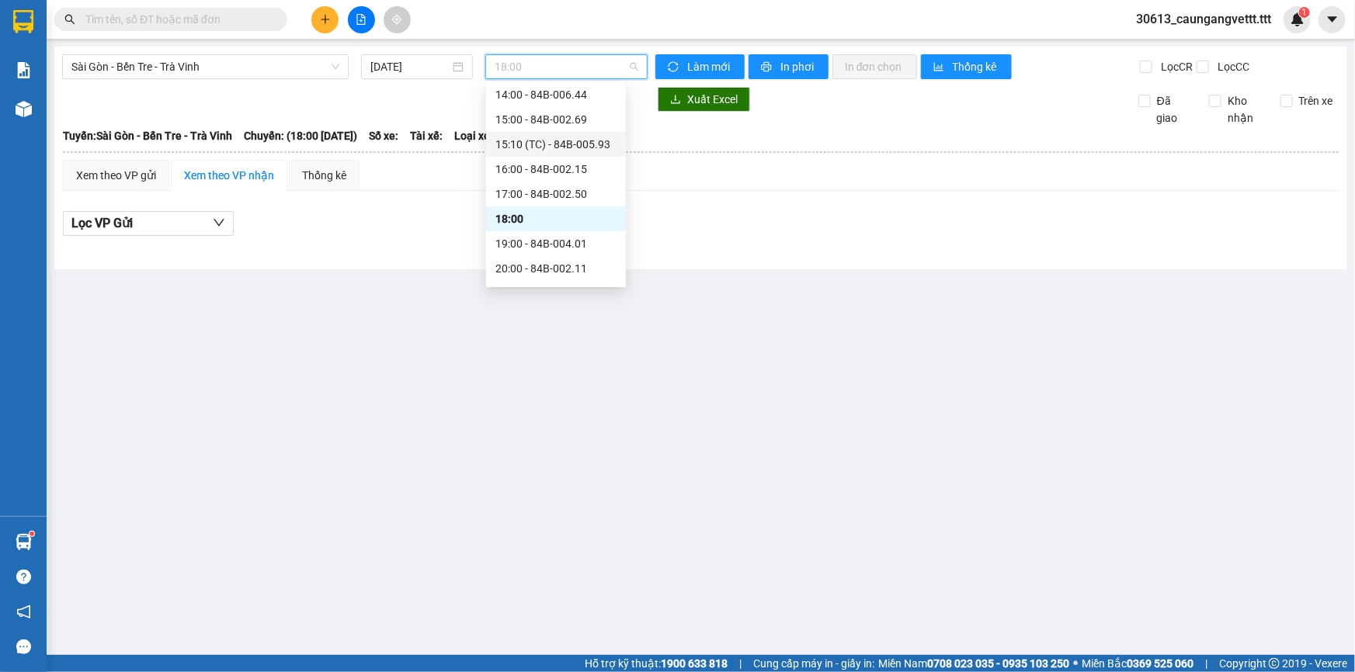
scroll to position [297, 0]
click at [536, 221] on div "19:00 - 84B-004.01" at bounding box center [555, 222] width 121 height 17
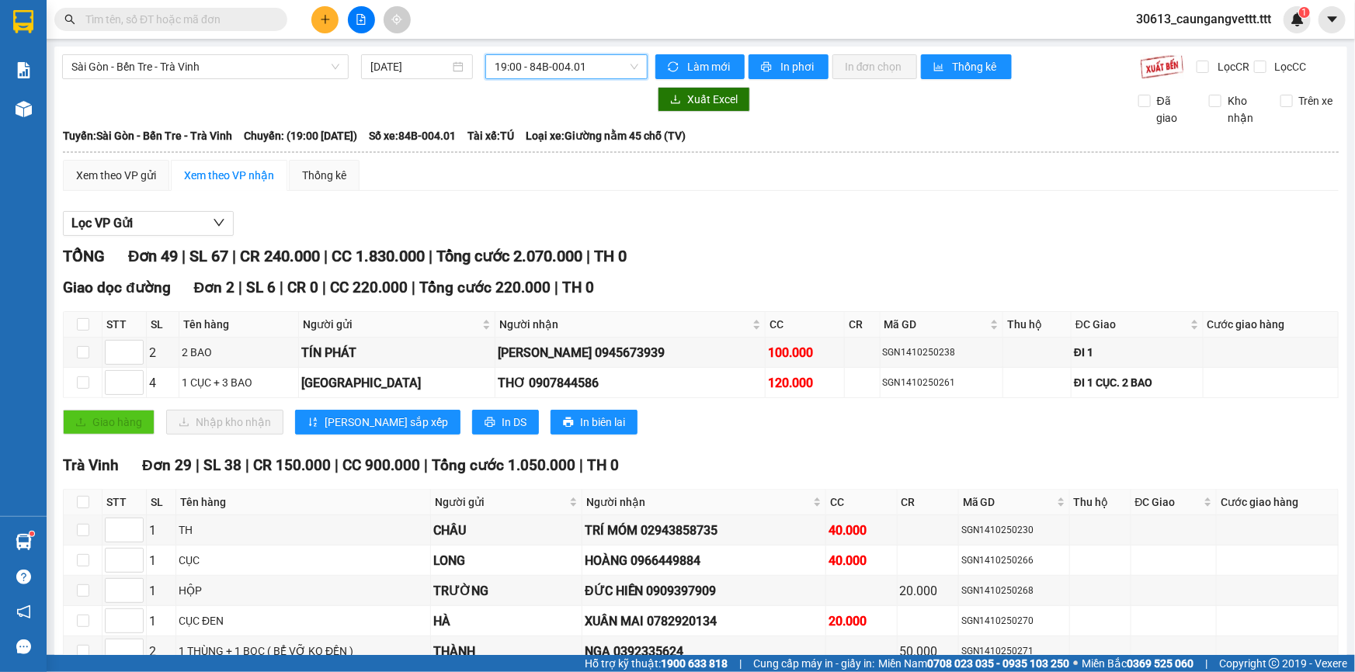
click at [545, 66] on span "19:00 - 84B-004.01" at bounding box center [567, 66] width 144 height 23
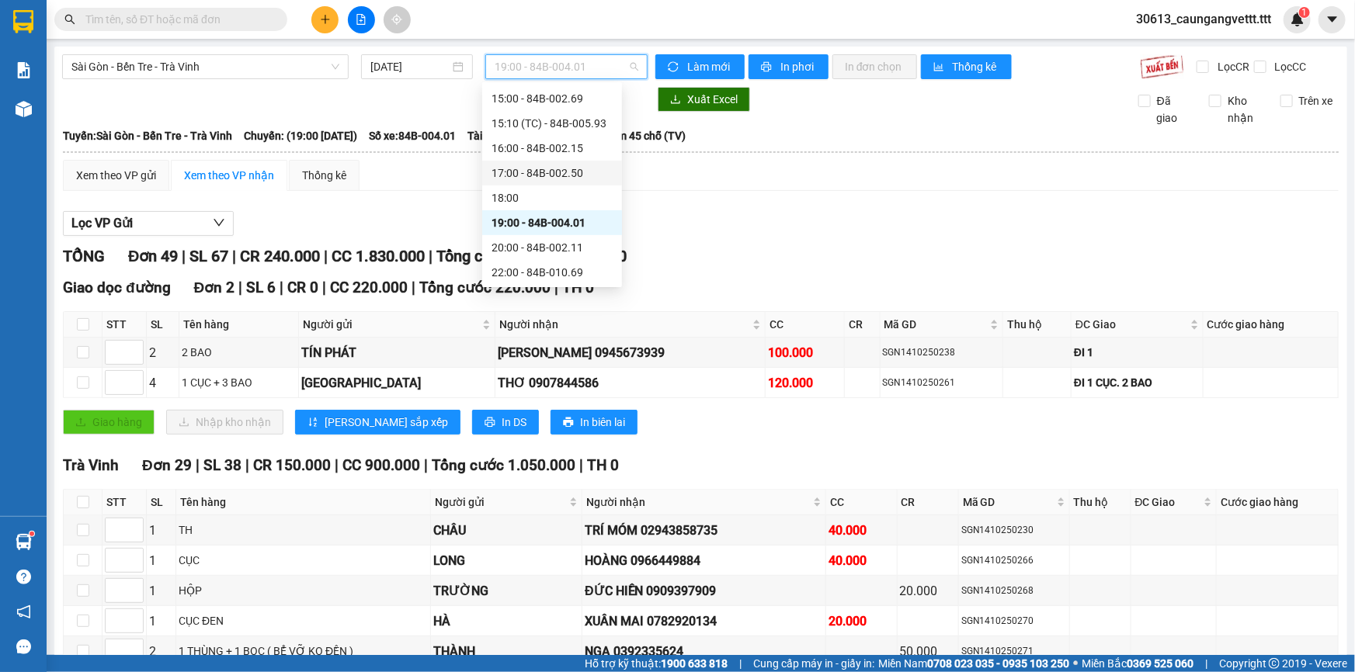
click at [529, 168] on div "17:00 - 84B-002.50" at bounding box center [551, 173] width 121 height 17
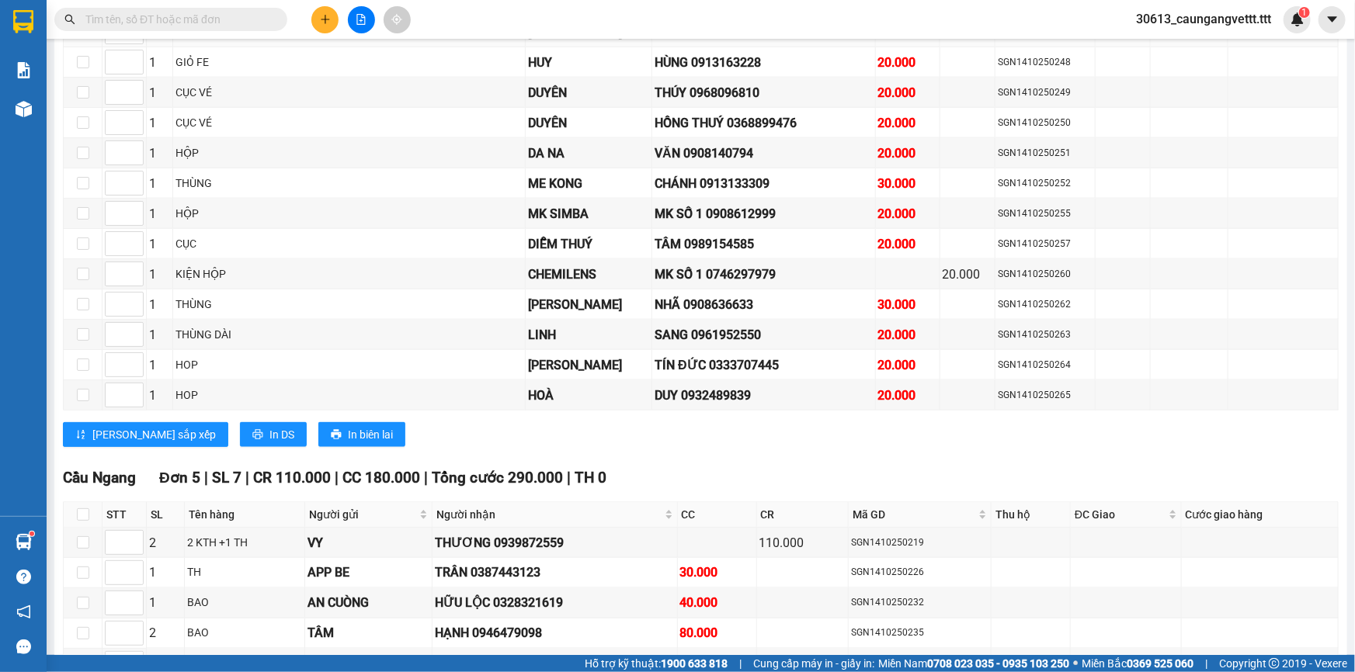
scroll to position [1081, 0]
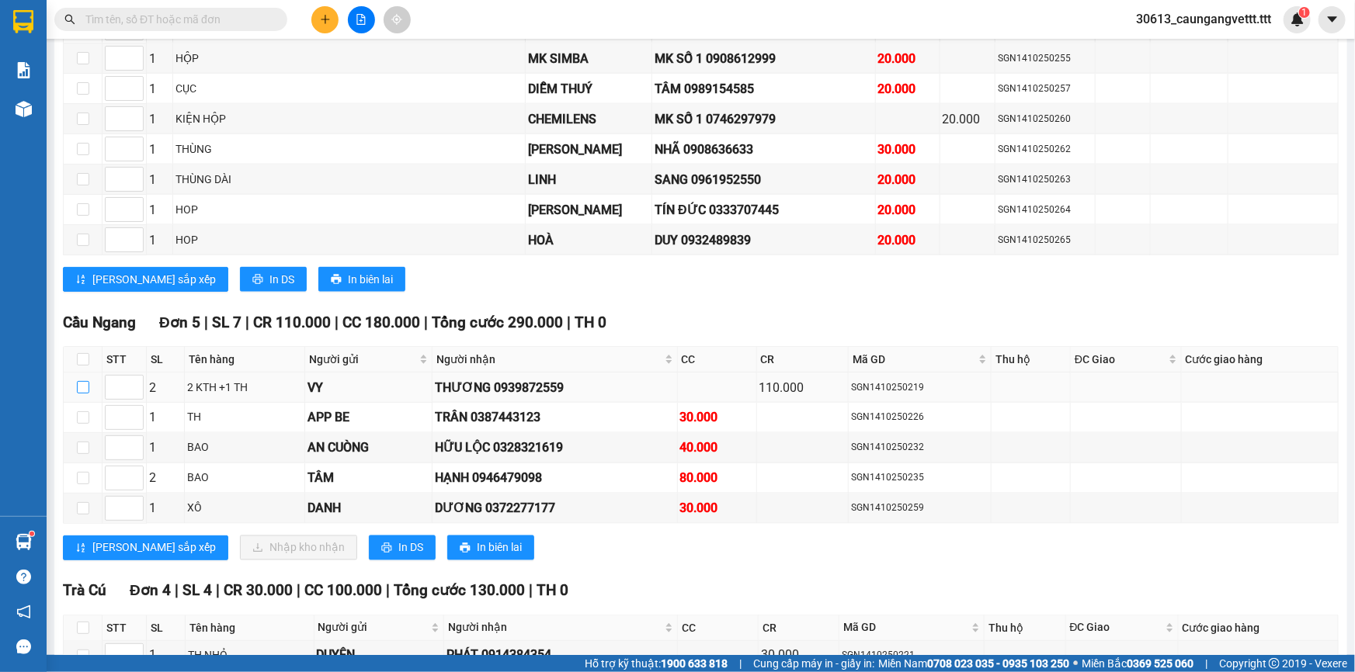
click at [82, 381] on input "checkbox" at bounding box center [83, 387] width 12 height 12
checkbox input "true"
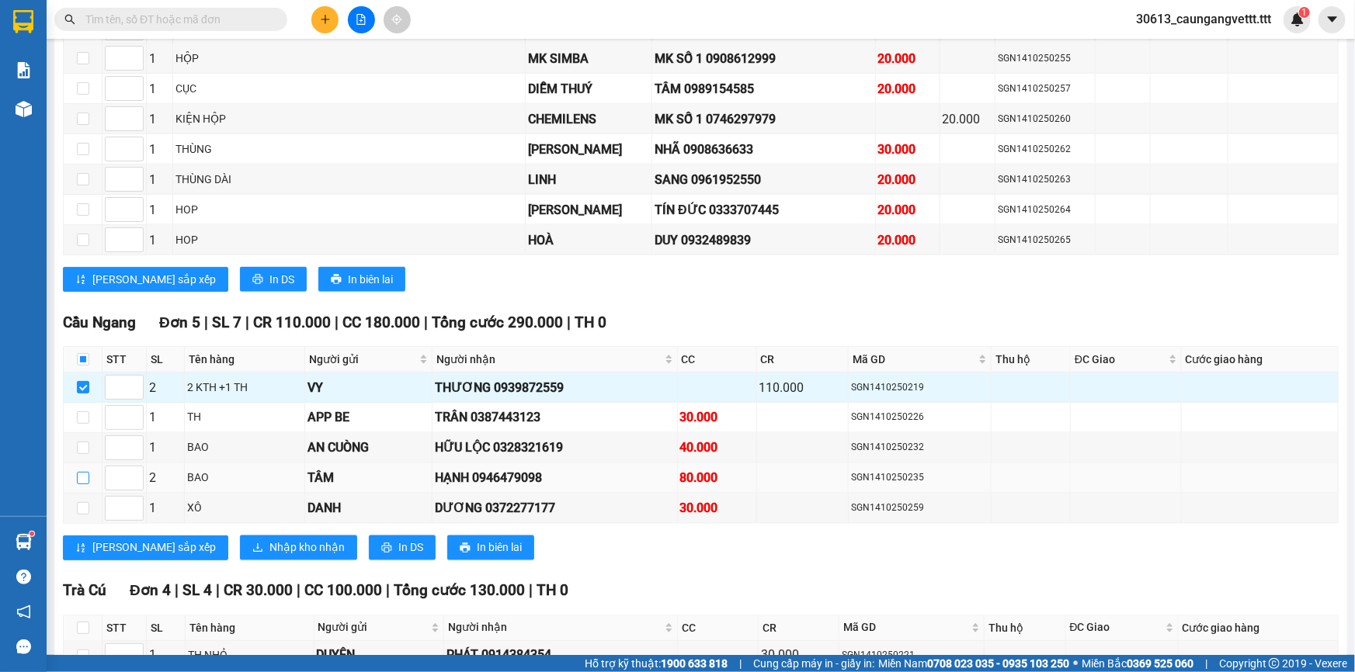
click at [79, 473] on input "checkbox" at bounding box center [83, 478] width 12 height 12
checkbox input "true"
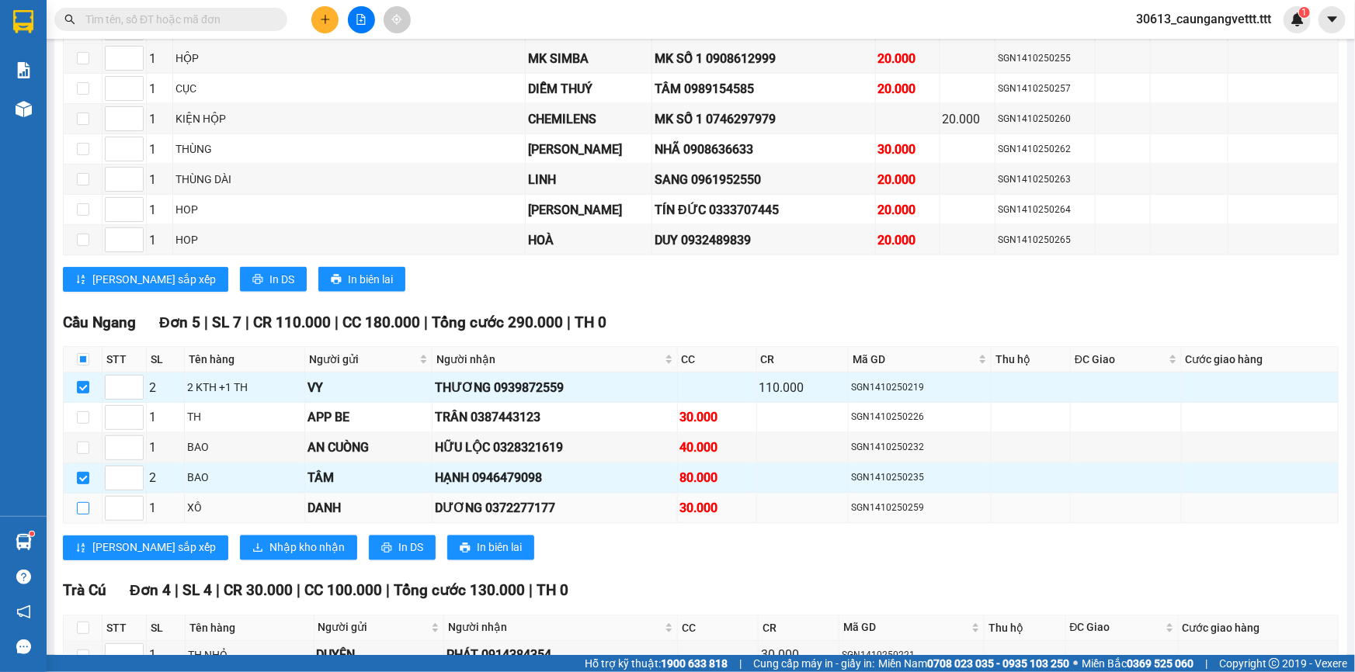
click at [82, 502] on input "checkbox" at bounding box center [83, 508] width 12 height 12
checkbox input "true"
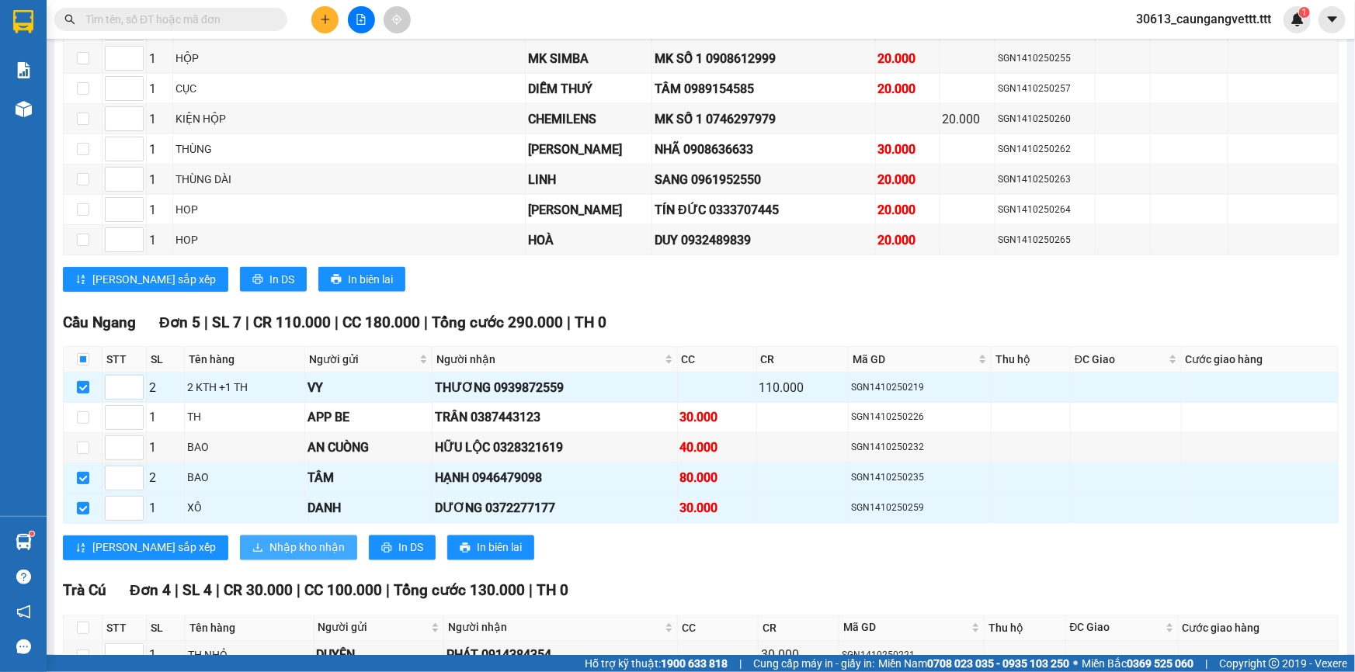
click at [269, 540] on span "Nhập kho nhận" at bounding box center [306, 548] width 75 height 17
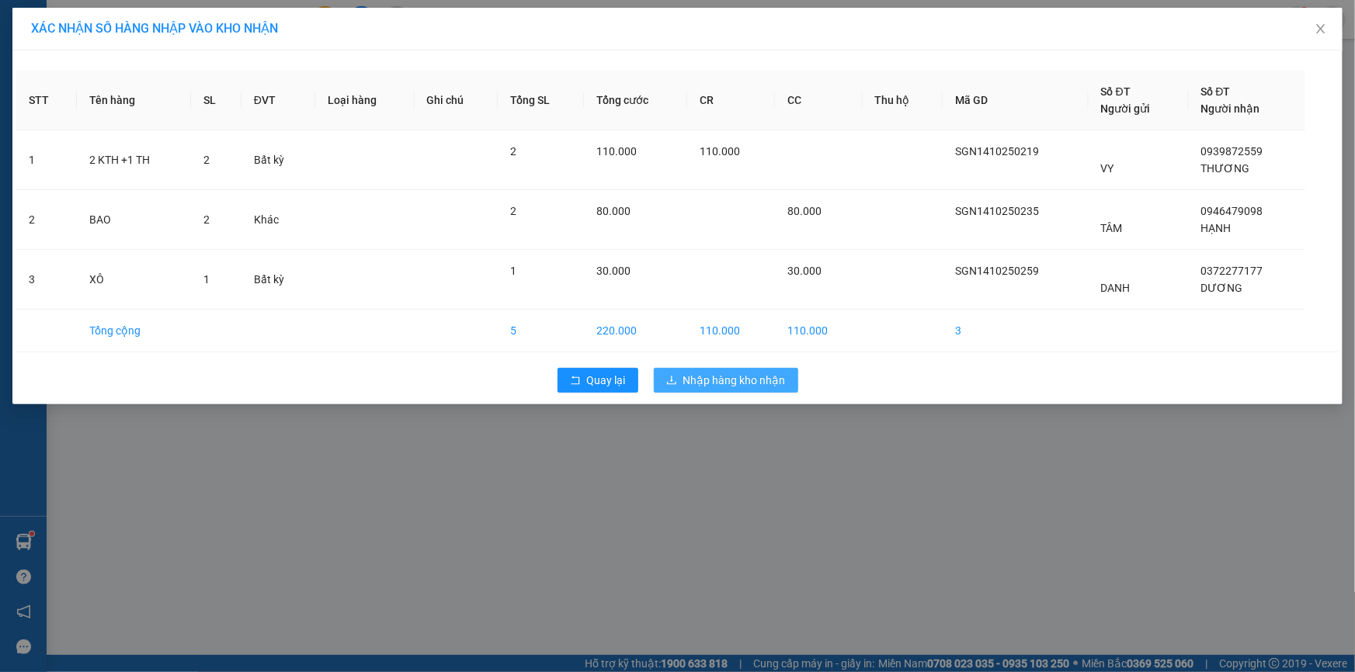
click at [704, 377] on span "Nhập hàng kho nhận" at bounding box center [734, 380] width 102 height 17
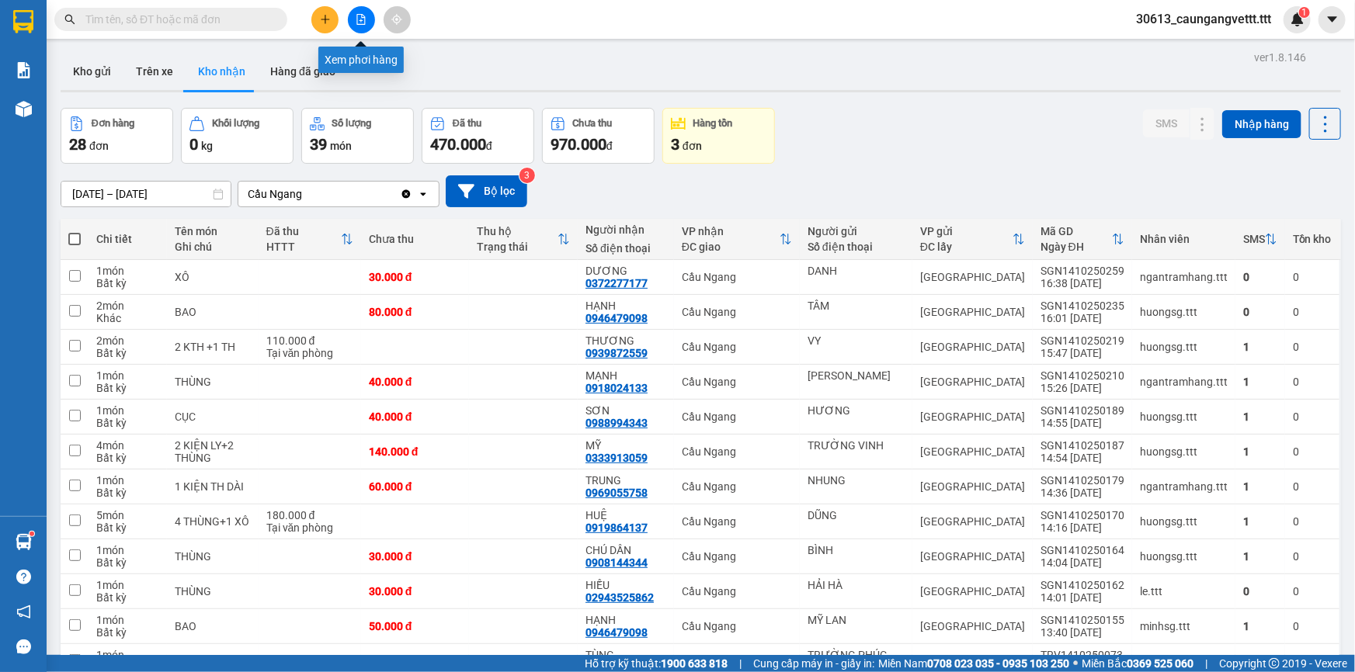
click at [364, 20] on icon "file-add" at bounding box center [361, 19] width 11 height 11
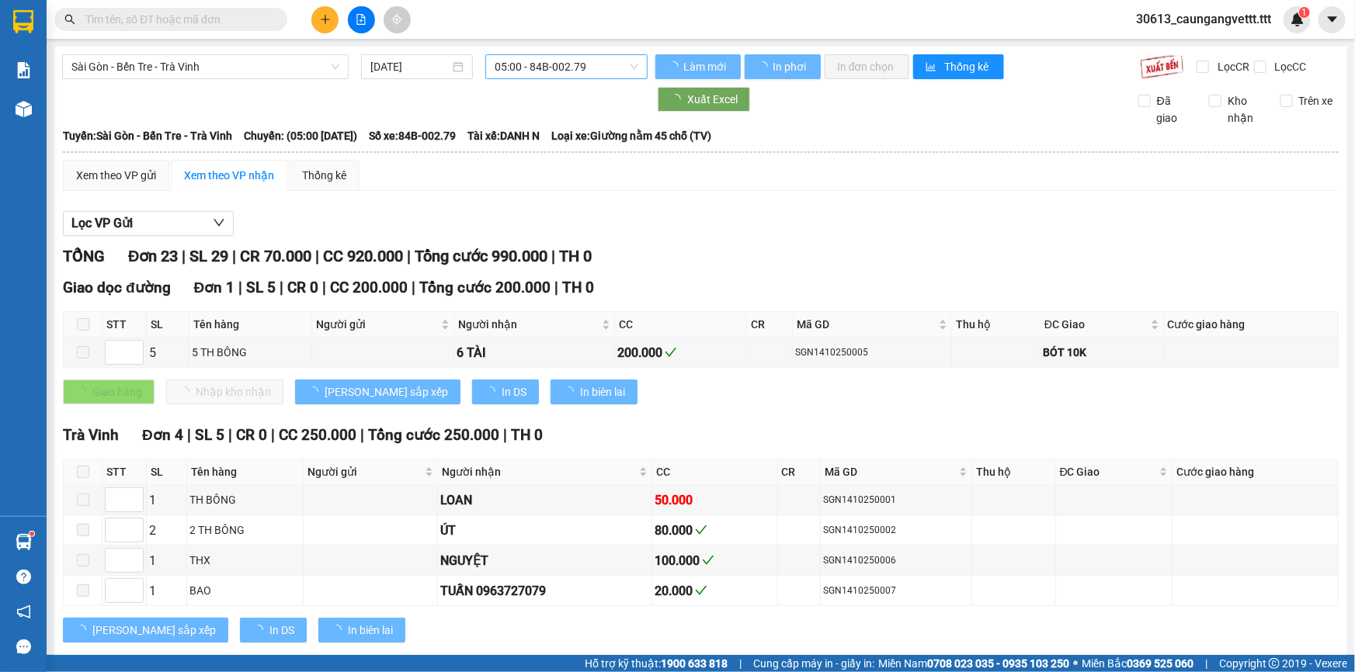
click at [532, 68] on span "05:00 - 84B-002.79" at bounding box center [567, 66] width 144 height 23
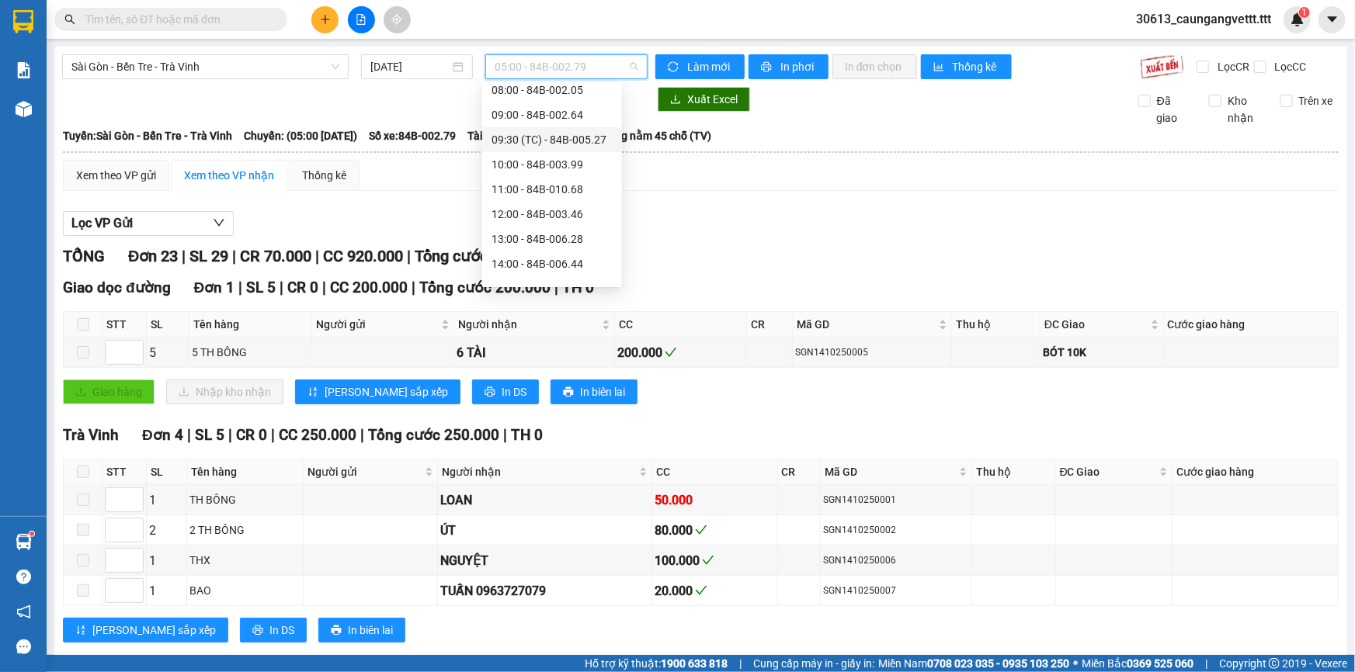
scroll to position [188, 0]
click at [535, 256] on div "16:00 - 84B-002.15" at bounding box center [551, 257] width 121 height 17
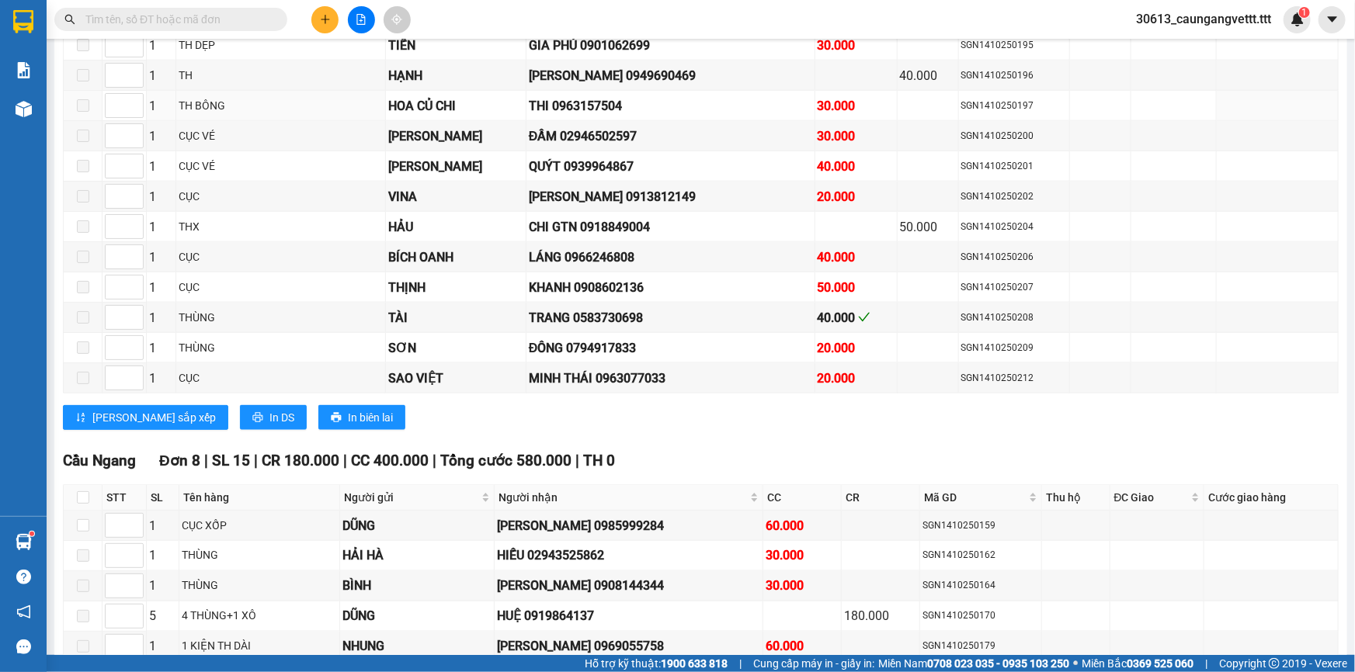
scroll to position [1129, 0]
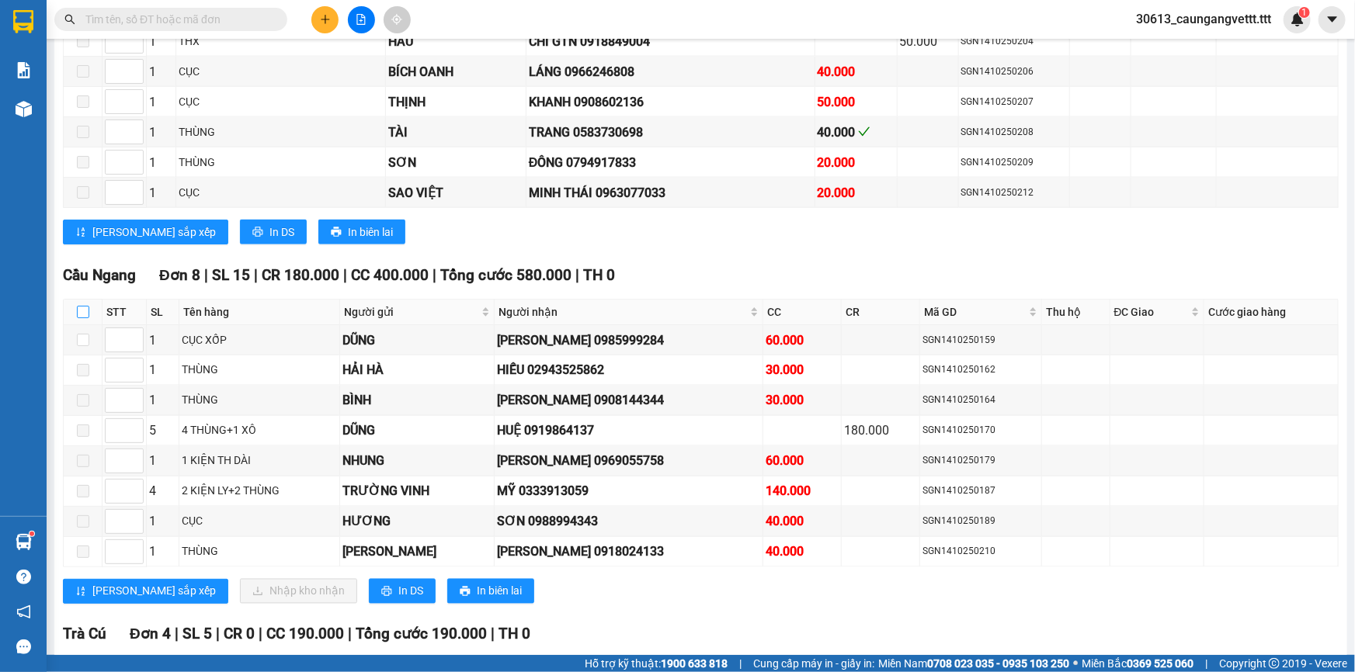
click at [82, 306] on input "checkbox" at bounding box center [83, 312] width 12 height 12
checkbox input "true"
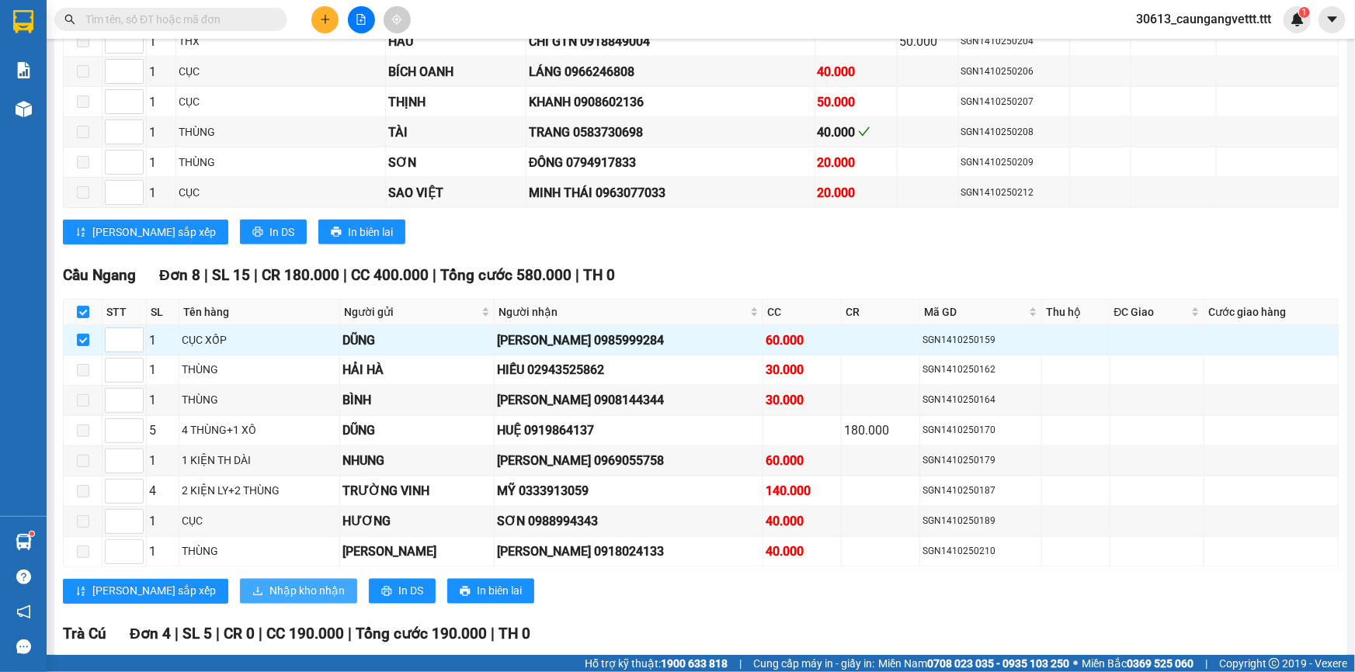
click at [269, 583] on span "Nhập kho nhận" at bounding box center [306, 591] width 75 height 17
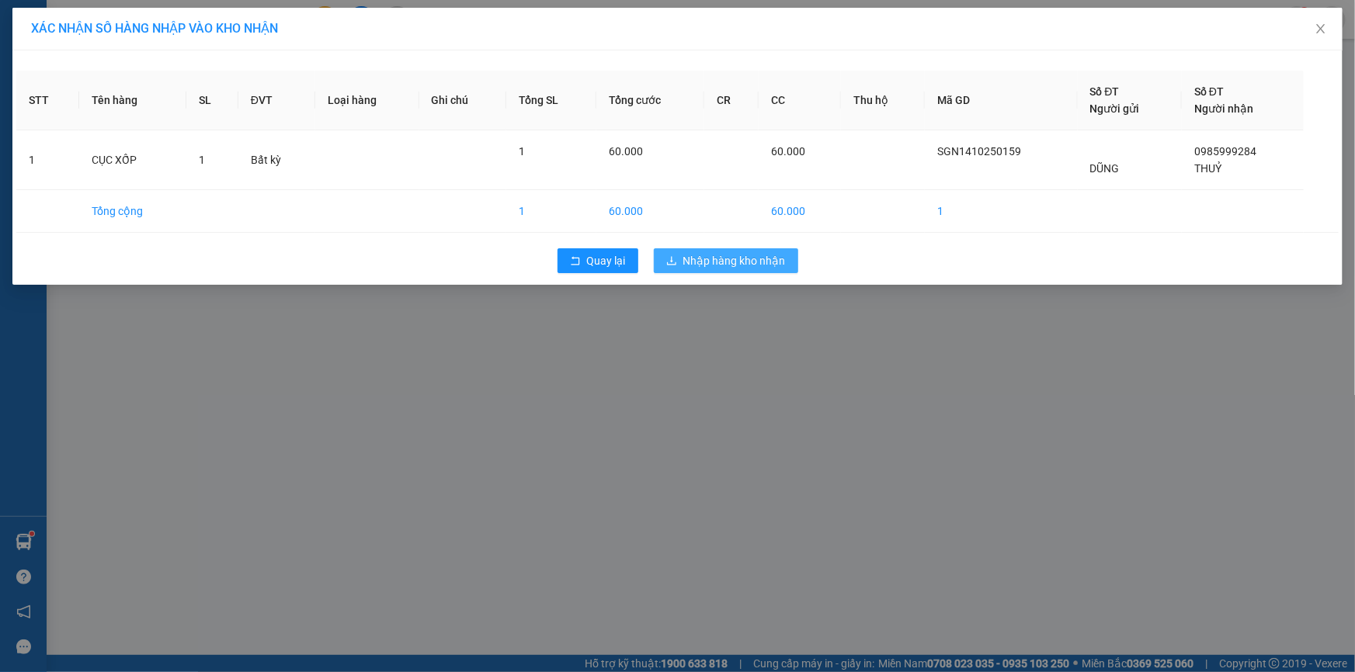
click at [738, 259] on span "Nhập hàng kho nhận" at bounding box center [734, 260] width 102 height 17
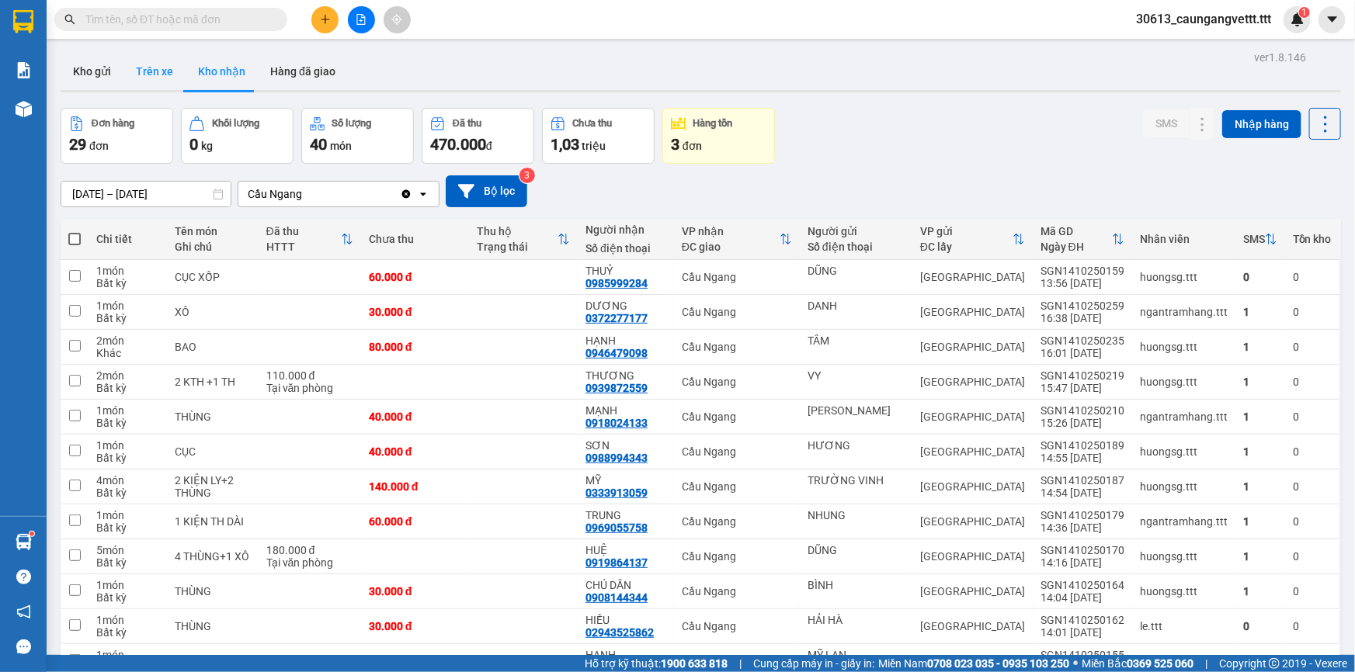
click at [144, 72] on button "Trên xe" at bounding box center [154, 71] width 62 height 37
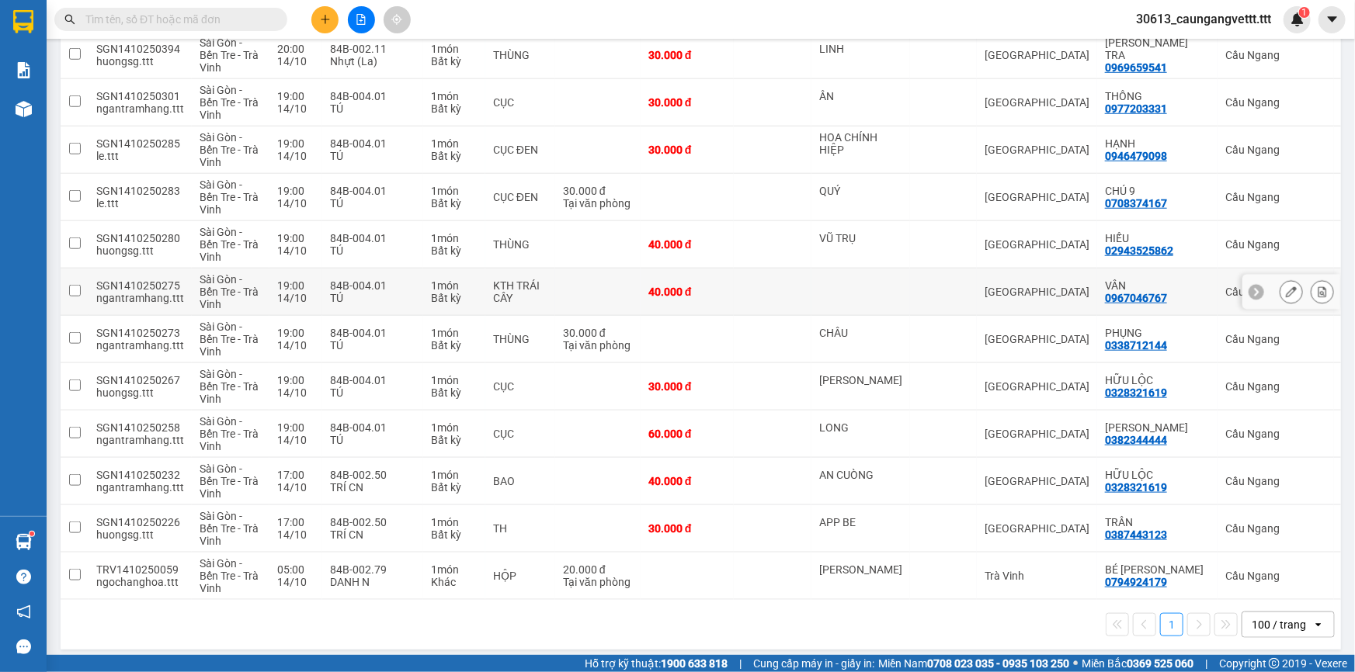
scroll to position [619, 0]
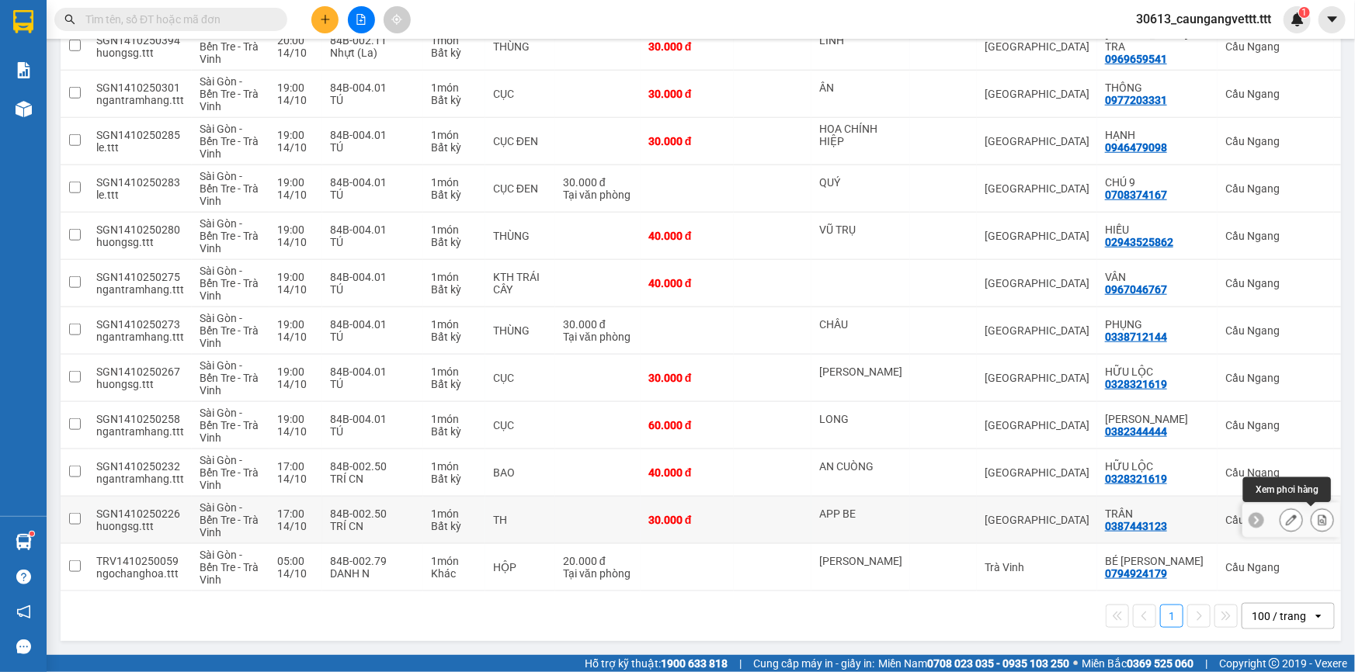
click at [1317, 518] on icon at bounding box center [1322, 520] width 11 height 11
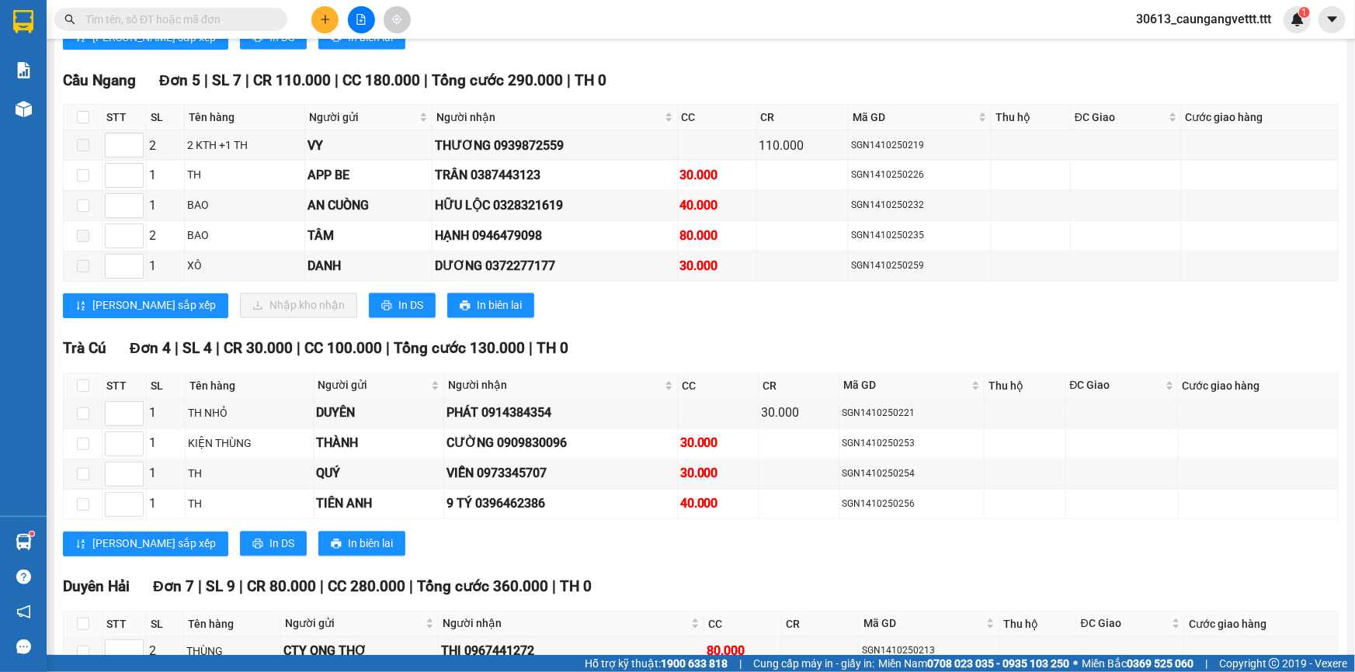
scroll to position [1324, 0]
click at [81, 110] on input "checkbox" at bounding box center [83, 116] width 12 height 12
checkbox input "true"
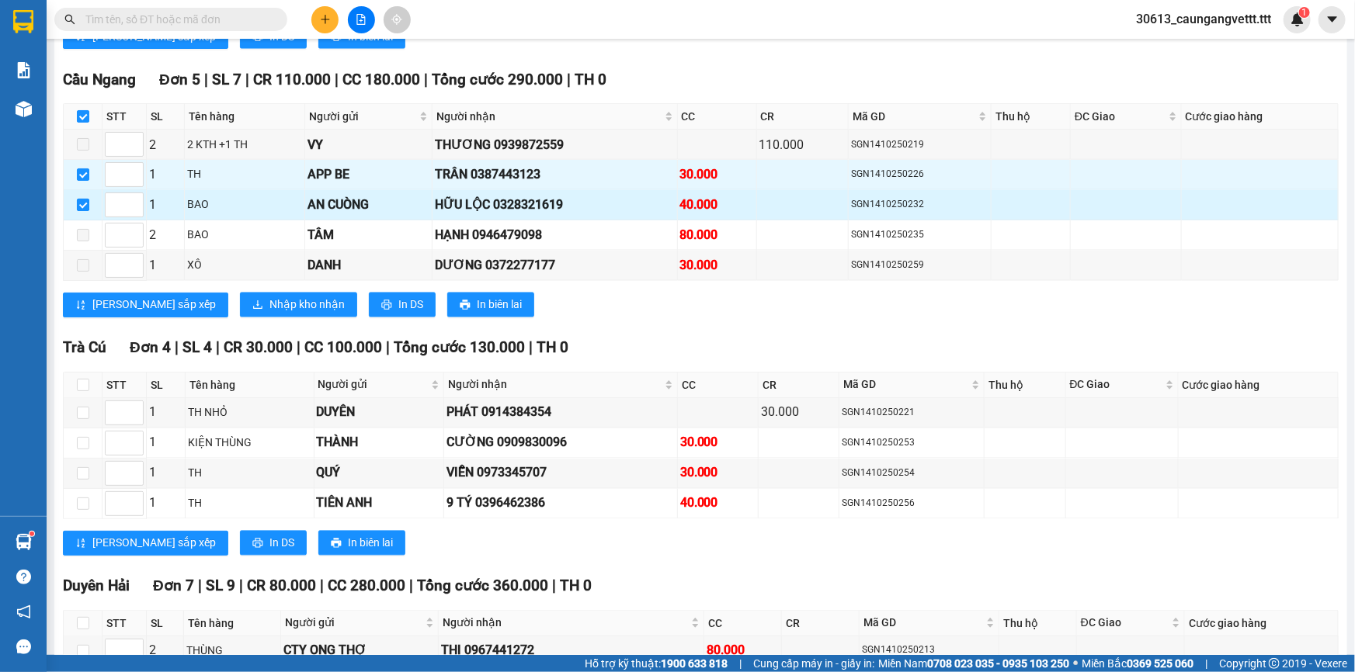
click at [81, 199] on input "checkbox" at bounding box center [83, 205] width 12 height 12
checkbox input "false"
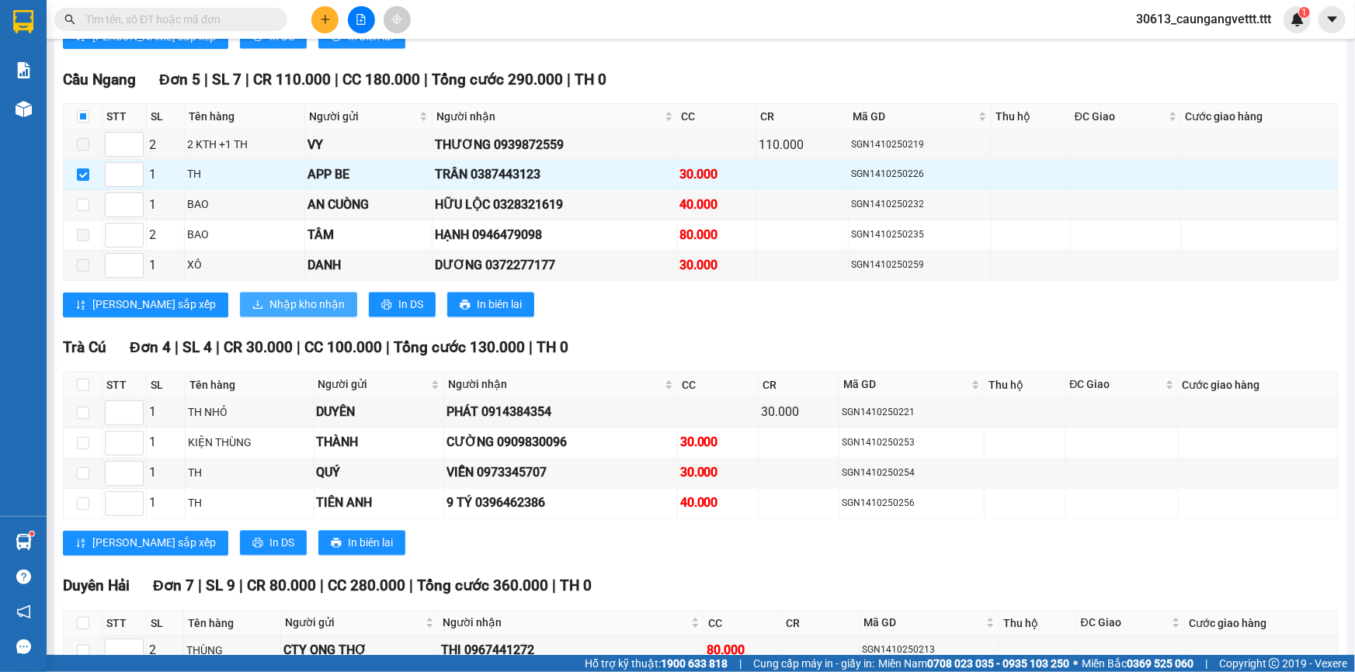
click at [269, 298] on span "Nhập kho nhận" at bounding box center [306, 305] width 75 height 17
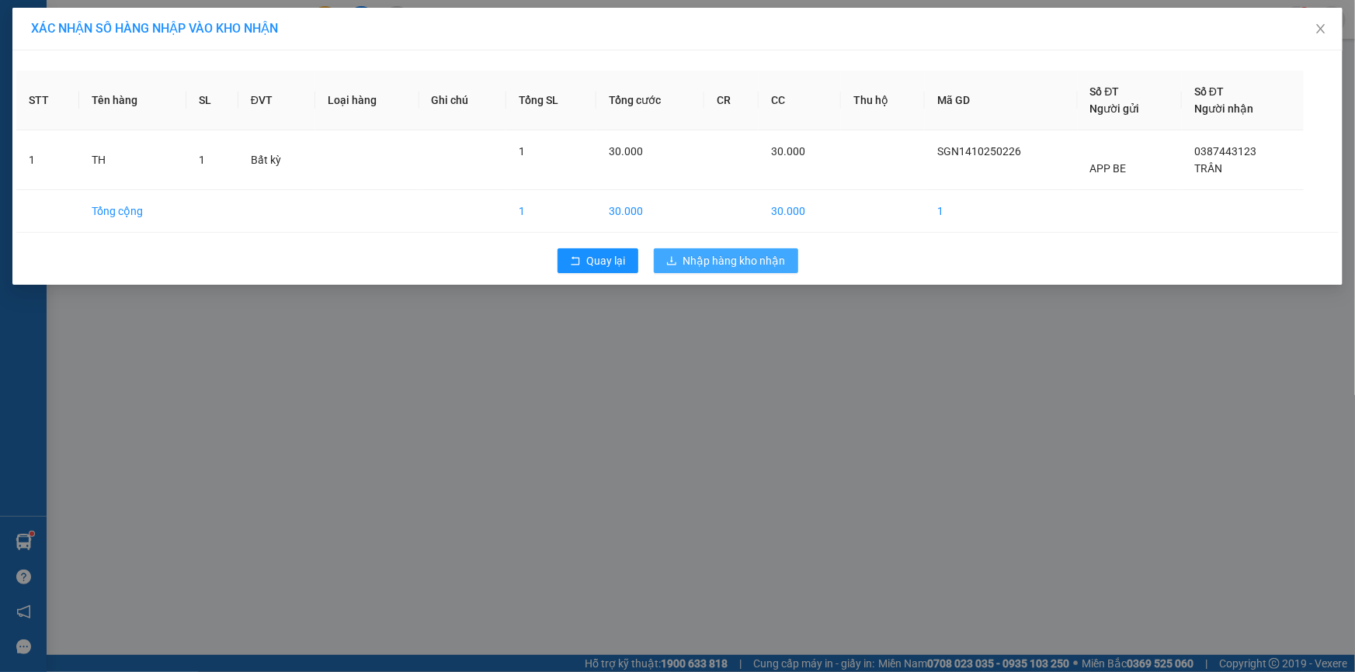
click at [745, 263] on span "Nhập hàng kho nhận" at bounding box center [734, 260] width 102 height 17
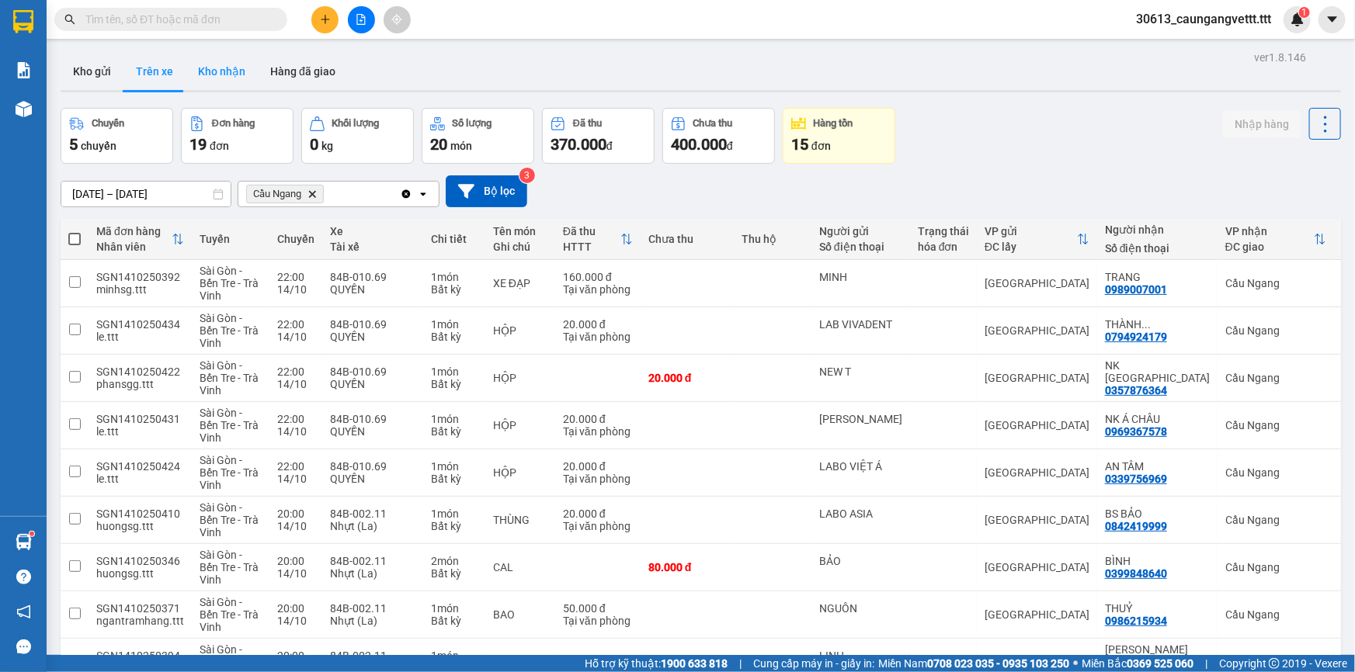
click at [220, 71] on button "Kho nhận" at bounding box center [222, 71] width 72 height 37
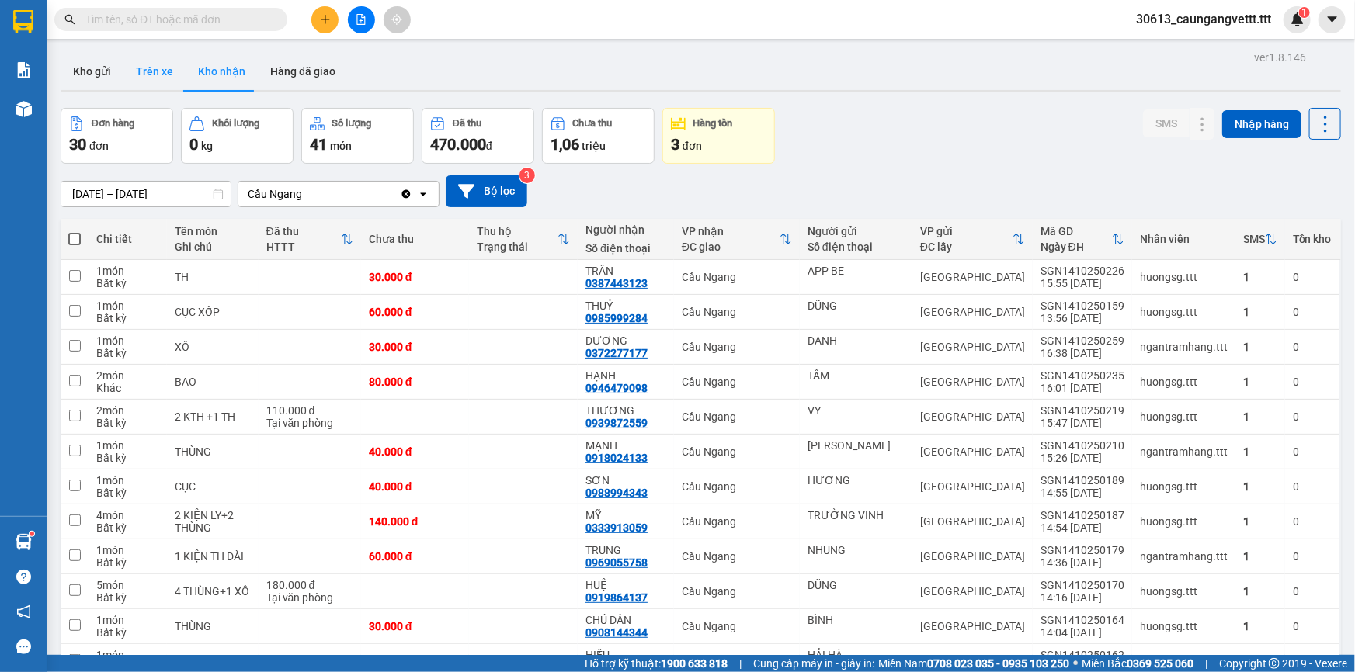
click at [152, 73] on button "Trên xe" at bounding box center [154, 71] width 62 height 37
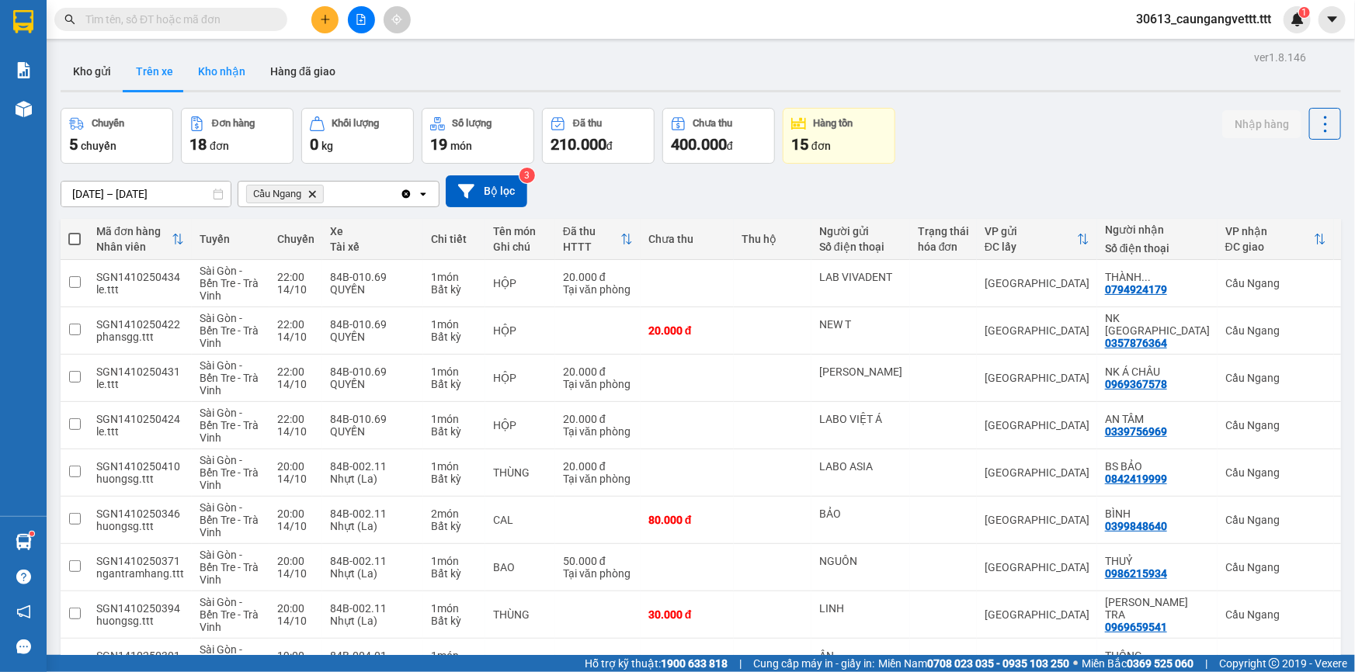
click at [220, 78] on button "Kho nhận" at bounding box center [222, 71] width 72 height 37
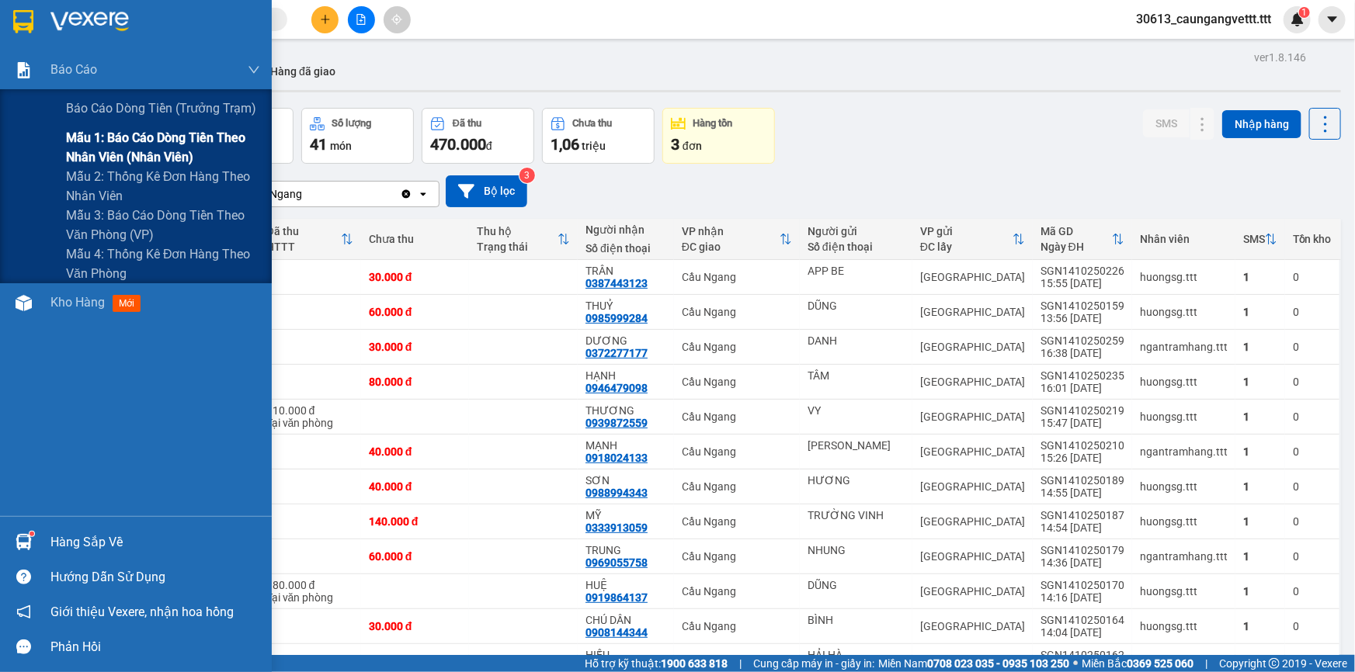
click at [109, 143] on span "Mẫu 1: Báo cáo dòng tiền theo nhân viên (nhân viên)" at bounding box center [163, 147] width 194 height 39
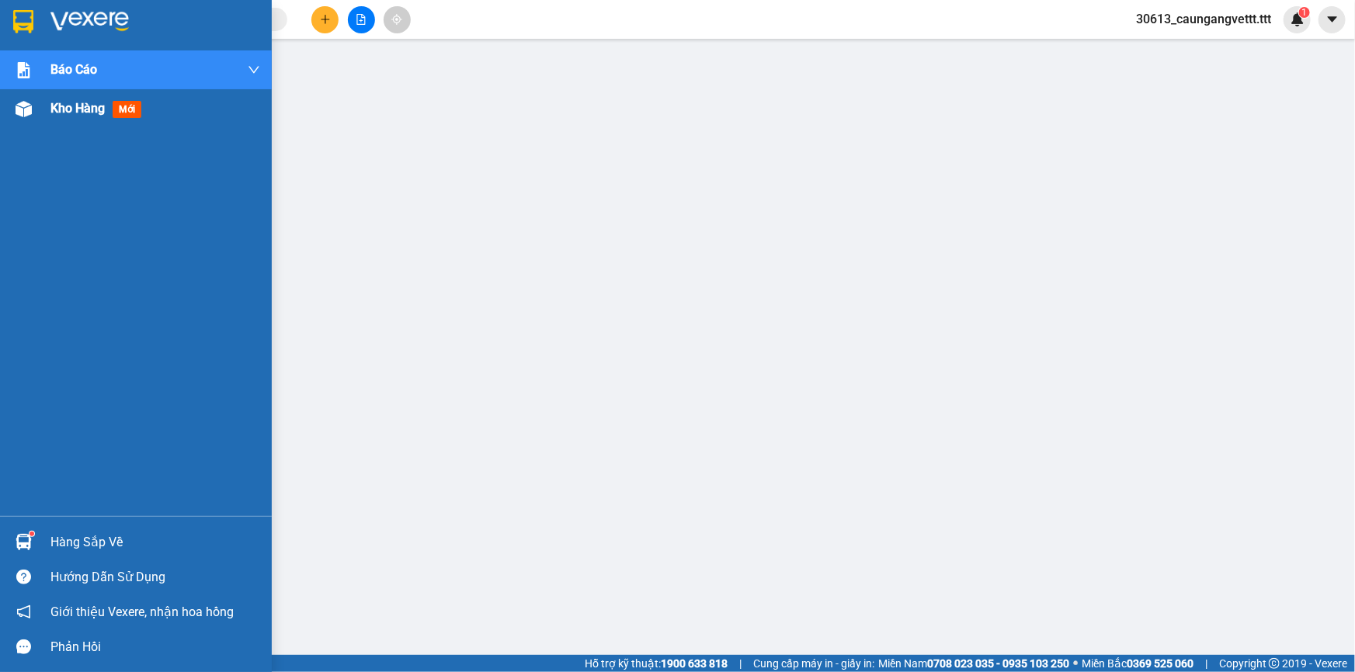
click at [62, 105] on span "Kho hàng" at bounding box center [77, 108] width 54 height 15
